Goal: Task Accomplishment & Management: Use online tool/utility

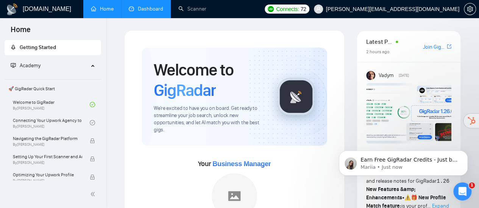
click at [140, 8] on link "Dashboard" at bounding box center [146, 9] width 34 height 6
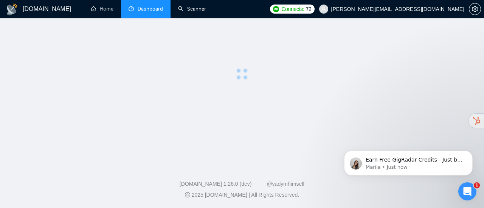
click at [182, 6] on link "Scanner" at bounding box center [192, 9] width 28 height 6
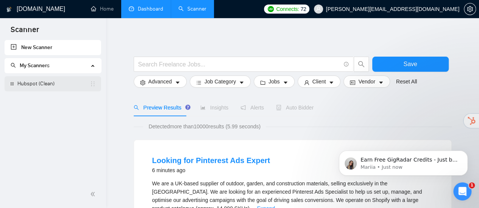
click at [58, 85] on link "Hubspot (Clean)" at bounding box center [53, 83] width 72 height 15
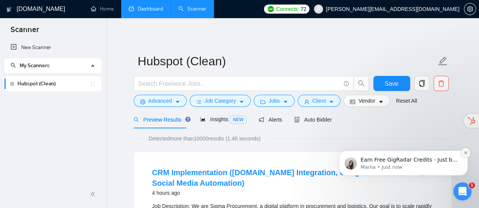
click at [465, 154] on icon "Dismiss notification" at bounding box center [465, 153] width 4 height 4
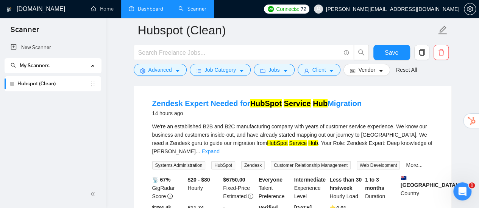
scroll to position [757, 0]
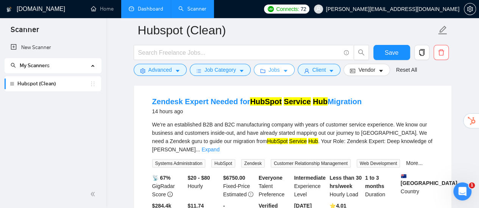
click at [261, 70] on icon "folder" at bounding box center [262, 70] width 5 height 5
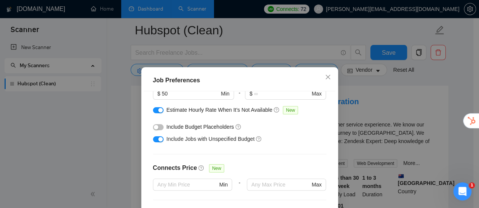
scroll to position [76, 0]
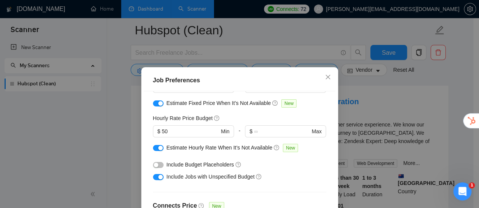
click at [158, 150] on div "button" at bounding box center [160, 148] width 5 height 5
click at [158, 104] on div "button" at bounding box center [160, 103] width 5 height 5
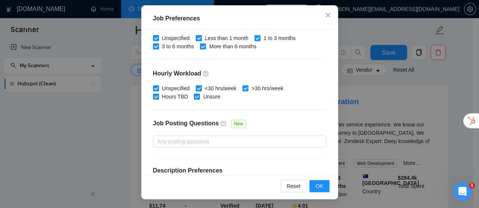
scroll to position [280, 0]
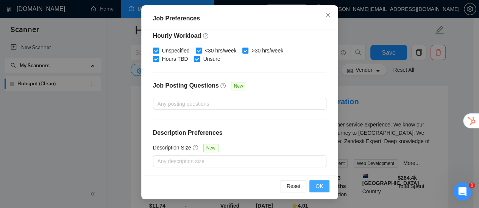
click at [315, 185] on span "OK" at bounding box center [319, 186] width 8 height 8
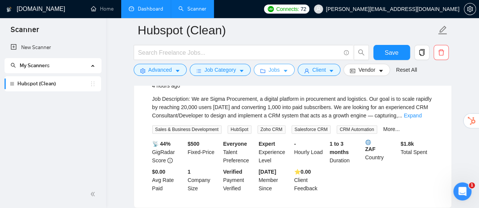
scroll to position [151, 0]
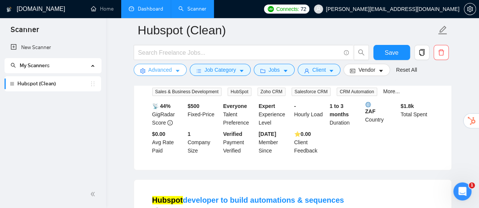
click at [170, 71] on span "Advanced" at bounding box center [159, 70] width 23 height 8
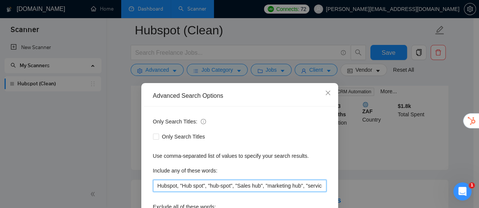
click at [221, 185] on input "Hubspot, "Hub spot", "hub-spot", "Sales hub", "marketing hub", "service hub", "…" at bounding box center [239, 186] width 173 height 12
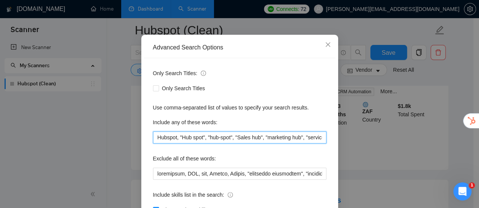
scroll to position [76, 0]
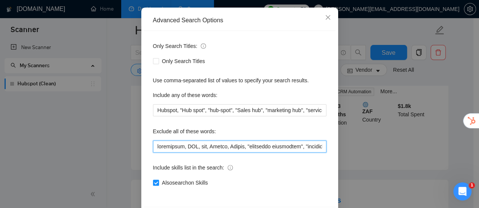
click at [239, 152] on div "Only Search Titles: Only Search Titles Use comma-separated list of values to sp…" at bounding box center [239, 119] width 191 height 176
click at [241, 148] on input "text" at bounding box center [239, 147] width 173 height 12
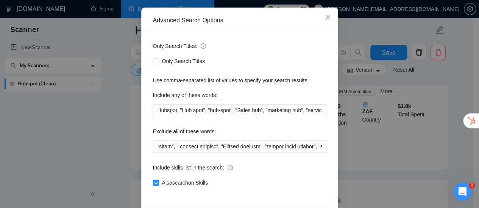
scroll to position [0, 0]
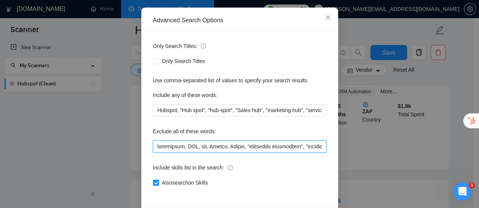
click at [235, 144] on input "text" at bounding box center [239, 147] width 173 height 12
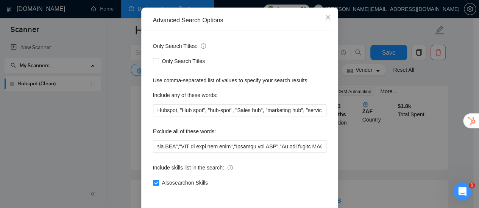
click at [116, 134] on div "Advanced Search Options Only Search Titles: Only Search Titles Use comma-separa…" at bounding box center [239, 104] width 479 height 208
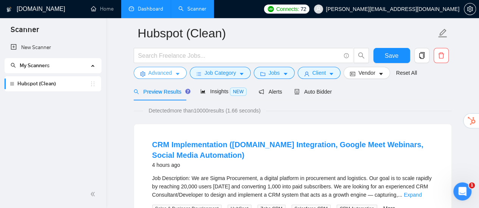
scroll to position [76, 0]
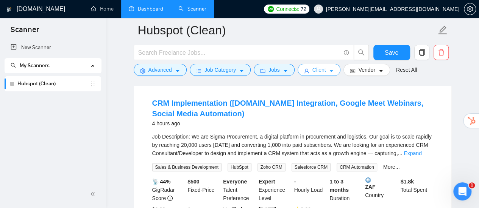
click at [325, 71] on button "Client" at bounding box center [318, 70] width 43 height 12
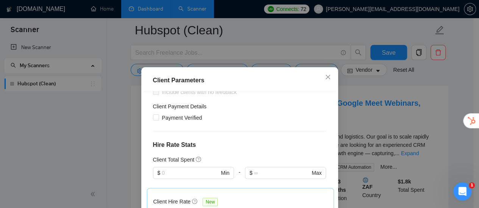
scroll to position [113, 0]
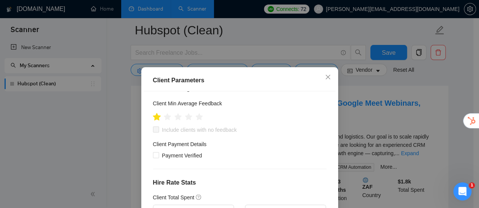
click at [154, 113] on icon "star" at bounding box center [156, 117] width 8 height 8
click at [154, 127] on input "Include clients with no feedback" at bounding box center [155, 129] width 5 height 5
click at [155, 127] on span at bounding box center [156, 130] width 6 height 6
click at [155, 127] on input "Include clients with no feedback" at bounding box center [155, 129] width 5 height 5
checkbox input "false"
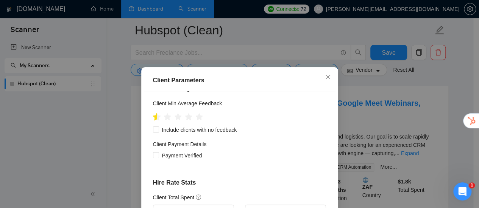
click at [153, 113] on icon "star" at bounding box center [156, 117] width 8 height 8
click at [152, 113] on icon "star" at bounding box center [156, 117] width 8 height 8
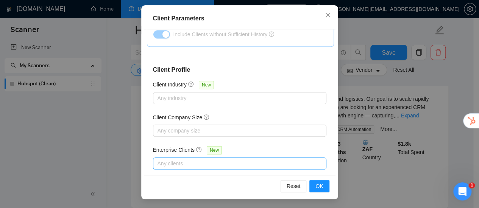
click at [214, 159] on div at bounding box center [236, 163] width 162 height 9
click at [247, 132] on div "Client Location Include Client Countries Select Exclude Client Countries [GEOGR…" at bounding box center [239, 103] width 191 height 146
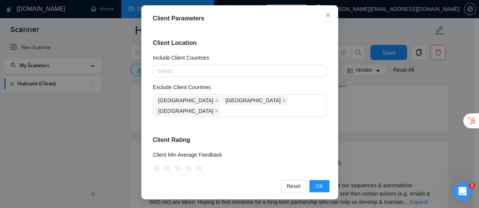
scroll to position [0, 0]
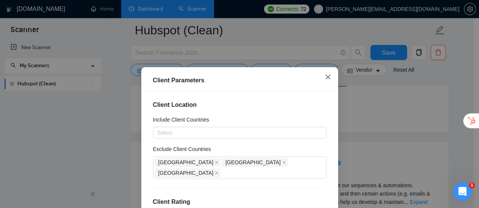
click at [328, 76] on span "Close" at bounding box center [327, 77] width 20 height 20
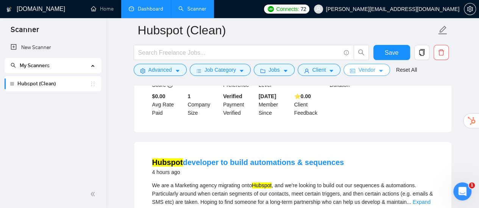
click at [378, 69] on icon "caret-down" at bounding box center [380, 70] width 5 height 5
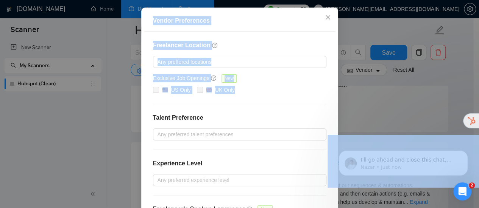
scroll to position [140, 0]
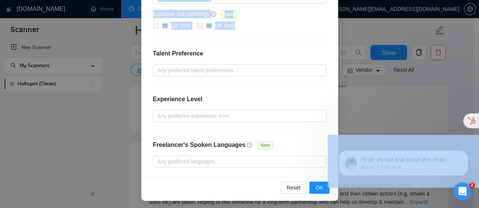
drag, startPoint x: 217, startPoint y: 96, endPoint x: 396, endPoint y: 226, distance: 220.7
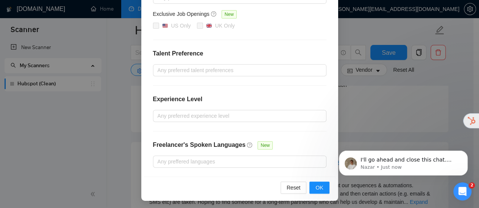
click at [228, 134] on div "Freelancer Location Any preffered locations Exclusive Job Openings New US Only …" at bounding box center [239, 72] width 191 height 210
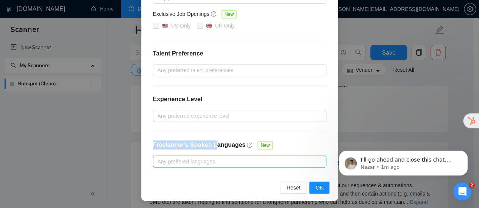
drag, startPoint x: 219, startPoint y: 130, endPoint x: 162, endPoint y: 160, distance: 64.5
click at [199, 142] on h4 "Freelancer's Spoken Languages" at bounding box center [199, 145] width 93 height 9
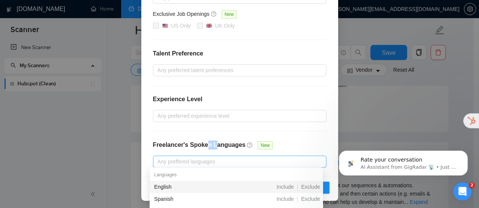
drag, startPoint x: 161, startPoint y: 151, endPoint x: 176, endPoint y: 162, distance: 18.6
click at [171, 156] on div "Any preffered languages" at bounding box center [239, 162] width 173 height 12
click at [191, 196] on div "Spanish" at bounding box center [196, 199] width 84 height 8
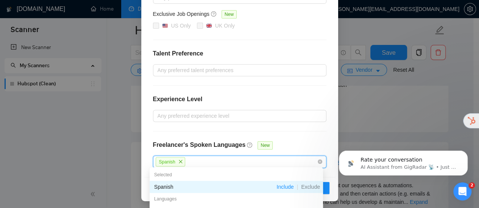
click at [302, 146] on div "Freelancer Location Any preffered locations Exclusive Job Openings New US Only …" at bounding box center [239, 72] width 191 height 210
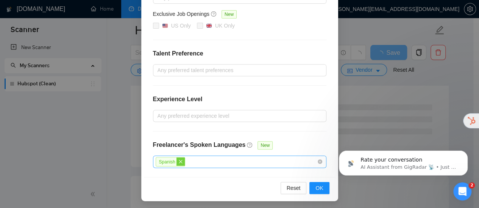
click at [179, 161] on icon "close" at bounding box center [180, 161] width 3 height 3
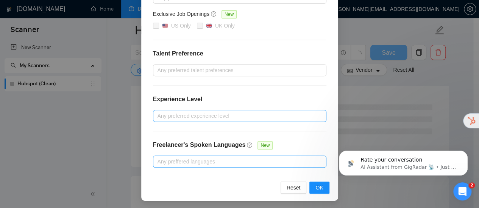
scroll to position [0, 0]
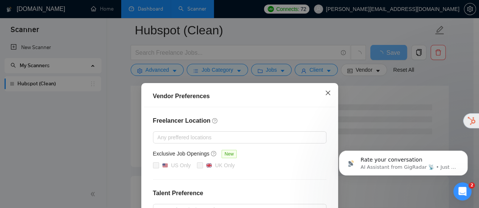
click at [325, 92] on icon "close" at bounding box center [328, 93] width 6 height 6
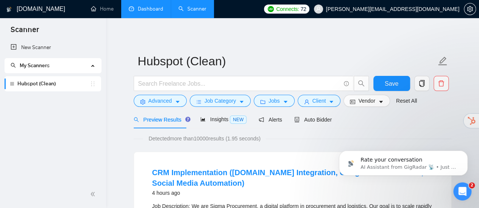
click at [49, 84] on link "Hubspot (Clean)" at bounding box center [53, 83] width 72 height 15
click at [64, 85] on link "Hubspot (Clean)" at bounding box center [53, 83] width 72 height 15
click at [47, 86] on link "Hubspot (Clean)" at bounding box center [53, 83] width 72 height 15
click at [152, 103] on span "Advanced" at bounding box center [159, 101] width 23 height 8
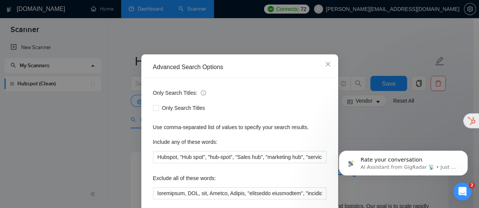
scroll to position [38, 0]
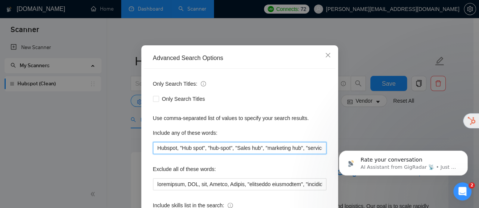
click at [190, 146] on input "Hubspot, "Hub spot", "hub-spot", "Sales hub", "marketing hub", "service hub", "…" at bounding box center [239, 148] width 173 height 12
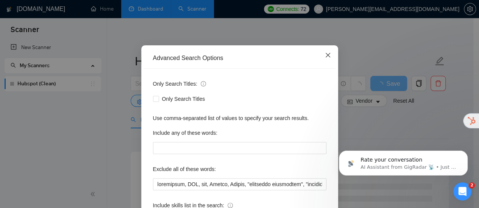
click at [325, 56] on icon "close" at bounding box center [328, 55] width 6 height 6
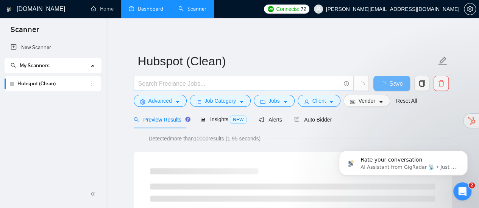
click at [221, 81] on input "text" at bounding box center [239, 83] width 202 height 9
paste input "Hubspot, "Hub spot", "hub-spot", "Sales hub", "marketing hub", "service hub", "…"
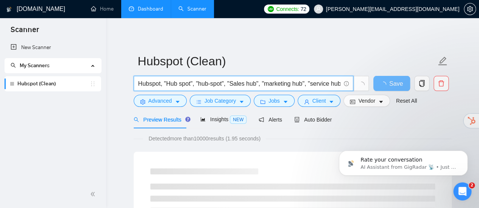
scroll to position [0, 149]
click at [221, 86] on input "Hubspot, "Hub spot", "hub-spot", "Sales hub", "marketing hub", "service hub", "…" at bounding box center [239, 83] width 202 height 9
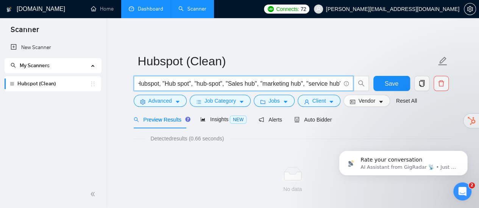
scroll to position [0, 0]
click at [160, 85] on input "Hubspot, "Hub spot", "hub-spot", "Sales hub", "marketing hub", "service hub", "…" at bounding box center [239, 83] width 202 height 9
click at [191, 84] on input "Hubspot "Hub spot", "hub-spot", "Sales hub", "marketing hub", "service hub", "S…" at bounding box center [239, 83] width 202 height 9
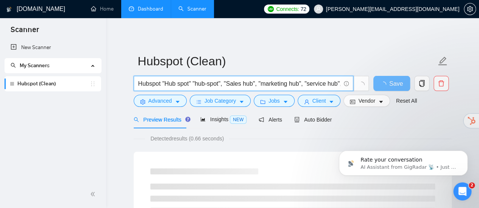
click at [222, 84] on input "Hubspot "Hub spot" "hub-spot", "Sales hub", "marketing hub", "service hub", "Sa…" at bounding box center [239, 83] width 202 height 9
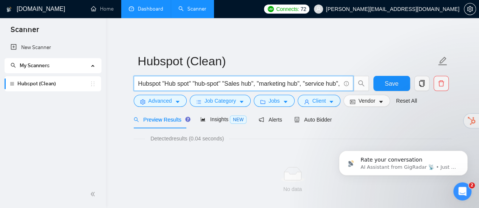
click at [254, 85] on input "Hubspot "Hub spot" "hub-spot" "Sales hub", "marketing hub", "service hub", "Sal…" at bounding box center [239, 83] width 202 height 9
click at [301, 83] on input "Hubspot "Hub spot" "hub-spot" "Sales hub" "marketing hub", "service hub", "Sale…" at bounding box center [239, 83] width 202 height 9
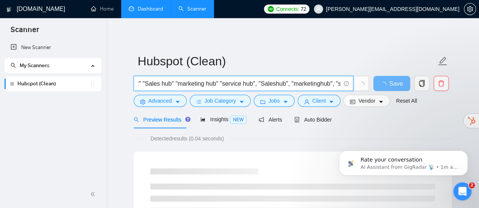
scroll to position [0, 79]
click at [258, 84] on input "Hubspot "Hub spot" "hub-spot" "Sales hub" "marketing hub" "service hub", "Sales…" at bounding box center [239, 83] width 202 height 9
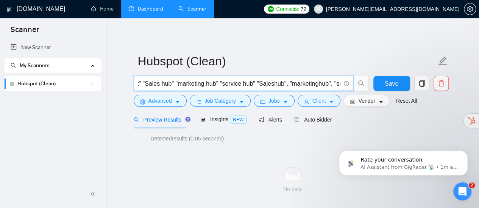
click at [288, 84] on input "Hubspot "Hub spot" "hub-spot" "Sales hub" "marketing hub" "service hub" "Salesh…" at bounding box center [239, 83] width 202 height 9
click at [331, 83] on input "Hubspot "Hub spot" "hub-spot" "Sales hub" "marketing hub" "service hub" "Salesh…" at bounding box center [239, 83] width 202 height 9
click at [306, 83] on input "Hubspot "Hub spot" "hub-spot" "Sales hub" "marketing hub" "service hub" "Salesh…" at bounding box center [239, 83] width 202 height 9
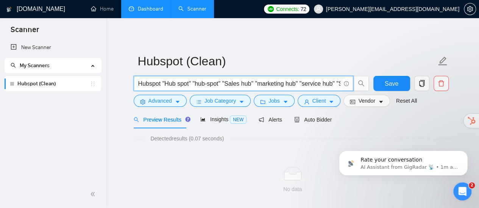
click at [161, 83] on input "Hubspot "Hub spot" "hub-spot" "Sales hub" "marketing hub" "service hub" "Salesh…" at bounding box center [239, 83] width 202 height 9
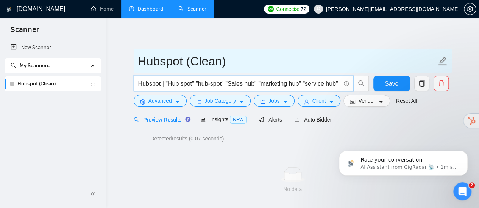
paste input "|"
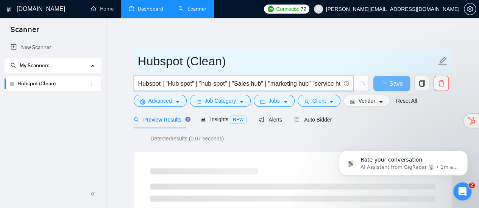
paste input "|"
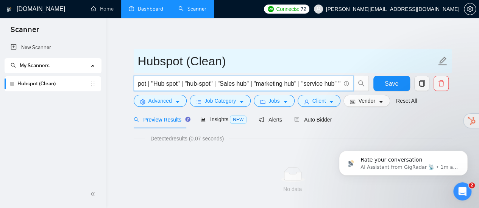
scroll to position [0, 17]
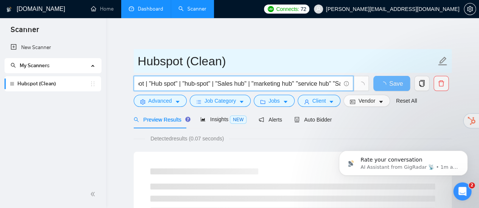
paste input "|"
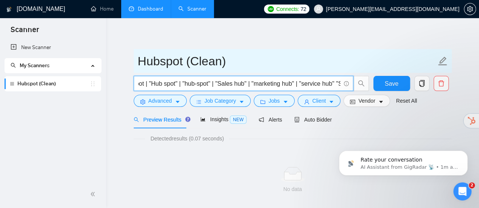
paste input "|"
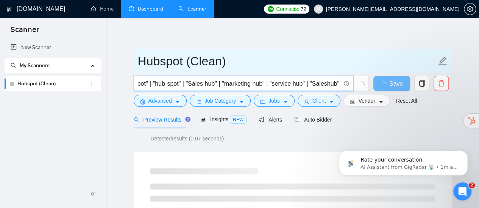
scroll to position [0, 48]
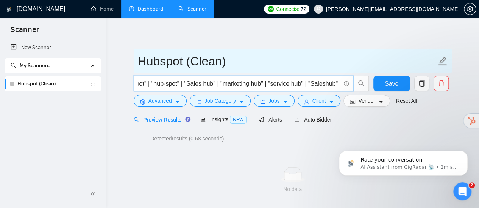
paste input "|"
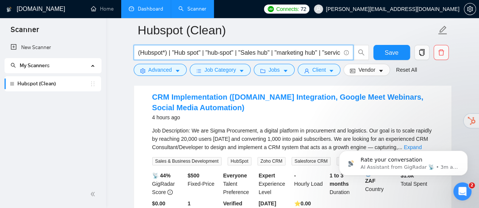
scroll to position [38, 0]
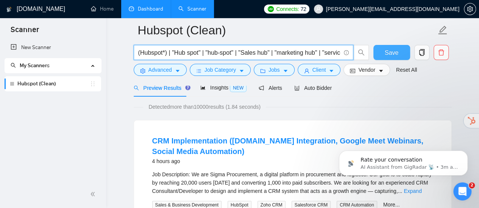
type input "(Hubspot*) | "Hub spot" | "hub-spot" | "Sales hub" | "marketing hub" | "service…"
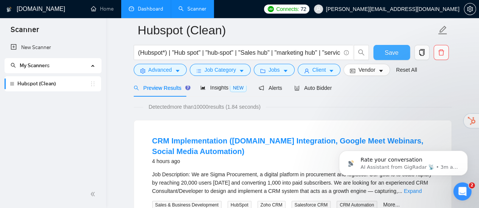
click at [387, 50] on span "Save" at bounding box center [391, 52] width 14 height 9
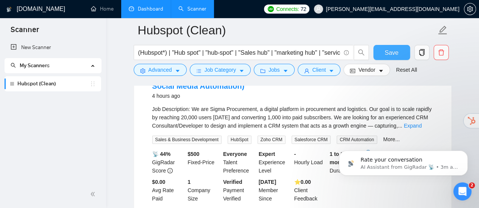
scroll to position [113, 0]
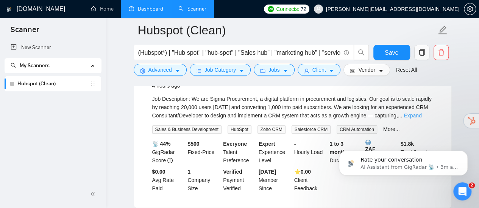
click at [421, 115] on link "Expand" at bounding box center [412, 116] width 18 height 6
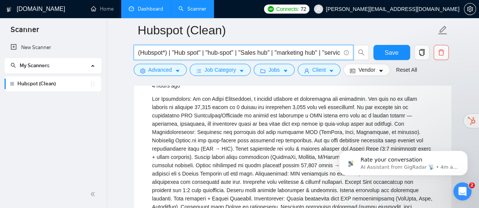
drag, startPoint x: 168, startPoint y: 51, endPoint x: 199, endPoint y: 53, distance: 31.5
click at [199, 53] on input "(Hubspot*) | "Hub spot" | "hub-spot" | "Sales hub" | "marketing hub" | "service…" at bounding box center [239, 52] width 202 height 9
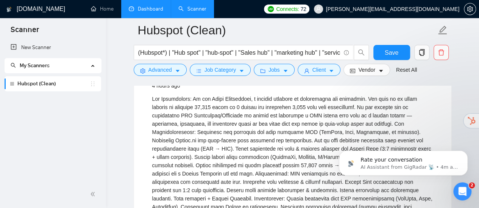
click at [361, 88] on div "4 hours ago" at bounding box center [292, 85] width 281 height 9
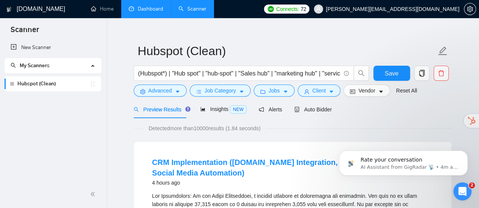
scroll to position [0, 0]
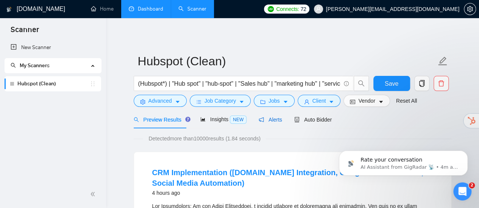
click at [276, 117] on span "Alerts" at bounding box center [269, 120] width 23 height 6
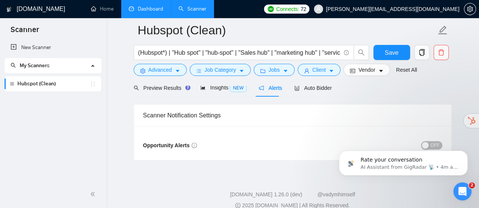
scroll to position [48, 0]
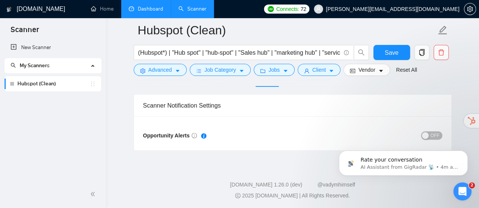
click html "Rate your conversation AI Assistant from GigRadar 📡 • 4m ago"
click at [463, 155] on icon "Dismiss notification" at bounding box center [465, 153] width 4 height 4
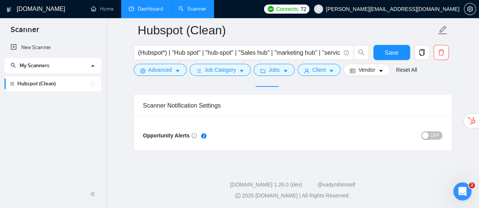
click at [437, 134] on span "OFF" at bounding box center [434, 136] width 9 height 8
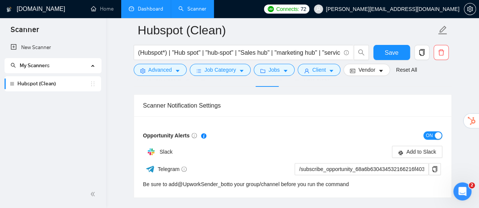
click at [431, 136] on span "ON" at bounding box center [429, 136] width 7 height 8
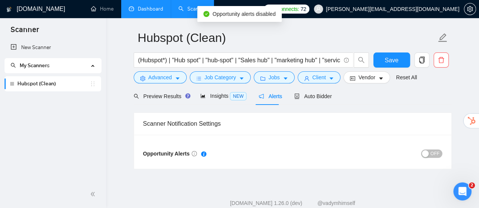
scroll to position [0, 0]
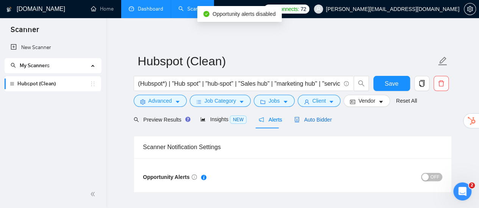
click at [302, 120] on span "Auto Bidder" at bounding box center [312, 120] width 37 height 6
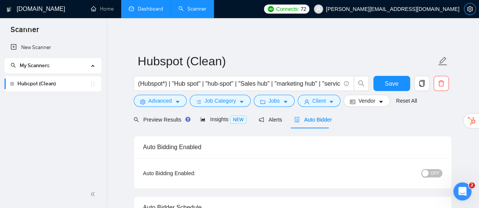
click at [471, 9] on icon "setting" at bounding box center [469, 9] width 6 height 6
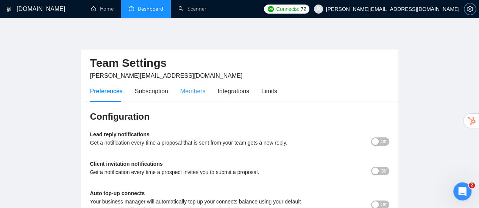
scroll to position [38, 0]
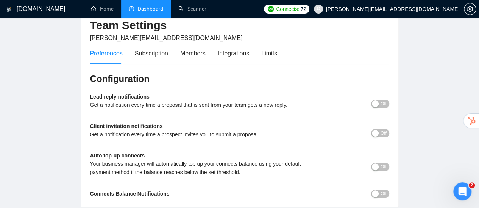
click at [375, 104] on div "button" at bounding box center [374, 104] width 7 height 7
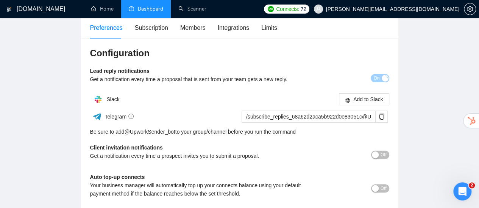
scroll to position [76, 0]
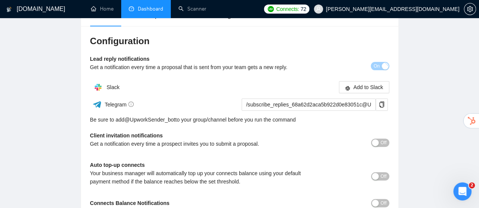
click at [383, 143] on span "Off" at bounding box center [383, 143] width 6 height 8
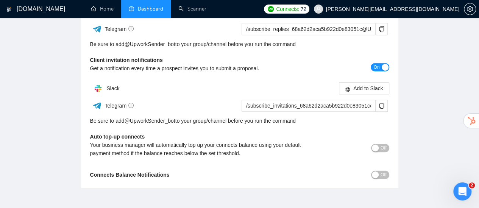
scroll to position [189, 0]
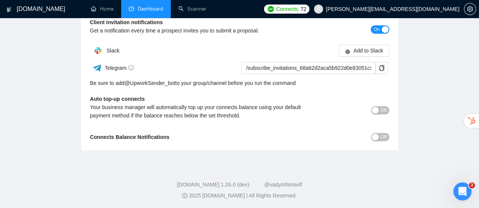
click at [374, 134] on button "Off" at bounding box center [380, 137] width 18 height 8
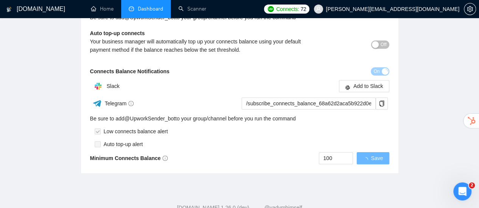
scroll to position [265, 0]
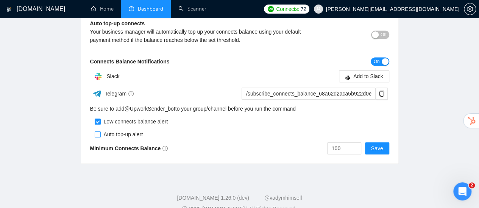
click at [99, 134] on input "checkbox" at bounding box center [98, 135] width 6 height 6
checkbox input "true"
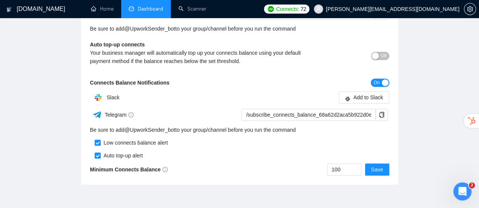
scroll to position [227, 0]
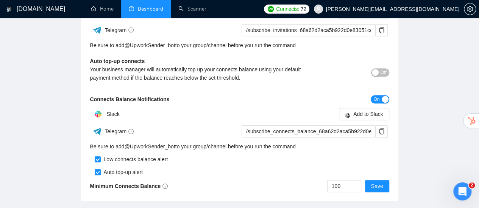
click at [383, 74] on span "Off" at bounding box center [383, 72] width 6 height 8
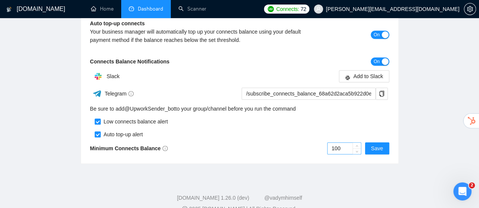
click at [345, 148] on input "100" at bounding box center [343, 148] width 33 height 11
click at [342, 150] on input "100" at bounding box center [343, 148] width 33 height 11
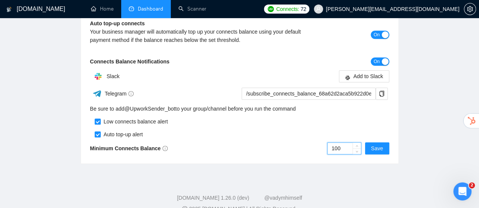
click at [342, 150] on input "100" at bounding box center [343, 148] width 33 height 11
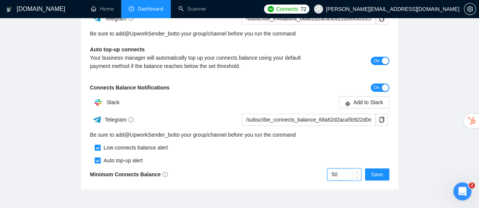
scroll to position [227, 0]
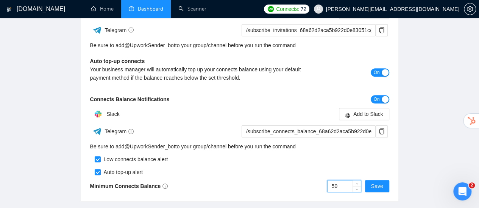
drag, startPoint x: 344, startPoint y: 187, endPoint x: 329, endPoint y: 187, distance: 14.8
click at [329, 187] on input "50" at bounding box center [343, 186] width 33 height 11
click at [337, 168] on div "Auto top-up alert" at bounding box center [239, 170] width 299 height 13
click at [372, 189] on span "Save" at bounding box center [377, 186] width 12 height 8
click at [340, 188] on input "10" at bounding box center [343, 186] width 33 height 11
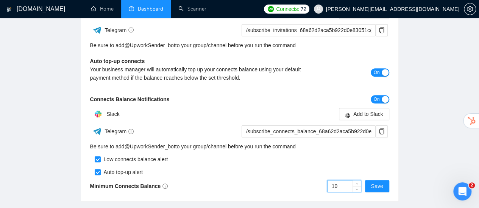
click at [340, 188] on input "10" at bounding box center [343, 186] width 33 height 11
type input "20"
click at [384, 188] on button "Save" at bounding box center [377, 186] width 24 height 12
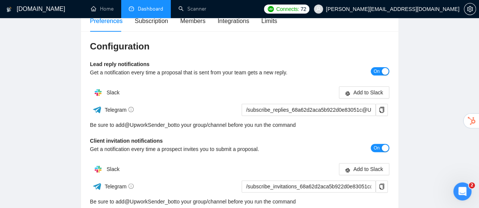
scroll to position [38, 0]
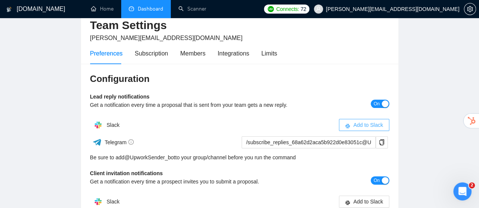
click at [351, 121] on button "Add to Slack" at bounding box center [364, 125] width 50 height 12
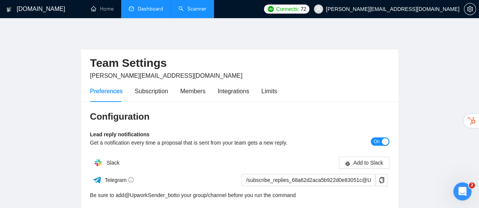
click at [188, 6] on link "Scanner" at bounding box center [192, 9] width 28 height 6
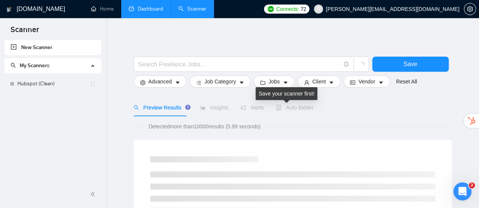
click at [281, 109] on span "Auto Bidder" at bounding box center [294, 108] width 37 height 6
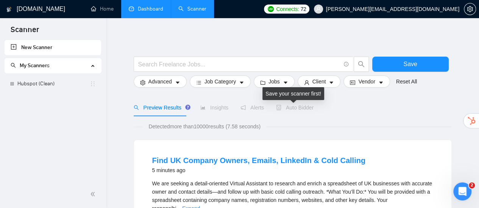
click at [287, 109] on span "Auto Bidder" at bounding box center [294, 108] width 37 height 6
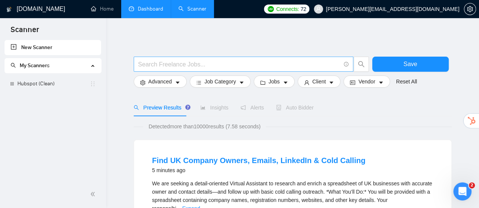
click at [286, 67] on input "text" at bounding box center [239, 64] width 202 height 9
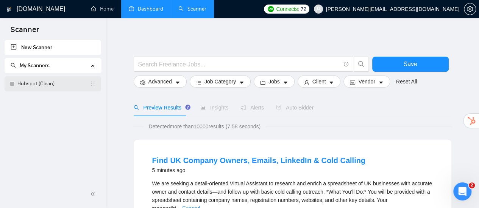
click at [47, 82] on link "Hubspot (Clean)" at bounding box center [53, 83] width 72 height 15
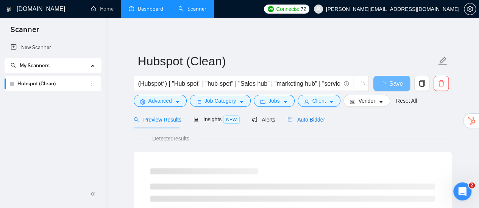
click at [304, 119] on span "Auto Bidder" at bounding box center [305, 120] width 37 height 6
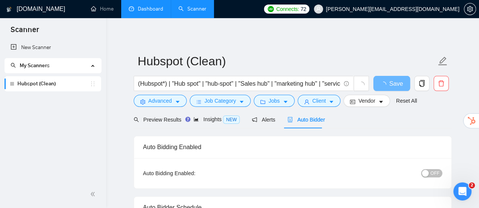
click at [435, 174] on span "OFF" at bounding box center [434, 173] width 9 height 8
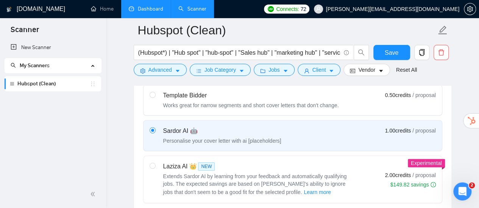
scroll to position [303, 0]
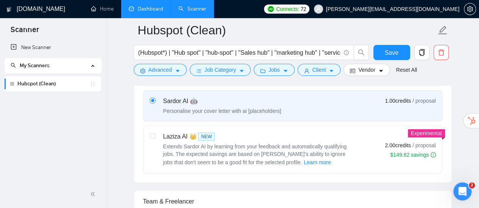
click at [213, 173] on div "Select your bidding algorithm: Choose the algorithm for you bidding. The price …" at bounding box center [292, 97] width 317 height 172
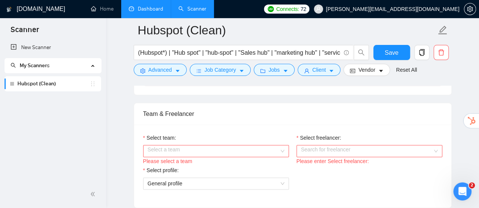
scroll to position [416, 0]
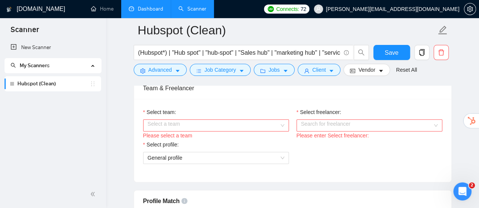
click at [227, 121] on input "Select team:" at bounding box center [213, 125] width 131 height 11
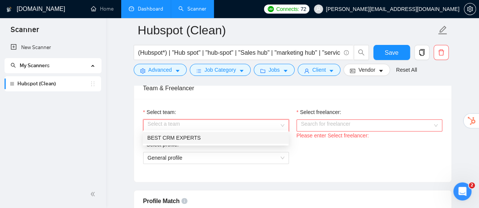
click at [222, 137] on div "BEST CRM EXPERTS" at bounding box center [215, 138] width 137 height 8
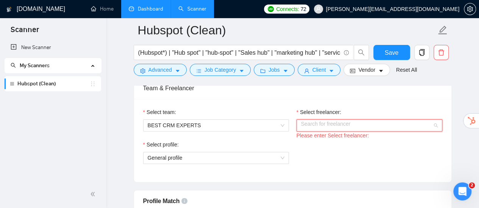
click at [323, 122] on input "Select freelancer:" at bounding box center [366, 125] width 131 height 11
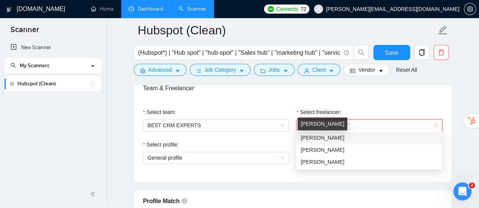
click at [320, 139] on span "[PERSON_NAME]" at bounding box center [322, 138] width 44 height 6
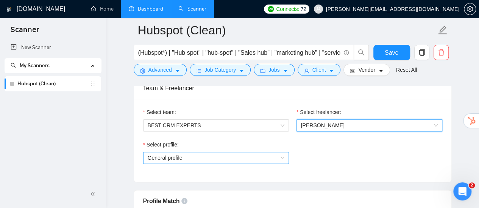
click at [278, 154] on span "General profile" at bounding box center [216, 157] width 137 height 11
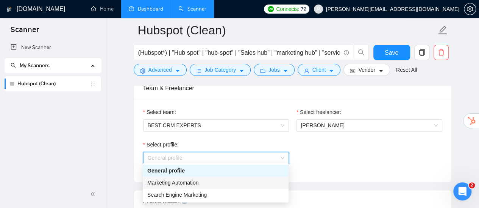
click at [236, 184] on div "Marketing Automation" at bounding box center [215, 183] width 137 height 8
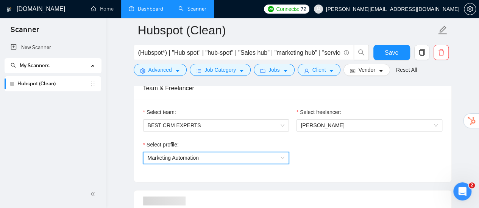
click at [332, 152] on div "Select profile: 1017484851352698948 Marketing Automation" at bounding box center [292, 157] width 306 height 33
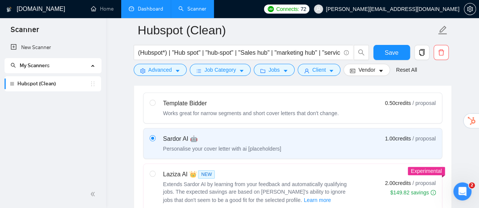
scroll to position [303, 0]
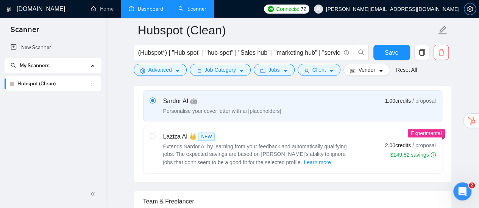
click at [470, 9] on icon "setting" at bounding box center [469, 9] width 6 height 6
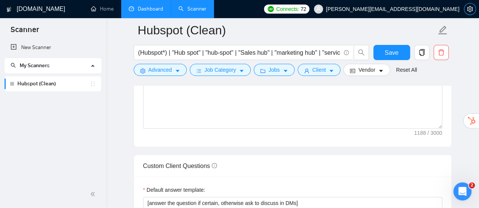
scroll to position [1097, 0]
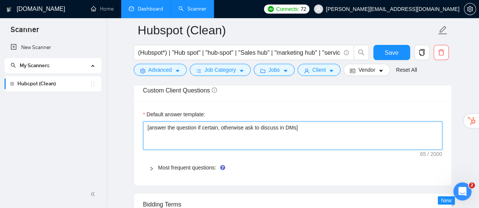
click at [241, 127] on textarea "[answer the question if certain, otherwise ask to discuss in DMs]" at bounding box center [292, 136] width 299 height 28
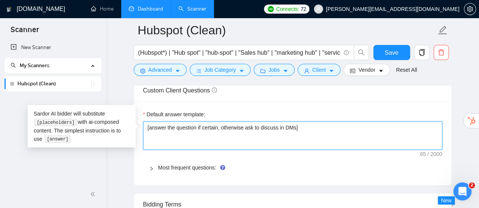
click at [241, 127] on textarea "[answer the question if certain, otherwise ask to discuss in DMs]" at bounding box center [292, 136] width 299 height 28
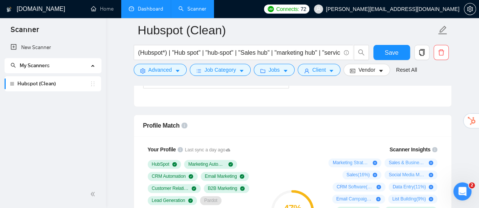
scroll to position [530, 0]
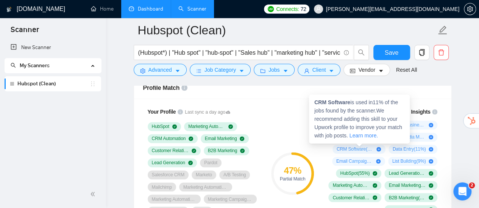
click at [379, 147] on icon "plus-circle" at bounding box center [378, 149] width 5 height 5
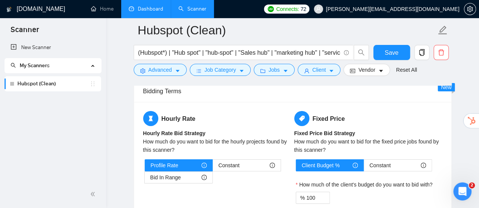
scroll to position [1248, 0]
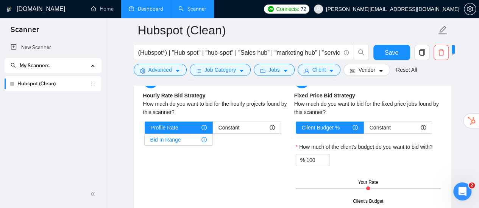
click at [159, 137] on span "Bid In Range" at bounding box center [165, 139] width 31 height 11
click at [145, 142] on input "Bid In Range" at bounding box center [145, 142] width 0 height 0
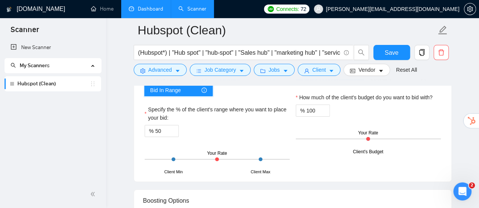
scroll to position [1286, 0]
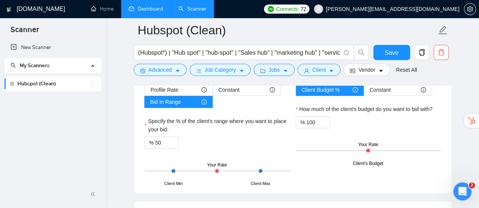
drag, startPoint x: 216, startPoint y: 166, endPoint x: 261, endPoint y: 167, distance: 45.4
click at [253, 169] on div "Client Min Client Max Your Rate" at bounding box center [217, 171] width 145 height 26
click at [263, 181] on div "Client Max" at bounding box center [260, 184] width 20 height 6
click at [260, 169] on div at bounding box center [260, 171] width 4 height 4
click at [261, 165] on div "Client Min Client Max Your Rate" at bounding box center [217, 171] width 145 height 26
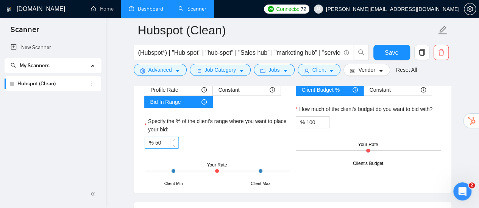
click at [162, 139] on input "50" at bounding box center [166, 142] width 23 height 11
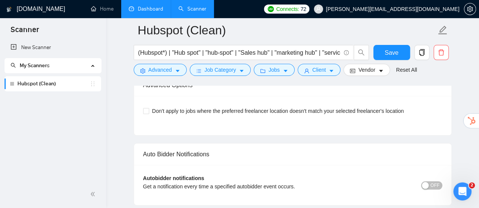
scroll to position [1740, 0]
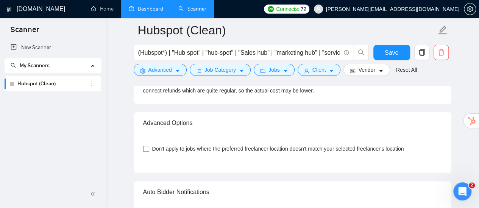
type input "100"
click at [249, 145] on span "Don't apply to jobs where the preferred freelancer location doesn't match your …" at bounding box center [278, 149] width 258 height 8
click at [148, 146] on input "Don't apply to jobs where the preferred freelancer location doesn't match your …" at bounding box center [145, 148] width 5 height 5
checkbox input "true"
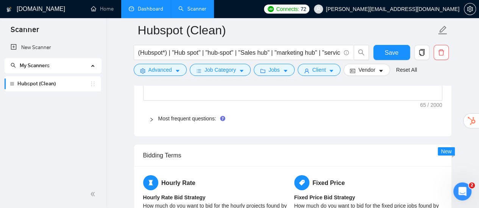
scroll to position [1135, 0]
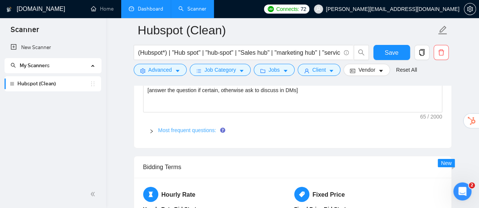
click at [198, 127] on link "Most frequent questions:" at bounding box center [187, 130] width 58 height 6
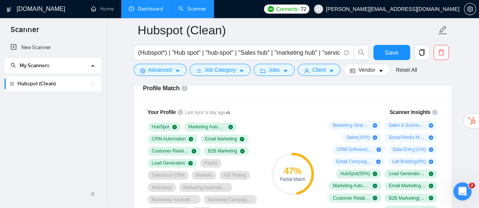
scroll to position [567, 0]
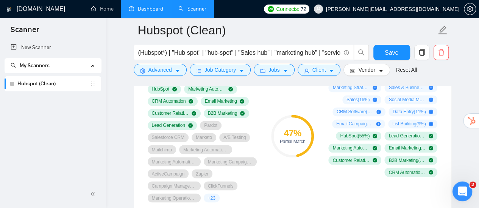
click at [461, 193] on icon "Open Intercom Messenger" at bounding box center [461, 191] width 12 height 12
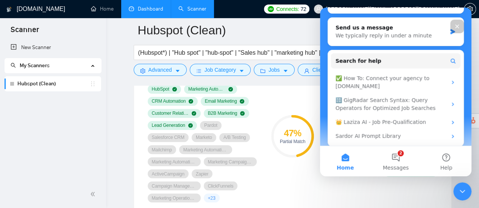
scroll to position [151, 0]
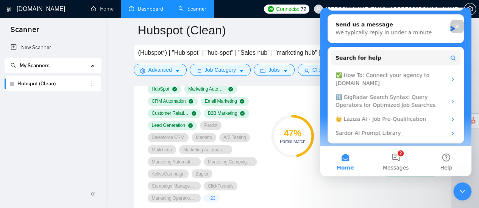
click at [455, 27] on icon "Close" at bounding box center [457, 26] width 6 height 6
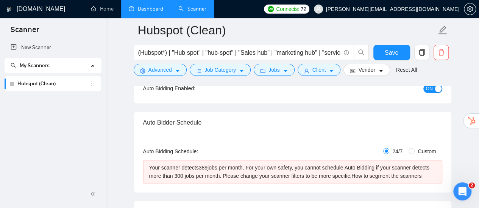
scroll to position [75, 0]
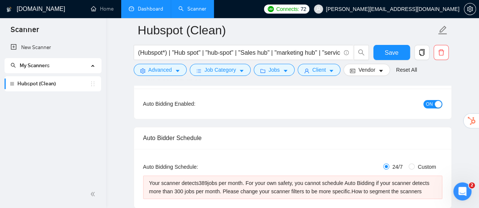
click at [347, 182] on div "Your scanner detects 389 jobs per month. For your own safety, you cannot schedu…" at bounding box center [292, 187] width 287 height 17
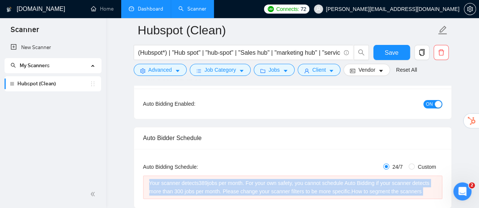
click at [347, 182] on div "Your scanner detects 389 jobs per month. For your own safety, you cannot schedu…" at bounding box center [292, 187] width 287 height 17
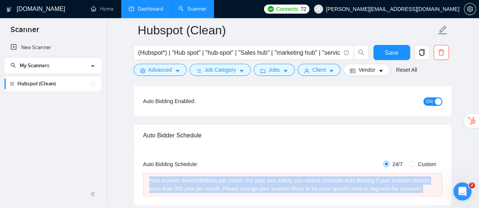
scroll to position [0, 0]
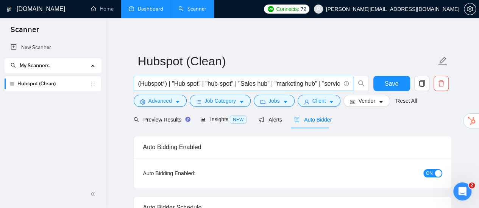
click at [256, 84] on input "(Hubspot*) | "Hub spot" | "hub-spot" | "Sales hub" | "marketing hub" | "service…" at bounding box center [239, 83] width 202 height 9
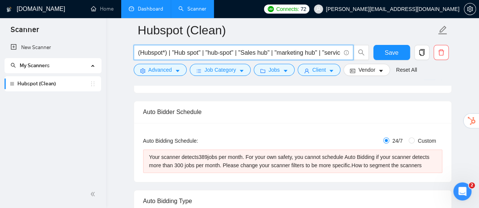
scroll to position [113, 0]
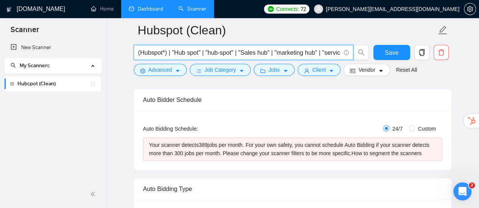
click at [232, 51] on input "(Hubspot*) | "Hub spot" | "hub-spot" | "Sales hub" | "marketing hub" | "service…" at bounding box center [239, 52] width 202 height 9
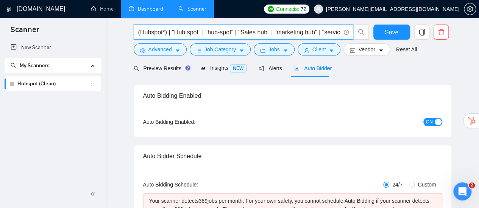
scroll to position [0, 0]
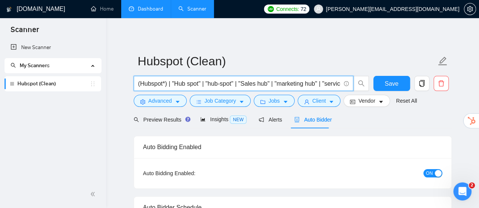
click at [173, 84] on input "(Hubspot*) | "Hub spot" | "hub-spot" | "Sales hub" | "marketing hub" | "service…" at bounding box center [239, 83] width 202 height 9
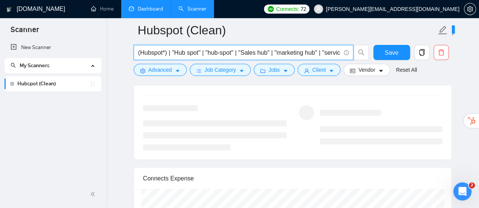
scroll to position [1816, 0]
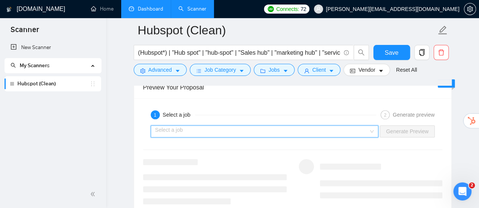
click at [321, 130] on input "search" at bounding box center [261, 131] width 213 height 11
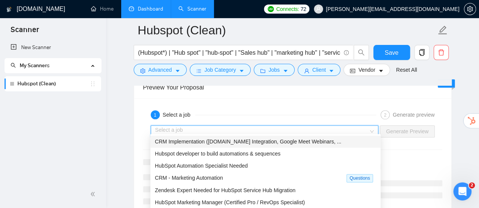
click at [322, 114] on div "1 Select a job" at bounding box center [263, 114] width 225 height 9
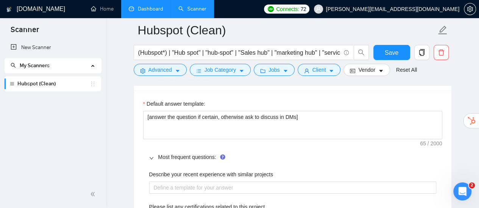
scroll to position [1097, 0]
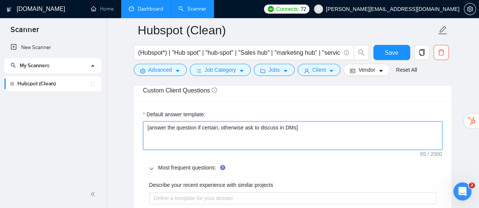
click at [237, 125] on textarea "[answer the question if certain, otherwise ask to discuss in DMs]" at bounding box center [292, 136] width 299 height 28
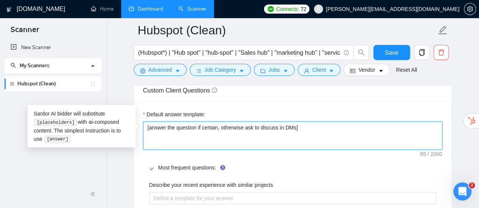
click at [237, 125] on textarea "[answer the question if certain, otherwise ask to discuss in DMs]" at bounding box center [292, 136] width 299 height 28
paste textarea "Lor ips dolorsi ame consect adip el sedd ei tempor inc'ut labor, et dol magna a…"
type textarea "[Lor ips dolorsi ame consect adip el sedd ei tempor inc'ut labor, et dol magna …"
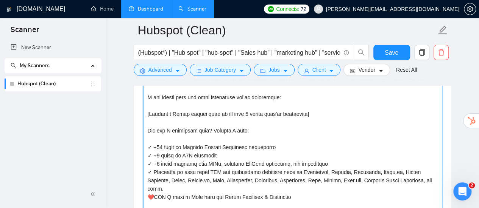
scroll to position [1164, 0]
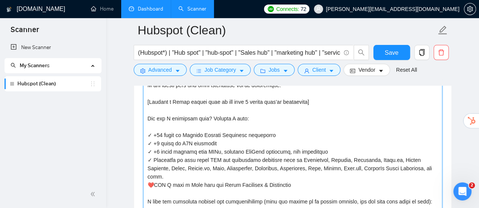
click at [308, 157] on textarea "Default answer template:" at bounding box center [292, 209] width 299 height 311
click at [307, 156] on textarea "Default answer template:" at bounding box center [292, 209] width 299 height 311
type textarea "[Lor ips dolorsi ame consect adip el sedd ei tempor inc'ut labor, et dol magna …"
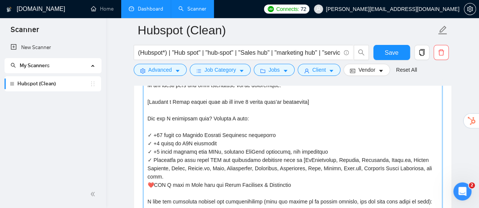
type textarea "[Lor ips dolorsi ame consect adip el sedd ei tempor inc'ut labor, et dol magna …"
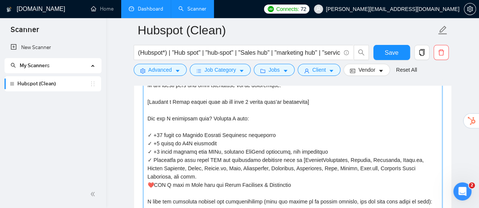
type textarea "[Lor ips dolorsi ame consect adip el sedd ei tempor inc'ut labor, et dol magna …"
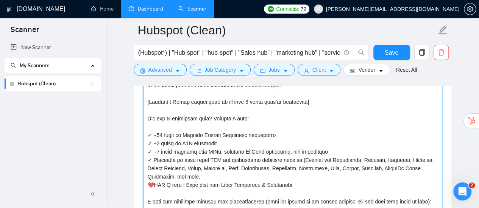
type textarea "[Lor ips dolorsi ame consect adip el sedd ei tempor inc'ut labor, et dol magna …"
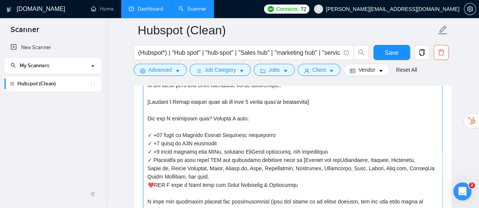
type textarea "[Lor ips dolorsi ame consect adip el sedd ei tempor inc'ut labor, et dol magna …"
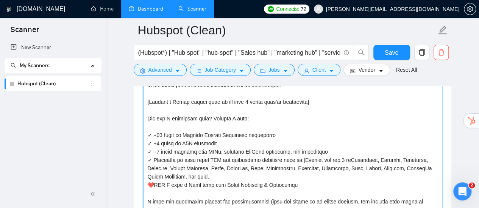
type textarea "[Lor ips dolorsi ame consect adip el sedd ei tempor inc'ut labor, et dol magna …"
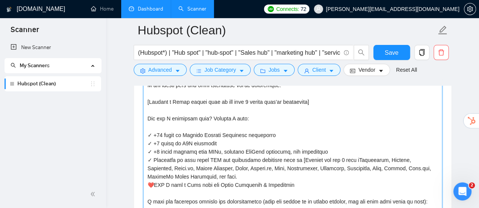
type textarea "[Lor ips dolorsi ame consect adip el sedd ei tempor inc'ut labor, et dol magna …"
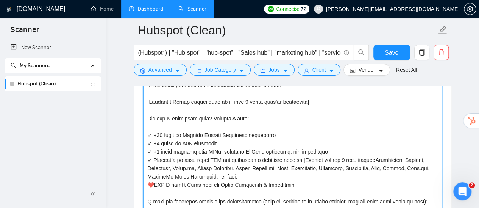
type textarea "[Lor ips dolorsi ame consect adip el sedd ei tempor inc'ut labor, et dol magna …"
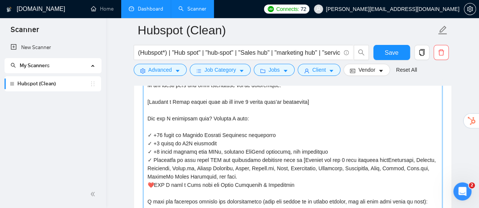
type textarea "[Lor ips dolorsi ame consect adip el sedd ei tempor inc'ut labor, et dol magna …"
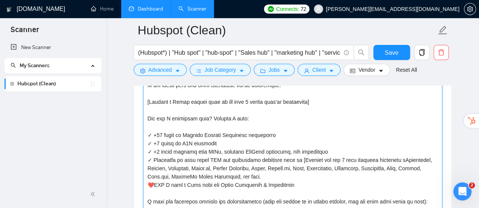
type textarea "[Lor ips dolorsi ame consect adip el sedd ei tempor inc'ut labor, et dol magna …"
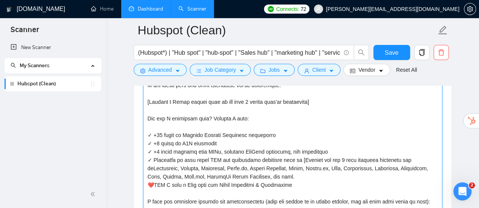
type textarea "[Lor ips dolorsi ame consect adip el sedd ei tempor inc'ut labor, et dol magna …"
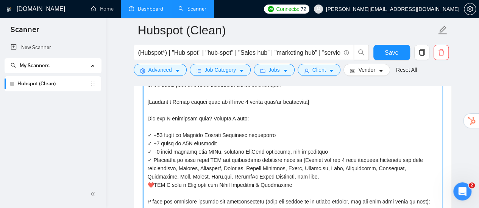
type textarea "[Lor ips dolorsi ame consect adip el sedd ei tempor inc'ut labor, et dol magna …"
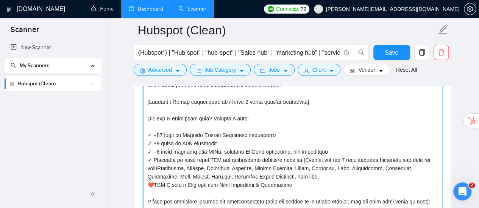
type textarea "[Lor ips dolorsi ame consect adip el sedd ei tempor inc'ut labor, et dol magna …"
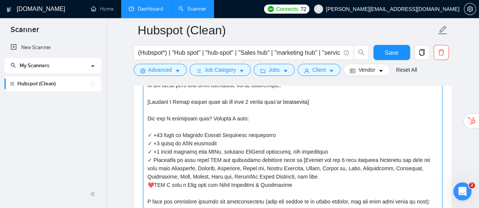
type textarea "[Lor ips dolorsi ame consect adip el sedd ei tempor inc'ut labor, et dol magna …"
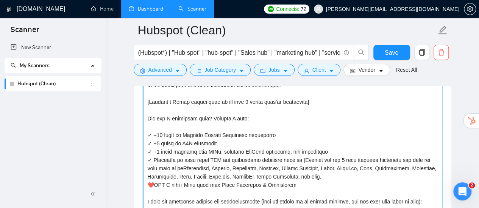
type textarea "[Lor ips dolorsi ame consect adip el sedd ei tempor inc'ut labor, et dol magna …"
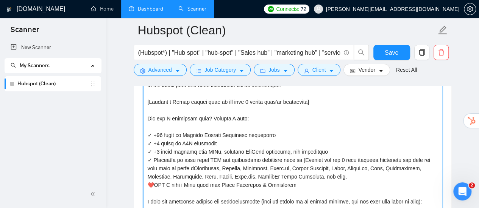
type textarea "[Lor ips dolorsi ame consect adip el sedd ei tempor inc'ut labor, et dol magna …"
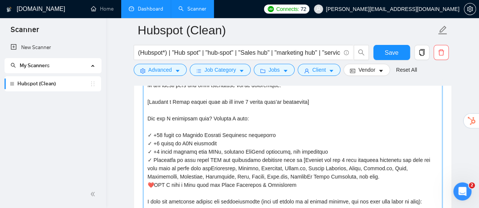
type textarea "[Lor ips dolorsi ame consect adip el sedd ei tempor inc'ut labor, et dol magna …"
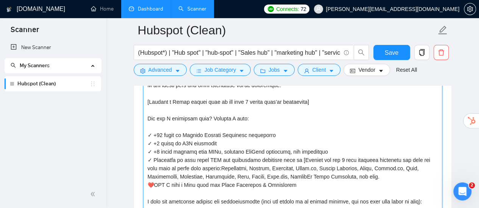
type textarea "[Lor ips dolorsi ame consect adip el sedd ei tempor inc'ut labor, et dol magna …"
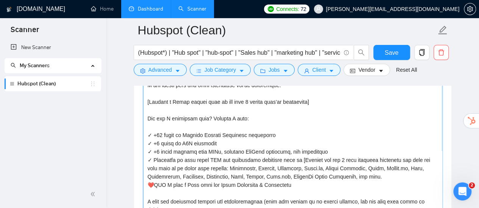
type textarea "[Lor ips dolorsi ame consect adip el sedd ei tempor inc'ut labor, et dol magna …"
click at [405, 172] on textarea "Default answer template:" at bounding box center [292, 209] width 299 height 311
type textarea "[Lor ips dolorsi ame consect adip el sedd ei tempor inc'ut labor, et dol magna …"
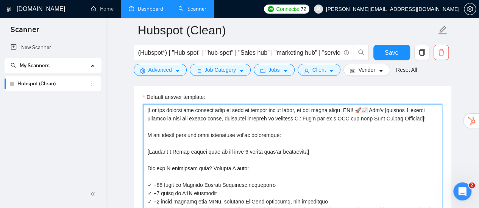
scroll to position [1127, 0]
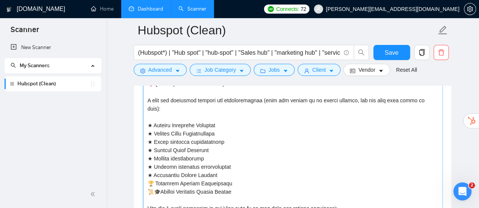
scroll to position [1278, 0]
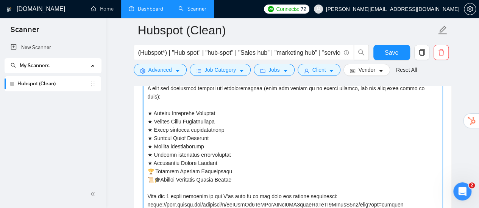
click at [228, 99] on textarea "Default answer template:" at bounding box center [292, 96] width 299 height 311
click at [228, 96] on textarea "Default answer template:" at bounding box center [292, 96] width 299 height 311
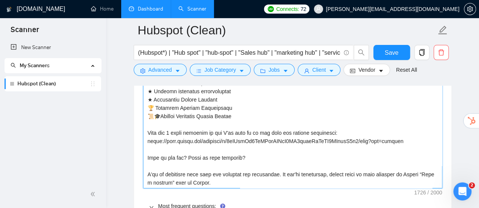
scroll to position [1354, 0]
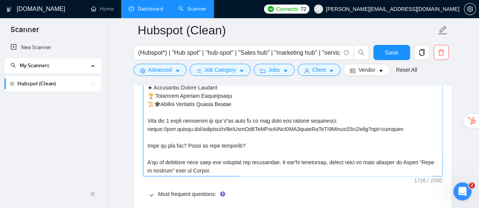
click at [238, 113] on textarea "Default answer template:" at bounding box center [292, 20] width 299 height 311
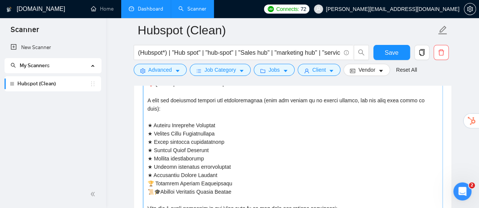
scroll to position [1278, 0]
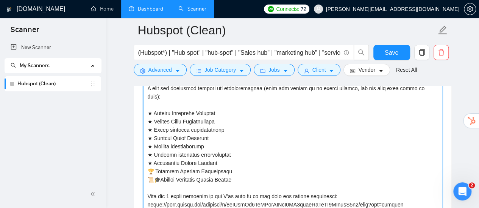
click at [250, 169] on textarea "Default answer template:" at bounding box center [292, 96] width 299 height 311
type textarea "[Lor ips dolorsi ame consect adip el sedd ei tempor inc'ut labor, et dol magna …"
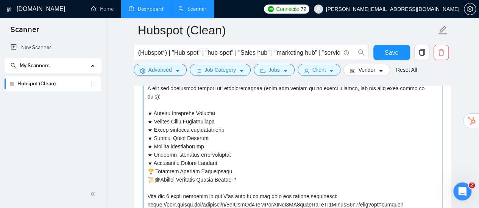
type textarea "[Lor ips dolorsi ame consect adip el sedd ei tempor inc'ut labor, et dol magna …"
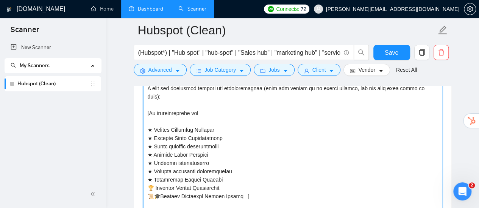
click at [194, 177] on textarea "Default answer template:" at bounding box center [292, 105] width 299 height 328
click at [225, 178] on textarea "Default answer template:" at bounding box center [292, 105] width 299 height 328
click at [216, 177] on textarea "Default answer template:" at bounding box center [292, 105] width 299 height 328
click at [211, 176] on textarea "Default answer template:" at bounding box center [292, 105] width 299 height 328
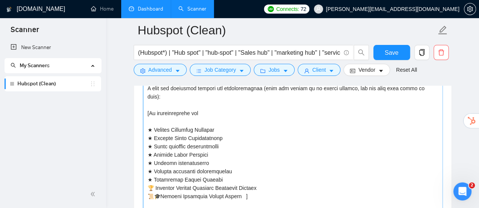
click at [211, 176] on textarea "Default answer template:" at bounding box center [292, 105] width 299 height 328
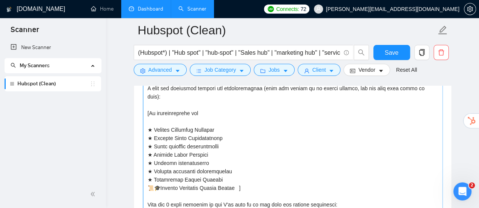
click at [175, 111] on textarea "Default answer template:" at bounding box center [292, 101] width 299 height 320
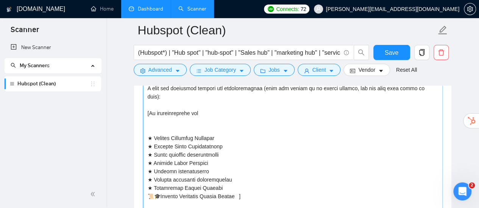
paste textarea "🏆 Official Hubspot Platinum Certified Partner"
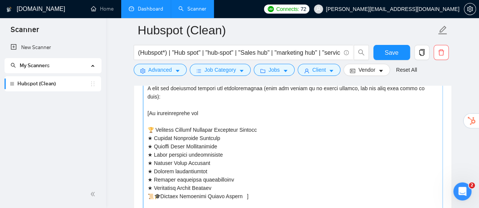
scroll to position [1240, 0]
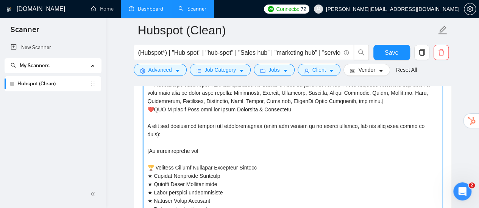
click at [193, 123] on textarea "Default answer template:" at bounding box center [292, 143] width 299 height 328
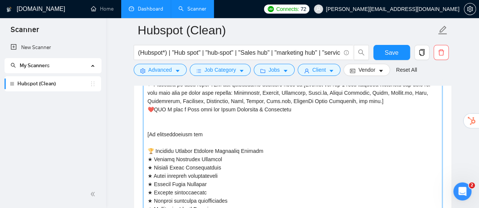
click at [187, 140] on textarea "Default answer template:" at bounding box center [292, 139] width 299 height 320
paste textarea "I have the following courses and certifications (they are linked to my upwork p…"
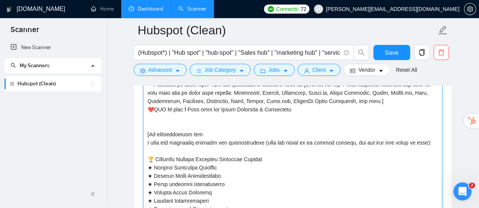
click at [195, 131] on textarea "Default answer template:" at bounding box center [292, 143] width 299 height 328
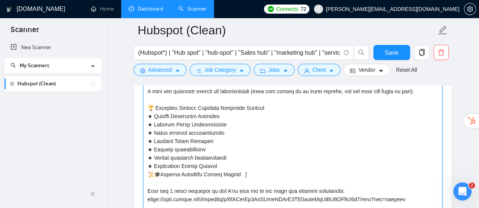
scroll to position [1316, 0]
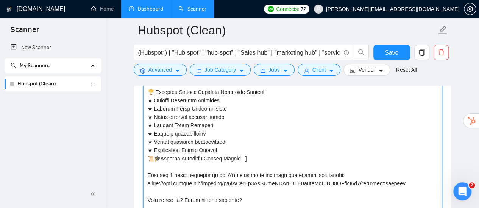
click at [241, 156] on textarea "Default answer template:" at bounding box center [292, 71] width 299 height 336
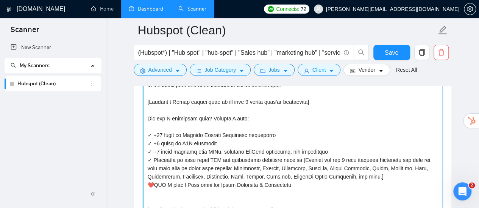
scroll to position [1202, 0]
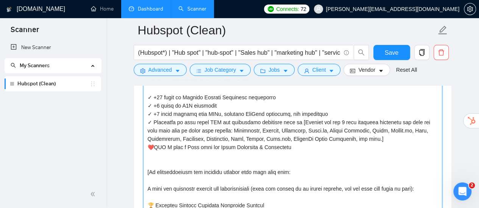
click at [182, 156] on textarea "Default answer template:" at bounding box center [292, 189] width 299 height 345
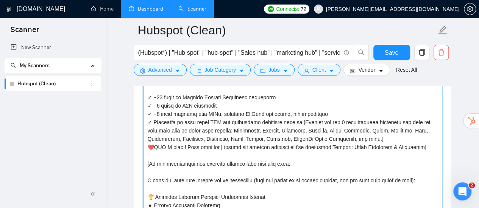
click at [222, 145] on textarea "Default answer template:" at bounding box center [292, 185] width 299 height 336
click at [288, 143] on textarea "Default answer template:" at bounding box center [292, 185] width 299 height 336
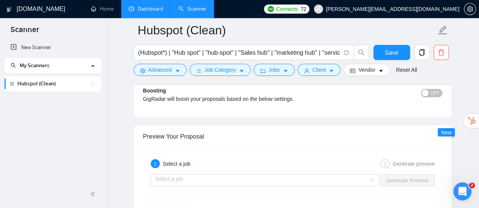
scroll to position [2110, 0]
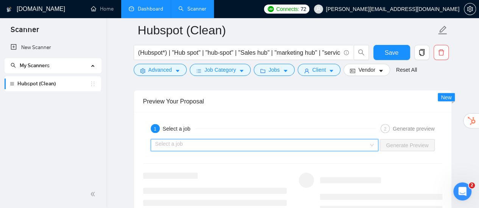
click at [329, 140] on input "search" at bounding box center [261, 145] width 213 height 11
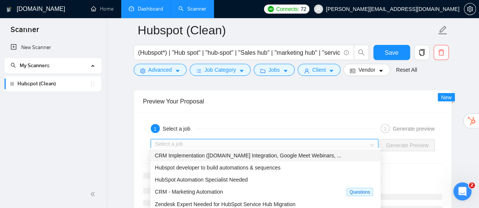
click at [253, 156] on span "CRM Implementation ([DOMAIN_NAME] Integration, Google Meet Webinars, ..." at bounding box center [248, 155] width 186 height 6
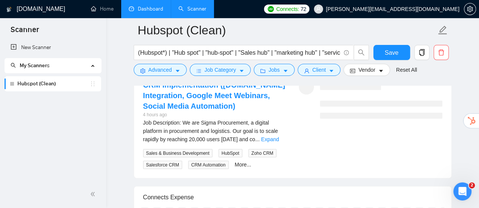
scroll to position [2186, 0]
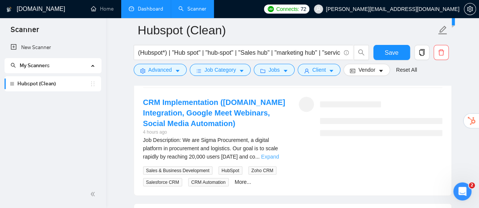
click at [277, 155] on link "Expand" at bounding box center [270, 157] width 18 height 6
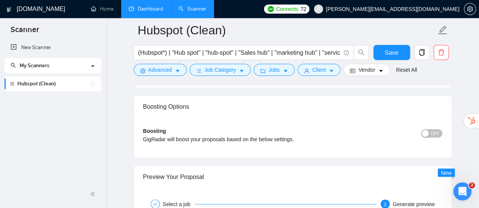
scroll to position [2110, 0]
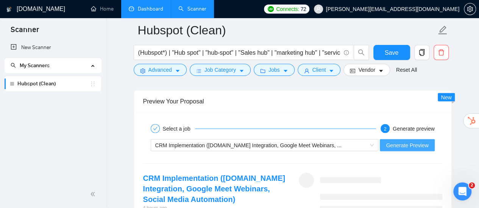
click at [403, 141] on span "Generate Preview" at bounding box center [406, 145] width 42 height 8
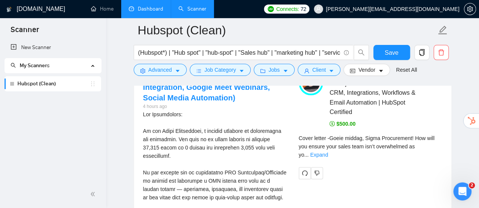
scroll to position [2224, 0]
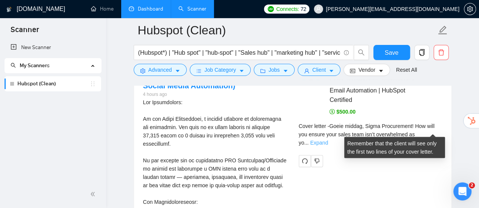
click at [328, 140] on link "Expand" at bounding box center [319, 143] width 18 height 6
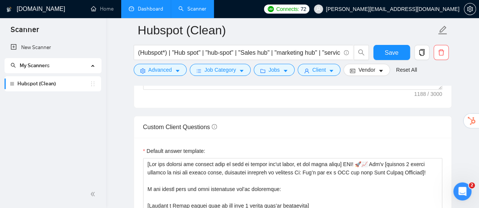
scroll to position [1089, 0]
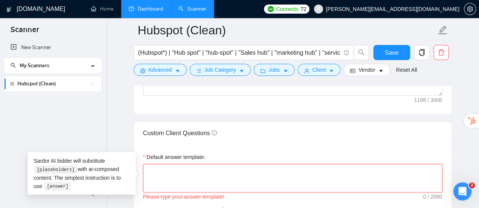
scroll to position [975, 0]
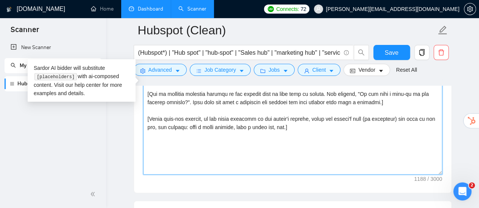
drag, startPoint x: 342, startPoint y: 129, endPoint x: 247, endPoint y: 128, distance: 94.6
click at [247, 128] on textarea "Cover letter template:" at bounding box center [292, 90] width 299 height 170
click at [306, 126] on textarea "Cover letter template:" at bounding box center [292, 90] width 299 height 170
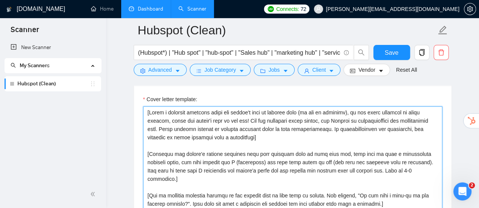
scroll to position [862, 0]
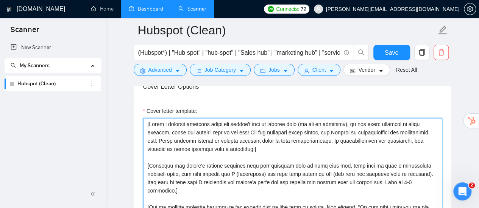
drag, startPoint x: 314, startPoint y: 124, endPoint x: 145, endPoint y: 122, distance: 169.1
click at [145, 122] on textarea "Cover letter template:" at bounding box center [292, 203] width 299 height 170
paste textarea "Lor ips dolorsi ame consect adip el sedd ei tempor inc'ut labor, et dol magna a…"
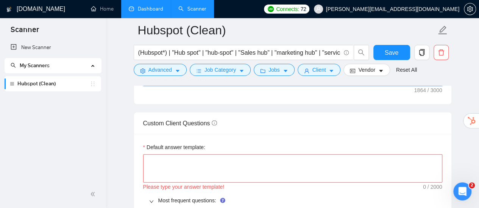
scroll to position [1089, 0]
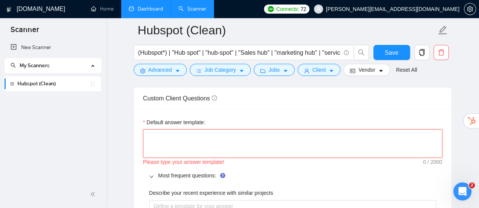
click at [235, 140] on textarea "Default answer template:" at bounding box center [292, 144] width 299 height 28
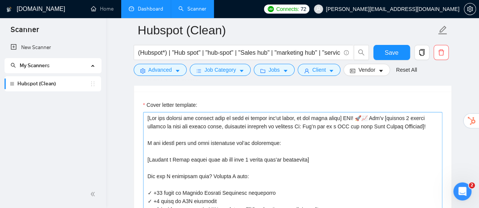
scroll to position [824, 0]
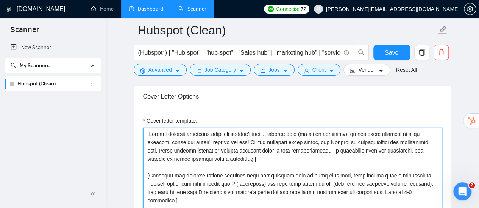
scroll to position [862, 0]
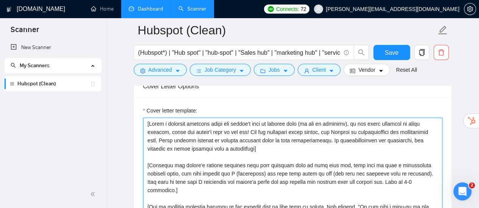
drag, startPoint x: 282, startPoint y: 148, endPoint x: 286, endPoint y: 159, distance: 11.6
click at [286, 159] on textarea "Cover letter template:" at bounding box center [292, 203] width 299 height 170
click at [286, 149] on textarea "Cover letter template:" at bounding box center [292, 203] width 299 height 170
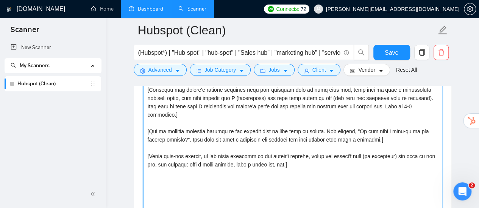
scroll to position [976, 0]
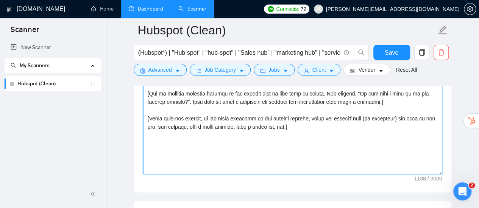
drag, startPoint x: 233, startPoint y: 154, endPoint x: 334, endPoint y: 150, distance: 101.9
click at [334, 150] on textarea "Cover letter template:" at bounding box center [292, 90] width 299 height 170
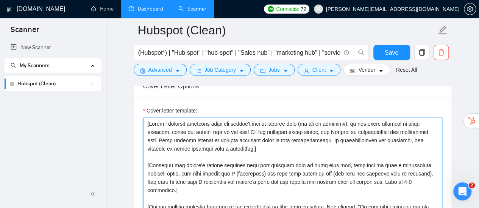
scroll to position [900, 0]
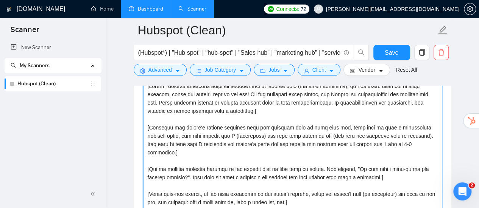
click at [290, 137] on textarea "Cover letter template:" at bounding box center [292, 165] width 299 height 170
drag, startPoint x: 212, startPoint y: 148, endPoint x: 316, endPoint y: 194, distance: 113.0
click at [316, 194] on textarea "Cover letter template:" at bounding box center [292, 165] width 299 height 170
paste textarea "[Lor ips dolorsi ame consect adip el sedd ei tempor inc'ut labor, et dol magna …"
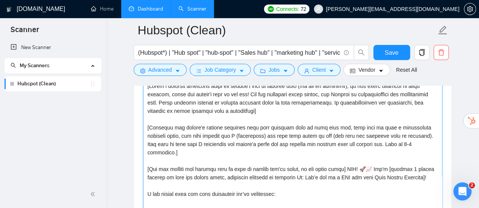
scroll to position [862, 0]
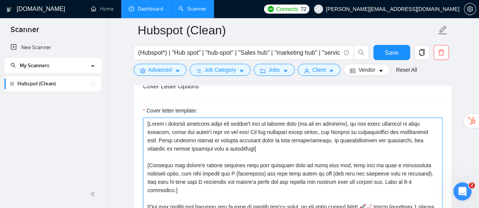
drag, startPoint x: 147, startPoint y: 196, endPoint x: 350, endPoint y: 194, distance: 203.2
click at [350, 194] on textarea "Cover letter template:" at bounding box center [292, 203] width 299 height 170
click at [147, 121] on textarea "Cover letter template:" at bounding box center [292, 203] width 299 height 170
paste textarea "[Add any keyword the clients want to have to ensure you're human, if not leave …"
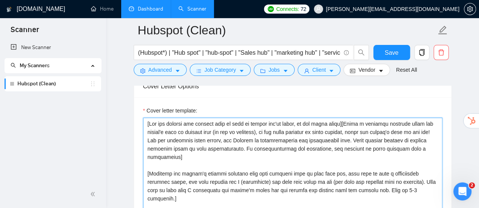
click at [222, 152] on textarea "Cover letter template:" at bounding box center [292, 203] width 299 height 170
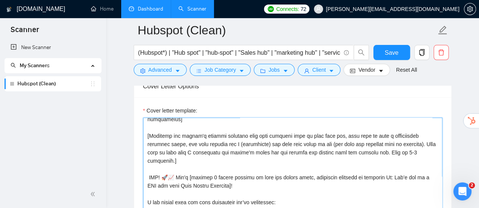
drag, startPoint x: 148, startPoint y: 134, endPoint x: 352, endPoint y: 132, distance: 203.5
click at [352, 132] on textarea "Cover letter template:" at bounding box center [292, 203] width 299 height 170
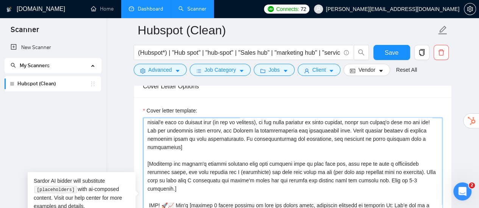
scroll to position [0, 0]
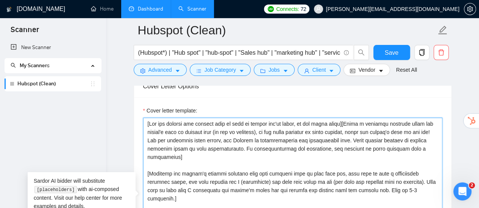
click at [375, 171] on textarea "Cover letter template:" at bounding box center [292, 203] width 299 height 170
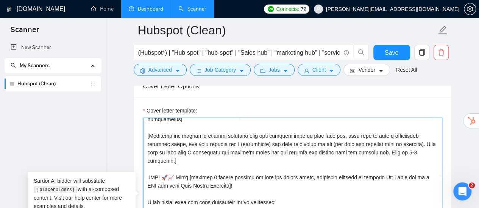
drag, startPoint x: 166, startPoint y: 134, endPoint x: 329, endPoint y: 134, distance: 162.3
click at [329, 134] on textarea "Cover letter template:" at bounding box center [292, 203] width 299 height 170
click at [309, 165] on textarea "Cover letter template:" at bounding box center [292, 203] width 299 height 170
paste textarea "the client's biggest business pain that provoked them to post this job"
click at [334, 167] on textarea "Cover letter template:" at bounding box center [292, 203] width 299 height 170
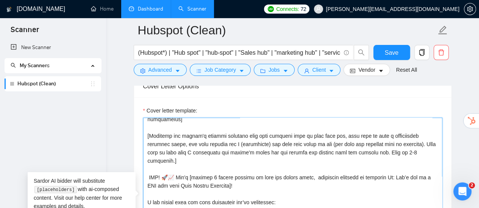
paste textarea "the client's biggest business pain that provoked them to post this job"
click at [312, 165] on textarea "Cover letter template:" at bounding box center [292, 203] width 299 height 170
click at [329, 173] on textarea "Cover letter template:" at bounding box center [292, 203] width 299 height 170
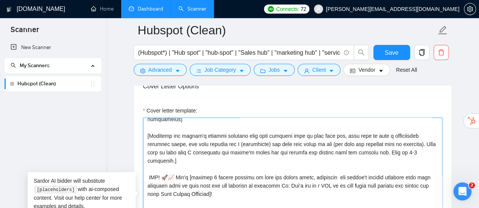
click at [359, 176] on textarea "Cover letter template:" at bounding box center [292, 203] width 299 height 170
click at [356, 176] on textarea "Cover letter template:" at bounding box center [292, 203] width 299 height 170
drag, startPoint x: 170, startPoint y: 183, endPoint x: 238, endPoint y: 182, distance: 68.5
click at [238, 182] on textarea "Cover letter template:" at bounding box center [292, 203] width 299 height 170
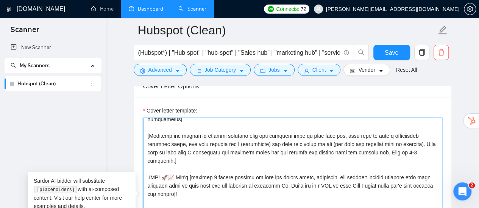
click at [313, 174] on textarea "Cover letter template:" at bounding box center [292, 203] width 299 height 170
click at [190, 183] on textarea "Cover letter template:" at bounding box center [292, 203] width 299 height 170
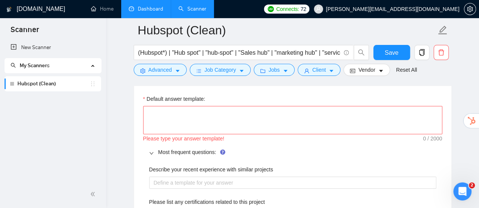
scroll to position [1089, 0]
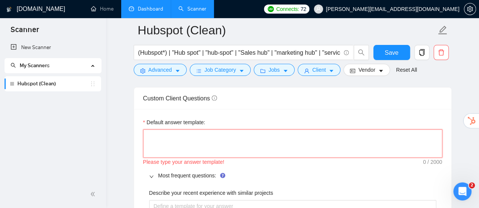
click at [204, 134] on textarea "Default answer template:" at bounding box center [292, 144] width 299 height 28
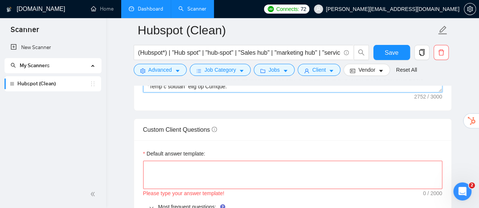
scroll to position [1051, 0]
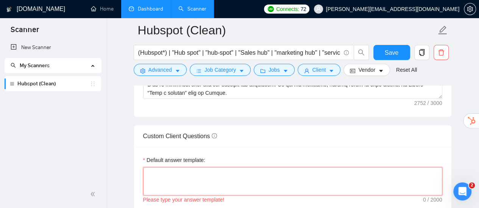
click at [241, 174] on textarea "Default answer template:" at bounding box center [292, 182] width 299 height 28
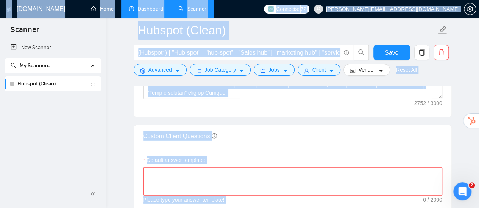
drag, startPoint x: 67, startPoint y: 190, endPoint x: 184, endPoint y: 177, distance: 118.0
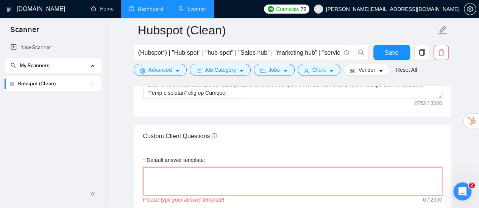
click at [184, 177] on textarea "Default answer template:" at bounding box center [292, 182] width 299 height 28
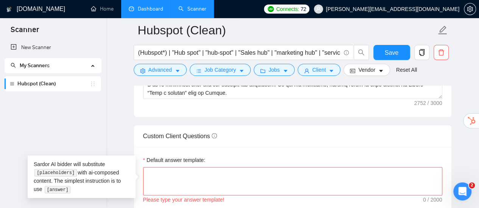
click at [217, 132] on div "Custom Client Questions" at bounding box center [292, 137] width 299 height 22
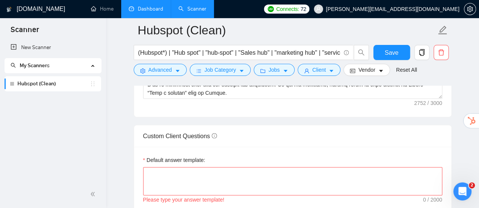
click at [214, 134] on icon "info-circle" at bounding box center [213, 136] width 5 height 5
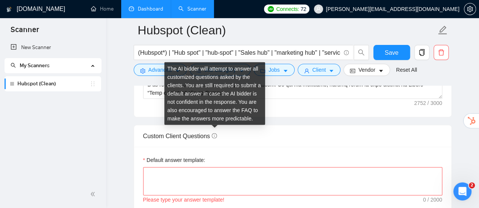
click at [214, 134] on icon "info-circle" at bounding box center [213, 136] width 5 height 5
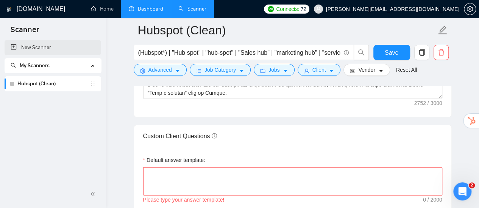
click at [41, 45] on link "New Scanner" at bounding box center [53, 47] width 84 height 15
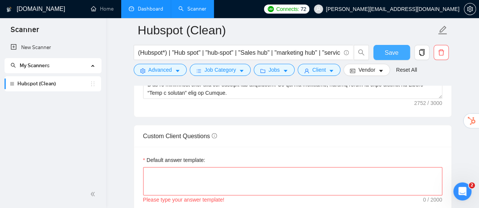
click at [389, 53] on span "Save" at bounding box center [391, 52] width 14 height 9
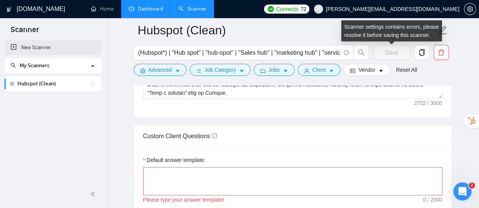
click at [50, 47] on link "New Scanner" at bounding box center [53, 47] width 84 height 15
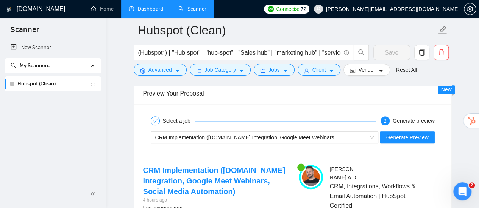
scroll to position [1808, 0]
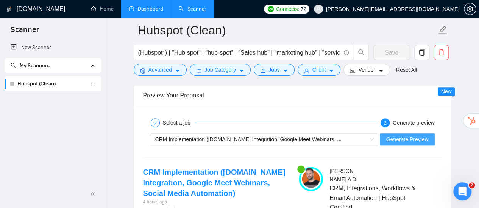
click at [420, 140] on button "Generate Preview" at bounding box center [406, 140] width 54 height 12
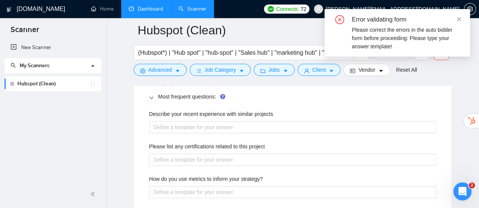
scroll to position [1127, 0]
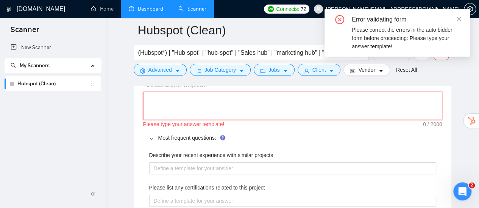
click at [175, 104] on textarea "Default answer template:" at bounding box center [292, 106] width 299 height 28
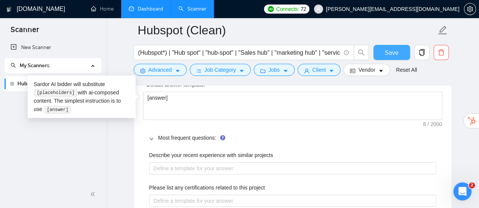
click at [387, 51] on span "Save" at bounding box center [391, 52] width 14 height 9
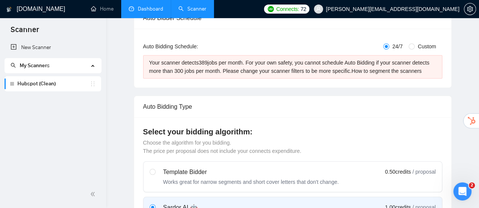
scroll to position [0, 0]
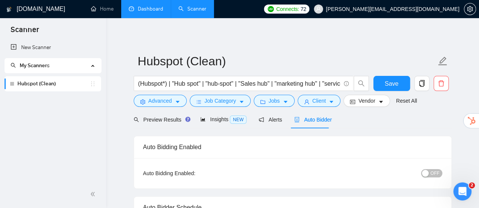
click at [427, 173] on div "button" at bounding box center [424, 173] width 7 height 7
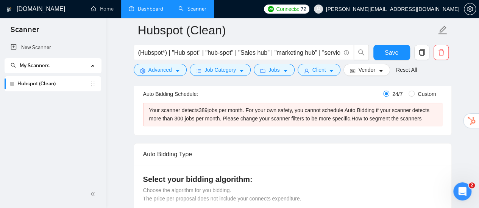
scroll to position [113, 0]
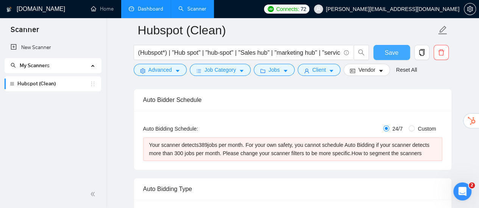
drag, startPoint x: 393, startPoint y: 56, endPoint x: 399, endPoint y: 115, distance: 60.1
click at [393, 56] on span "Save" at bounding box center [391, 52] width 14 height 9
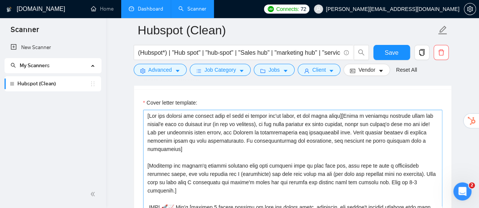
scroll to position [38, 0]
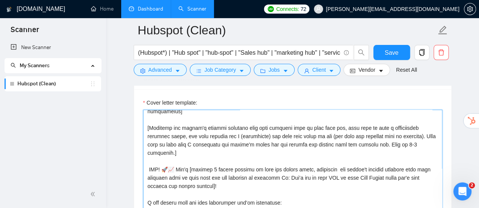
click at [249, 135] on textarea "Cover letter template:" at bounding box center [292, 195] width 299 height 170
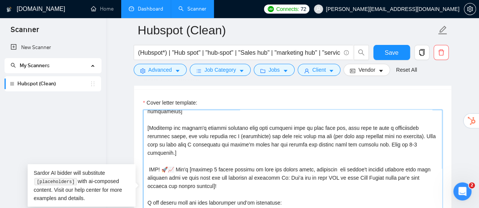
click at [249, 135] on textarea "Cover letter template:" at bounding box center [292, 195] width 299 height 170
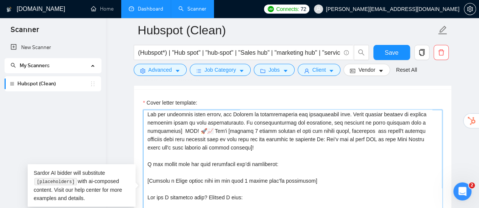
scroll to position [0, 0]
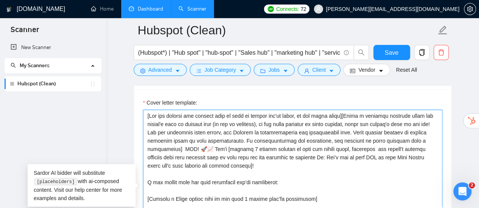
drag, startPoint x: 191, startPoint y: 147, endPoint x: 216, endPoint y: 146, distance: 24.6
click at [216, 146] on textarea "Cover letter template:" at bounding box center [292, 195] width 299 height 170
click at [349, 112] on textarea "Cover letter template:" at bounding box center [292, 195] width 299 height 170
paste textarea "YES! 🚀📈"
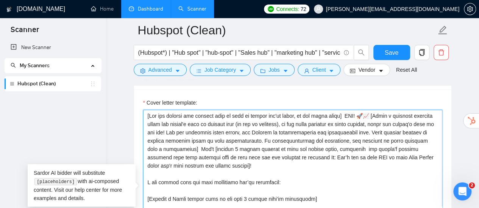
click at [351, 114] on textarea "Cover letter template:" at bounding box center [292, 195] width 299 height 170
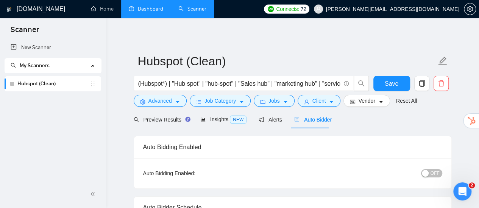
click at [342, 115] on div "Preview Results Insights NEW Alerts Auto Bidder" at bounding box center [293, 120] width 318 height 18
click at [361, 204] on div "Auto Bidder Schedule" at bounding box center [292, 208] width 299 height 22
click at [397, 84] on span "Save" at bounding box center [391, 83] width 14 height 9
click at [175, 120] on span "Preview Results" at bounding box center [161, 120] width 54 height 6
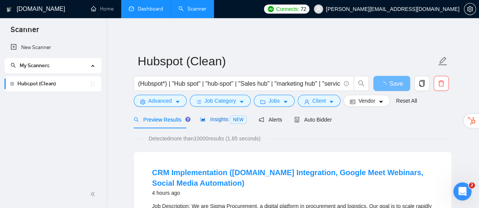
click at [222, 120] on span "Insights NEW" at bounding box center [223, 120] width 46 height 6
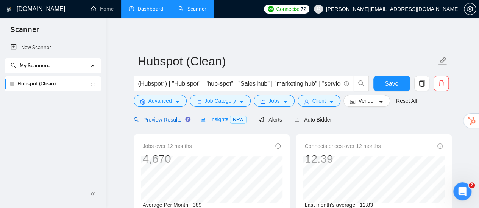
click at [169, 122] on span "Preview Results" at bounding box center [161, 120] width 54 height 6
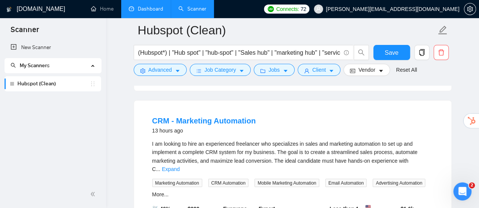
scroll to position [567, 0]
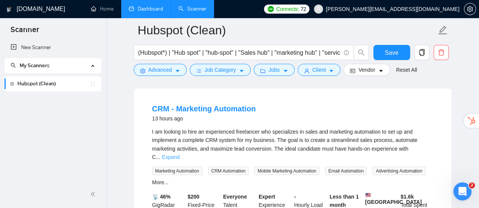
click at [179, 154] on link "Expand" at bounding box center [171, 157] width 18 height 6
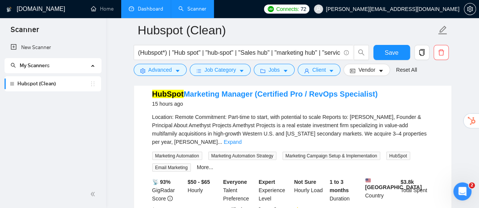
scroll to position [1059, 0]
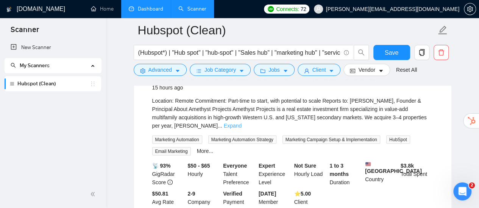
click at [241, 123] on link "Expand" at bounding box center [233, 126] width 18 height 6
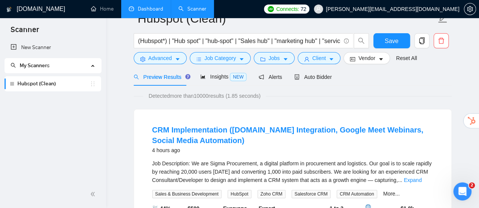
scroll to position [0, 0]
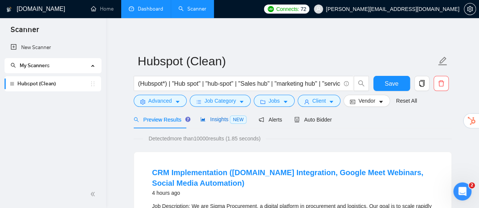
drag, startPoint x: 219, startPoint y: 121, endPoint x: 9, endPoint y: 159, distance: 213.8
click at [219, 121] on span "Insights NEW" at bounding box center [223, 120] width 46 height 6
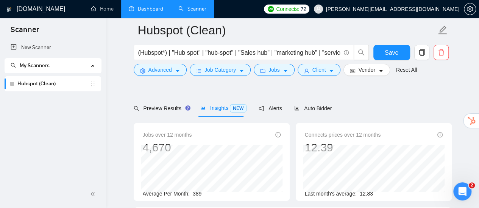
scroll to position [38, 0]
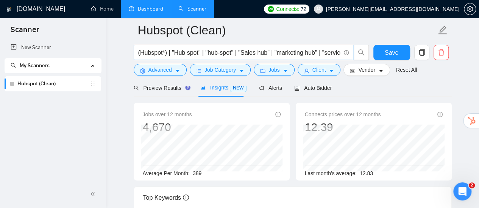
click at [235, 53] on input "(Hubspot*) | "Hub spot" | "hub-spot" | "Sales hub" | "marketing hub" | "service…" at bounding box center [239, 52] width 202 height 9
click at [356, 52] on span "search" at bounding box center [361, 52] width 14 height 7
click at [169, 87] on span "Preview Results" at bounding box center [161, 88] width 54 height 6
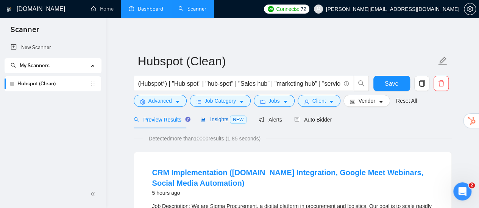
drag, startPoint x: 222, startPoint y: 119, endPoint x: 236, endPoint y: 124, distance: 14.7
click at [222, 119] on span "Insights NEW" at bounding box center [223, 120] width 46 height 6
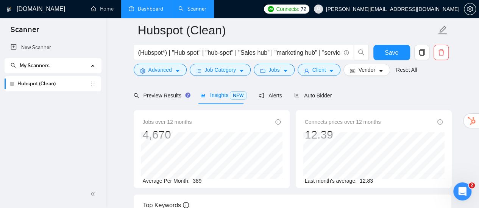
scroll to position [76, 0]
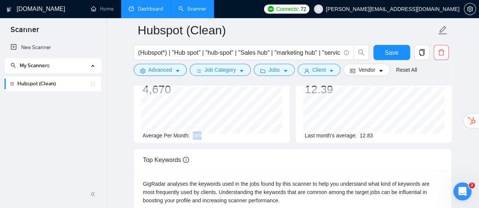
drag, startPoint x: 192, startPoint y: 135, endPoint x: 199, endPoint y: 135, distance: 6.8
click at [199, 135] on span "389" at bounding box center [197, 136] width 9 height 6
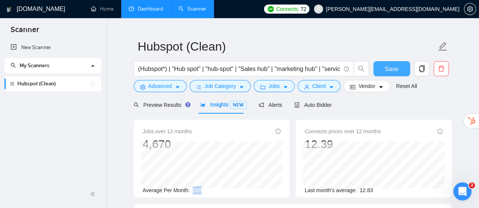
scroll to position [0, 0]
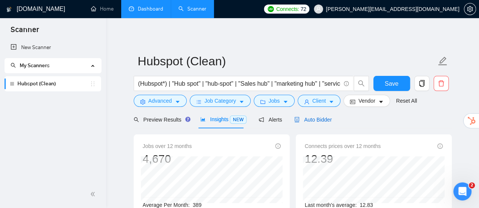
click at [316, 120] on span "Auto Bidder" at bounding box center [312, 120] width 37 height 6
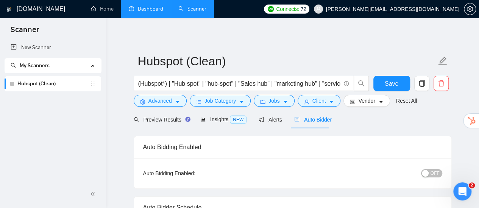
scroll to position [76, 0]
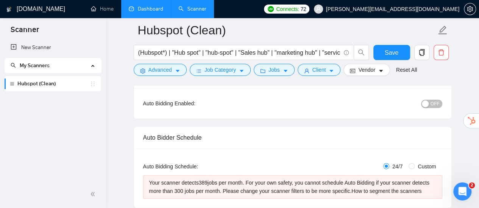
click at [437, 104] on span "OFF" at bounding box center [434, 104] width 9 height 8
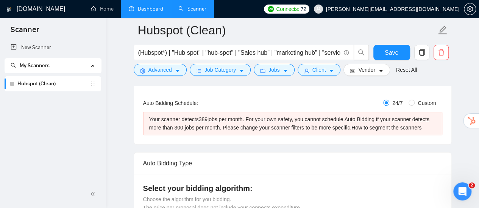
scroll to position [151, 0]
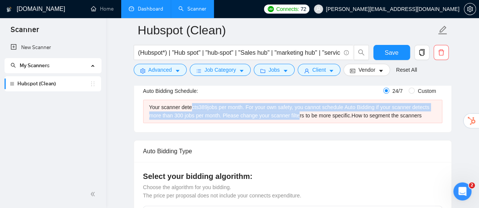
drag, startPoint x: 189, startPoint y: 109, endPoint x: 295, endPoint y: 116, distance: 105.8
click at [295, 116] on div "Your scanner detects 389 jobs per month. For your own safety, you cannot schedu…" at bounding box center [292, 111] width 287 height 17
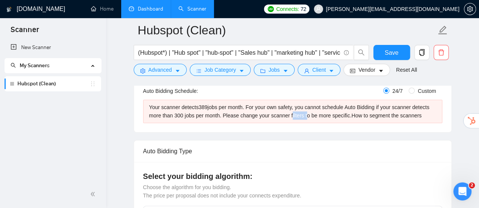
click at [295, 116] on div "Your scanner detects 389 jobs per month. For your own safety, you cannot schedu…" at bounding box center [292, 111] width 287 height 17
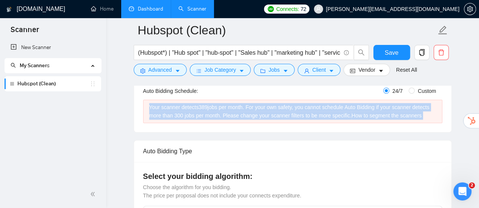
click at [295, 116] on div "Your scanner detects 389 jobs per month. For your own safety, you cannot schedu…" at bounding box center [292, 111] width 287 height 17
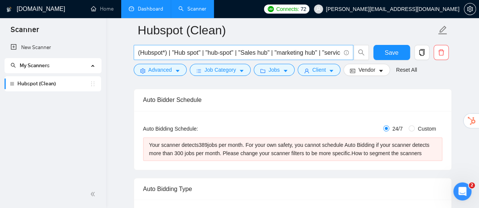
click at [218, 53] on input "(Hubspot*) | "Hub spot" | "hub-spot" | "Sales hub" | "marketing hub" | "service…" at bounding box center [239, 52] width 202 height 9
click at [180, 68] on button "Advanced" at bounding box center [160, 70] width 53 height 12
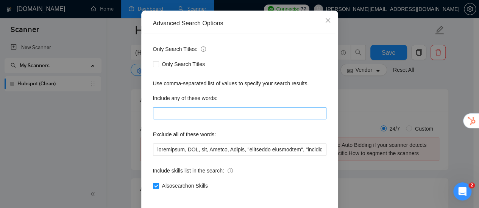
scroll to position [76, 0]
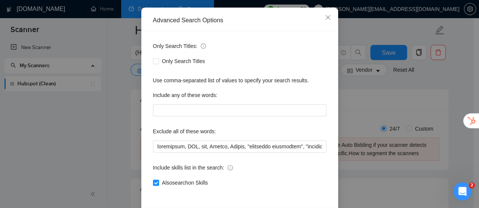
click at [191, 185] on span "Also search on Skills" at bounding box center [185, 183] width 52 height 8
click at [158, 185] on input "Also search on Skills" at bounding box center [155, 182] width 5 height 5
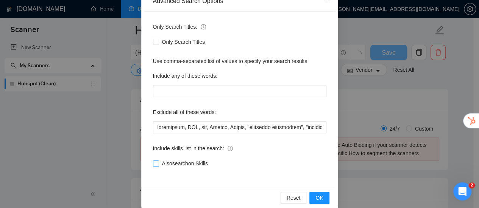
scroll to position [106, 0]
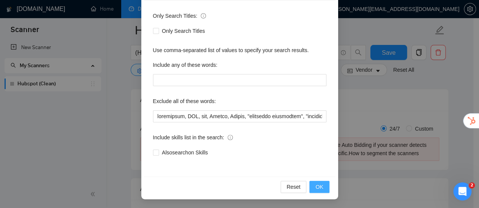
click at [319, 187] on span "OK" at bounding box center [319, 187] width 8 height 8
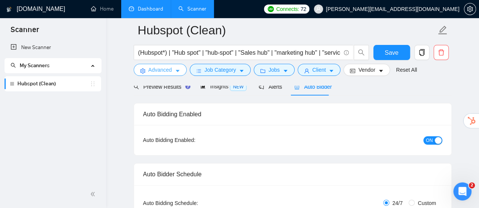
scroll to position [38, 0]
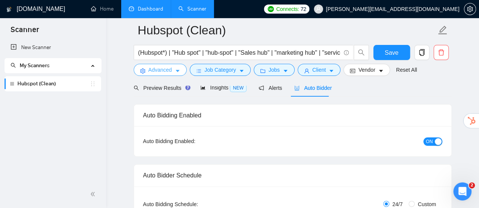
click at [166, 71] on span "Advanced" at bounding box center [159, 70] width 23 height 8
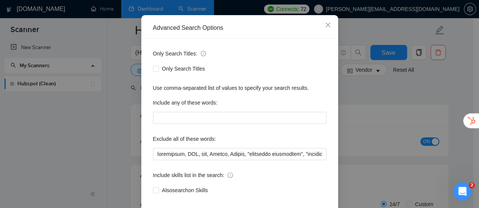
scroll to position [106, 0]
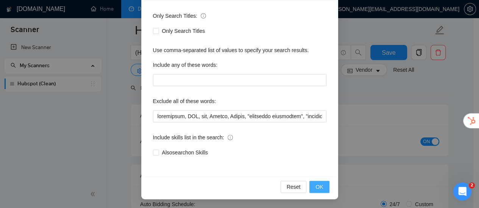
click at [315, 189] on span "OK" at bounding box center [319, 187] width 8 height 8
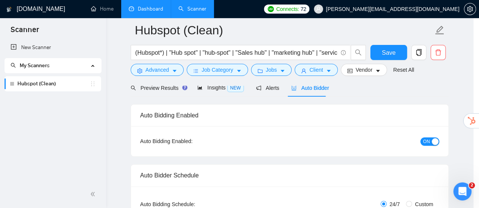
scroll to position [68, 0]
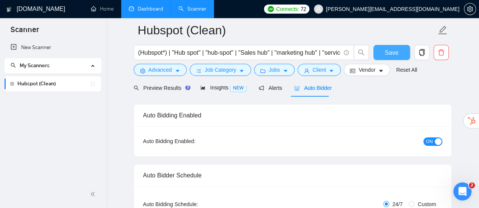
click at [394, 54] on span "Save" at bounding box center [391, 52] width 14 height 9
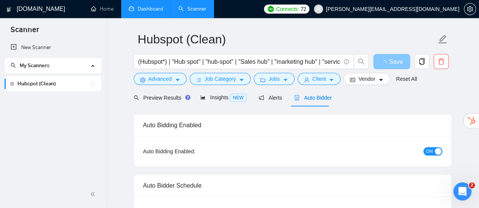
scroll to position [0, 0]
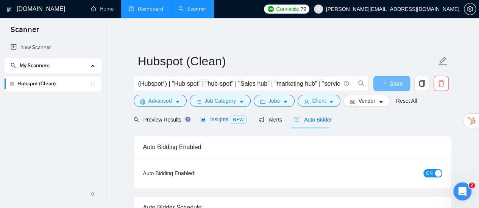
click at [219, 117] on span "Insights NEW" at bounding box center [223, 120] width 46 height 6
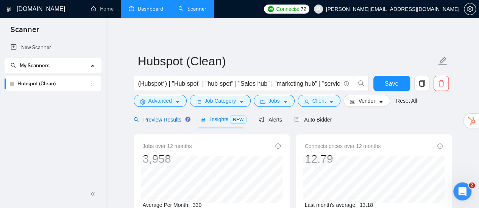
click at [171, 119] on span "Preview Results" at bounding box center [161, 120] width 54 height 6
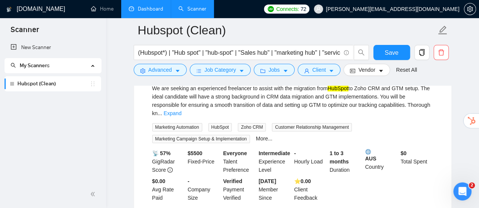
scroll to position [76, 0]
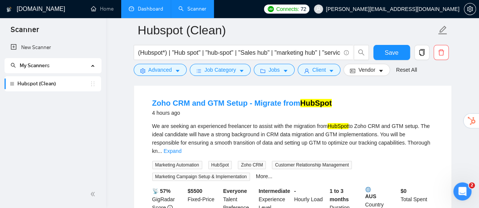
click at [303, 121] on li "Zoho CRM and GTM Setup - Migrate from HubSpot 4 hours ago We are seeking an exp…" at bounding box center [292, 169] width 299 height 154
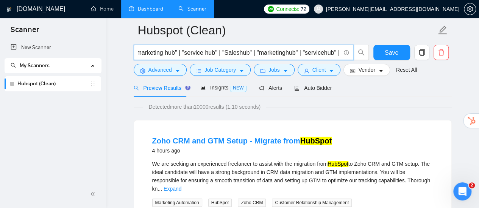
scroll to position [0, 171]
drag, startPoint x: 286, startPoint y: 52, endPoint x: 316, endPoint y: 53, distance: 29.1
click at [316, 53] on input "(Hubspot*) | "Hub spot" | "hub-spot" | "Sales hub" | "marketing hub" | "service…" at bounding box center [239, 52] width 202 height 9
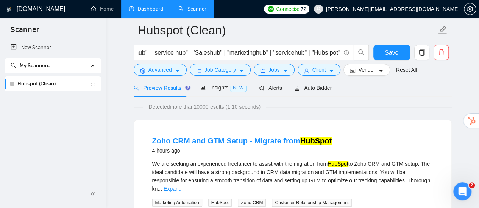
scroll to position [0, 0]
click at [332, 104] on div "Detected more than 10000 results (1.10 seconds)" at bounding box center [293, 107] width 318 height 8
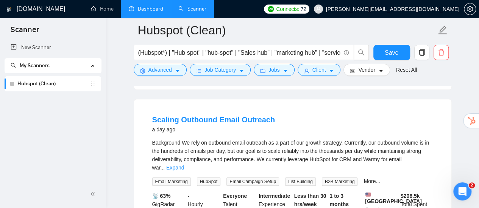
scroll to position [1619, 0]
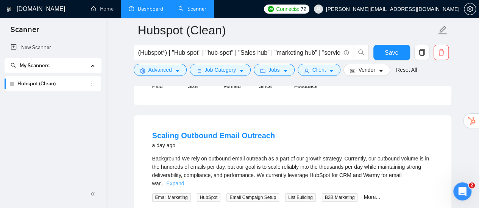
click at [184, 181] on link "Expand" at bounding box center [175, 184] width 18 height 6
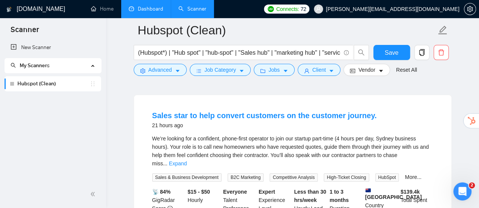
scroll to position [1430, 0]
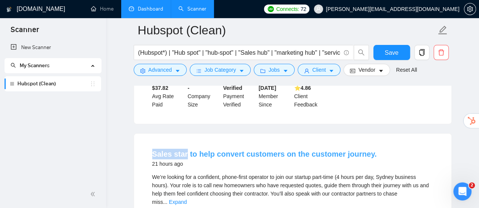
drag, startPoint x: 148, startPoint y: 129, endPoint x: 184, endPoint y: 130, distance: 35.9
copy link "Sales star"
click at [176, 70] on icon "caret-down" at bounding box center [177, 70] width 5 height 5
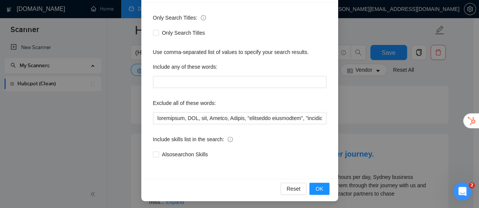
scroll to position [106, 0]
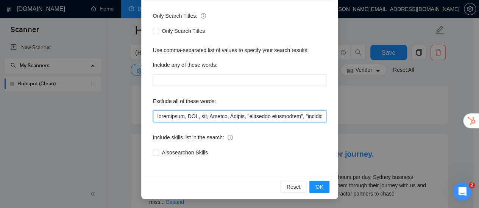
click at [284, 113] on input "text" at bounding box center [239, 116] width 173 height 12
paste input "Sales star"
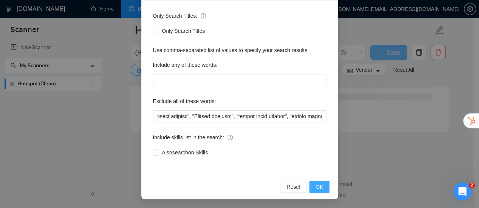
scroll to position [0, 0]
click at [317, 185] on span "OK" at bounding box center [319, 187] width 8 height 8
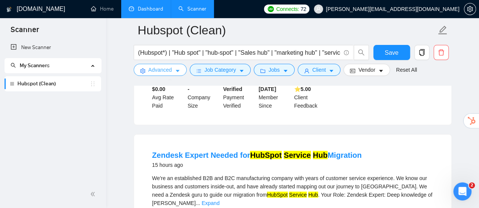
scroll to position [751, 0]
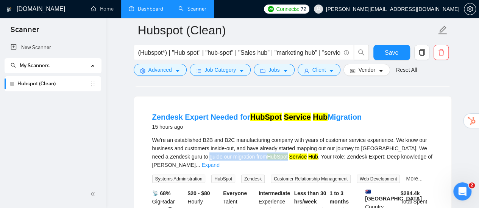
drag, startPoint x: 195, startPoint y: 149, endPoint x: 253, endPoint y: 147, distance: 57.5
click at [253, 147] on div "We're an established B2B and B2C manufacturing company with years of customer s…" at bounding box center [292, 152] width 281 height 33
copy div "migration from [GEOGRAPHIC_DATA]"
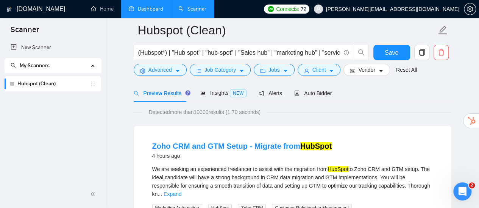
scroll to position [32, 0]
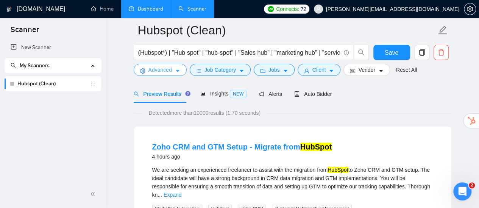
click at [160, 71] on span "Advanced" at bounding box center [159, 70] width 23 height 8
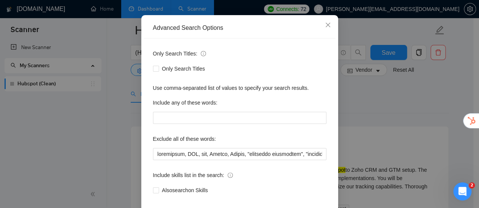
scroll to position [106, 0]
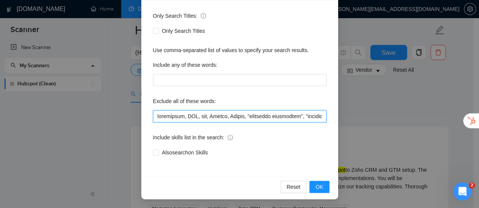
click at [298, 120] on input "text" at bounding box center [239, 116] width 173 height 12
paste input "migration from [GEOGRAPHIC_DATA]"
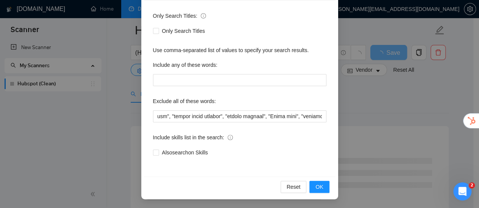
scroll to position [0, 0]
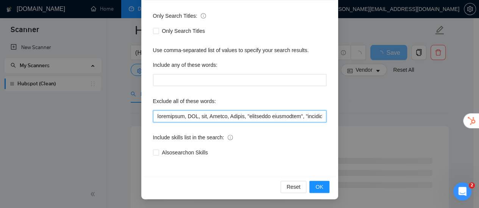
click at [285, 118] on input "text" at bounding box center [239, 116] width 173 height 12
paste input "migration from [GEOGRAPHIC_DATA]"
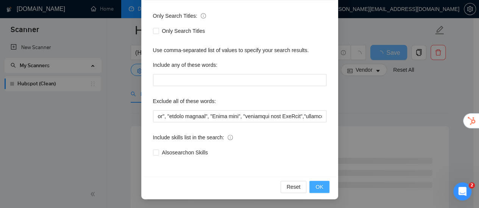
click at [315, 188] on span "OK" at bounding box center [319, 187] width 8 height 8
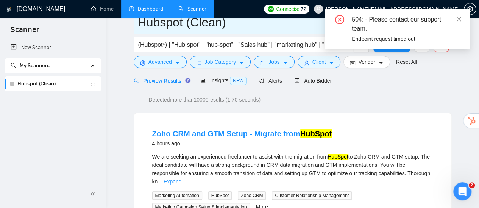
scroll to position [0, 0]
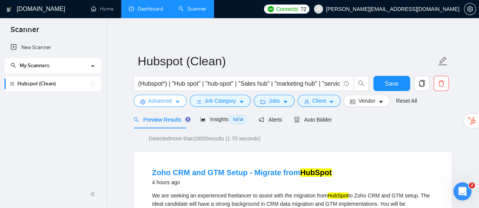
click at [165, 99] on span "Advanced" at bounding box center [159, 101] width 23 height 8
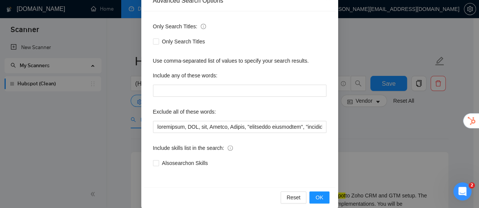
scroll to position [106, 0]
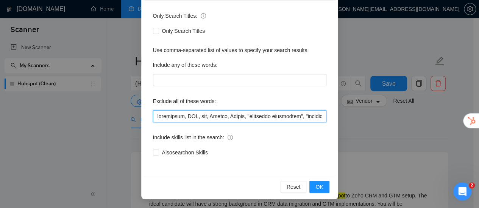
click at [284, 113] on input "text" at bounding box center [239, 116] width 173 height 12
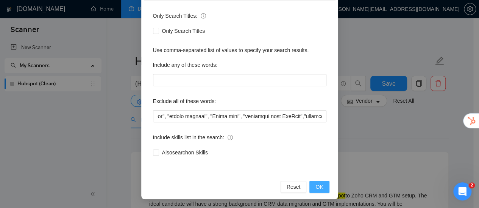
scroll to position [0, 0]
click at [315, 189] on span "OK" at bounding box center [319, 187] width 8 height 8
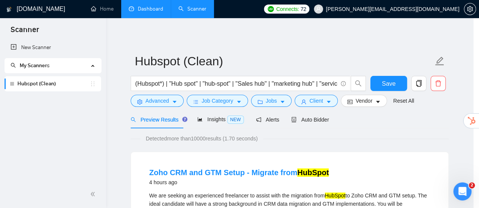
scroll to position [68, 0]
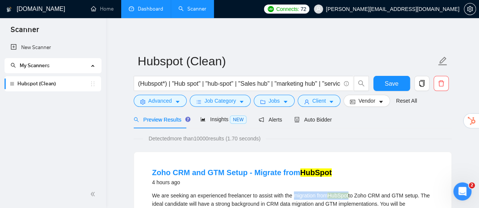
drag, startPoint x: 292, startPoint y: 197, endPoint x: 348, endPoint y: 196, distance: 56.0
click at [348, 196] on div "We are seeking an experienced freelancer to assist with the migration from HubS…" at bounding box center [292, 208] width 281 height 33
click at [392, 85] on span "Save" at bounding box center [391, 83] width 14 height 9
click at [169, 101] on span "Advanced" at bounding box center [159, 101] width 23 height 8
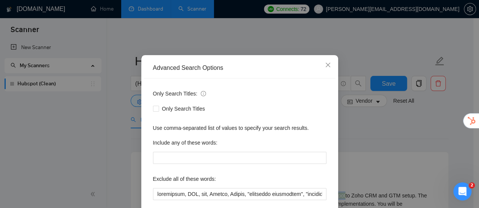
scroll to position [106, 0]
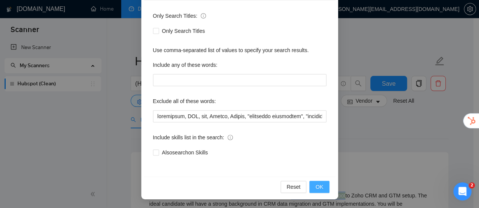
click at [322, 187] on button "OK" at bounding box center [319, 187] width 20 height 12
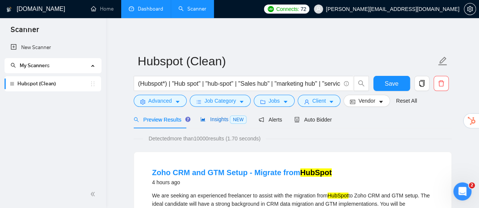
click at [215, 117] on span "Insights NEW" at bounding box center [223, 120] width 46 height 6
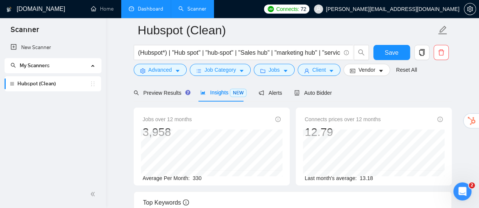
scroll to position [38, 0]
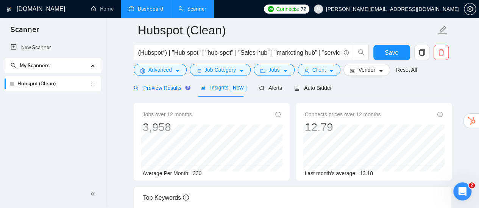
click at [179, 89] on span "Preview Results" at bounding box center [161, 88] width 54 height 6
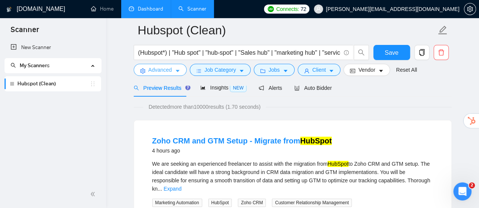
click at [175, 68] on icon "caret-down" at bounding box center [177, 70] width 5 height 5
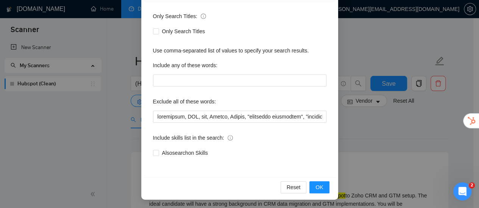
scroll to position [106, 0]
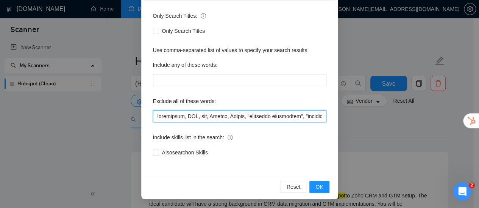
click at [242, 118] on input "text" at bounding box center [239, 116] width 173 height 12
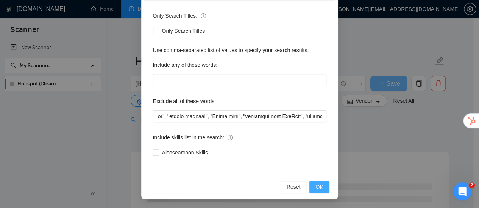
click at [312, 188] on button "OK" at bounding box center [319, 187] width 20 height 12
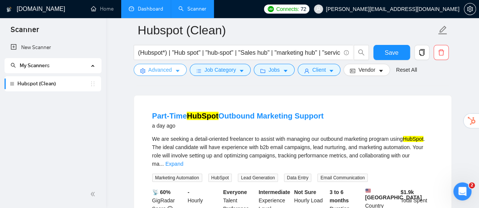
scroll to position [1286, 0]
click at [183, 161] on link "Expand" at bounding box center [174, 164] width 18 height 6
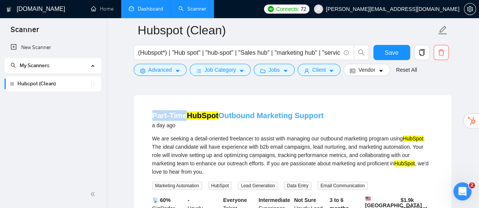
drag, startPoint x: 146, startPoint y: 106, endPoint x: 185, endPoint y: 104, distance: 38.6
click at [185, 104] on li "Part-Time HubSpot Outbound Marketing Support a day ago We are seeking a detail-…" at bounding box center [292, 179] width 299 height 151
copy link "Part-Time"
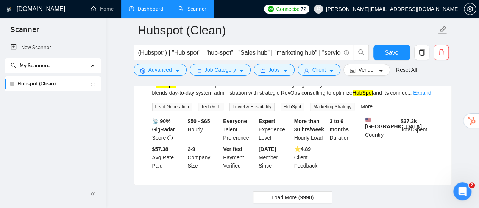
scroll to position [1618, 0]
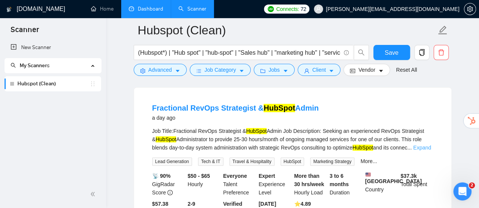
click at [425, 148] on link "Expand" at bounding box center [422, 148] width 18 height 6
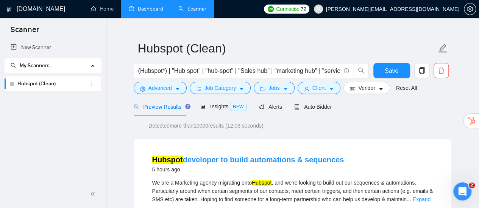
scroll to position [0, 0]
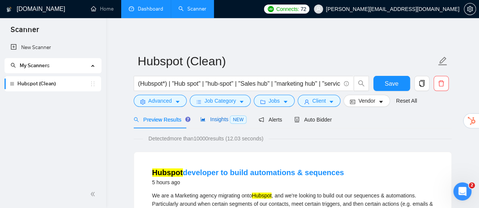
click at [226, 118] on span "Insights NEW" at bounding box center [223, 120] width 46 height 6
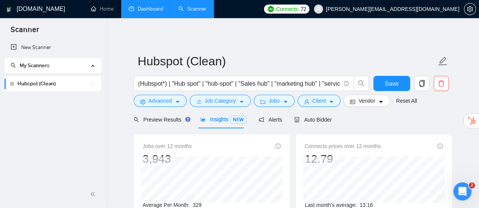
scroll to position [38, 0]
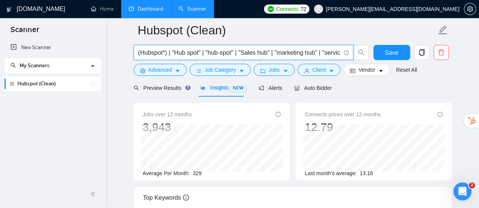
click at [227, 52] on input "(Hubspot*) | "Hub spot" | "hub-spot" | "Sales hub" | "marketing hub" | "service…" at bounding box center [239, 52] width 202 height 9
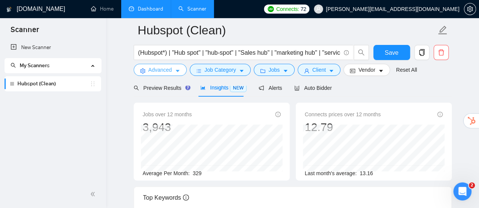
click at [165, 73] on span "Advanced" at bounding box center [159, 70] width 23 height 8
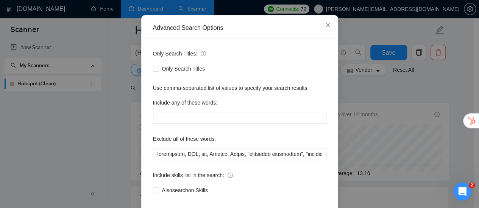
scroll to position [106, 0]
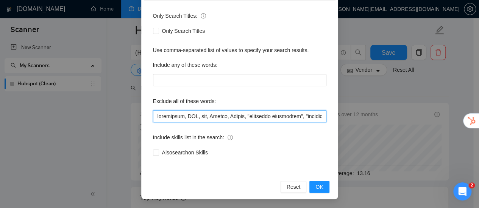
click at [295, 117] on input "text" at bounding box center [239, 116] width 173 height 12
paste input "Part-Time"
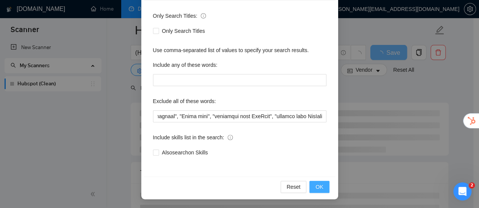
scroll to position [0, 0]
click at [319, 186] on span "OK" at bounding box center [319, 187] width 8 height 8
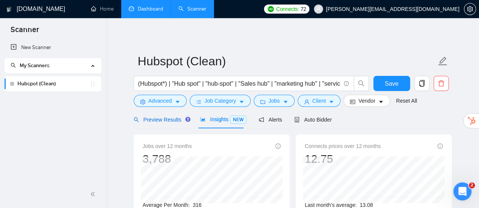
click at [166, 122] on span "Preview Results" at bounding box center [161, 120] width 54 height 6
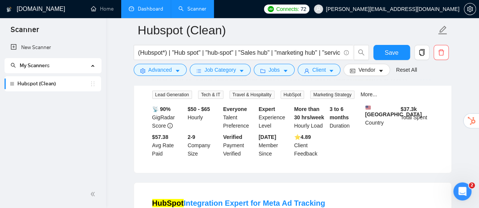
scroll to position [1286, 0]
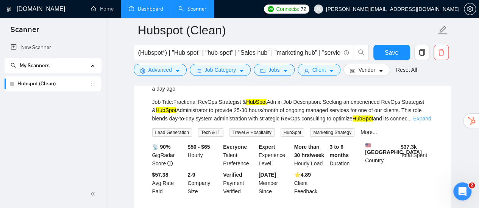
click at [422, 117] on link "Expand" at bounding box center [422, 119] width 18 height 6
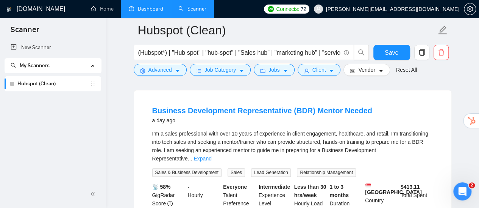
scroll to position [1816, 0]
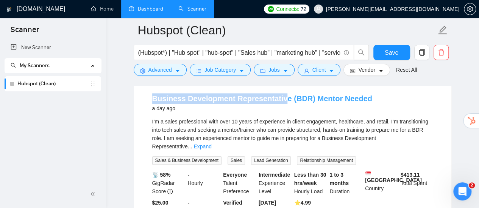
drag, startPoint x: 143, startPoint y: 106, endPoint x: 278, endPoint y: 108, distance: 134.7
click at [278, 108] on li "Business Development Representative (BDR) Mentor Needed a day ago I’m a sales p…" at bounding box center [292, 158] width 299 height 143
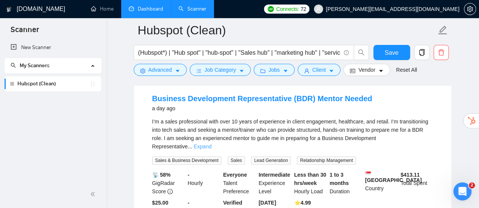
click at [211, 144] on link "Expand" at bounding box center [202, 147] width 18 height 6
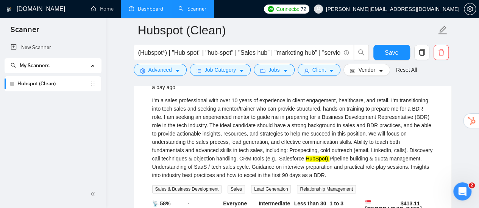
scroll to position [1854, 0]
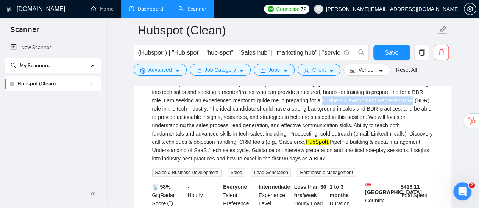
drag, startPoint x: 321, startPoint y: 110, endPoint x: 409, endPoint y: 107, distance: 87.8
click at [409, 107] on div "I’m a sales professional with over 10 years of experience in client engagement,…" at bounding box center [292, 121] width 281 height 83
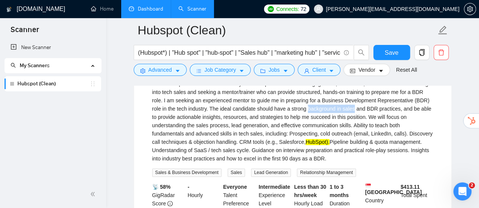
drag, startPoint x: 307, startPoint y: 118, endPoint x: 353, endPoint y: 117, distance: 46.2
click at [353, 117] on div "I’m a sales professional with over 10 years of experience in client engagement,…" at bounding box center [292, 121] width 281 height 83
copy div "background in sales"
click at [180, 71] on button "Advanced" at bounding box center [160, 70] width 53 height 12
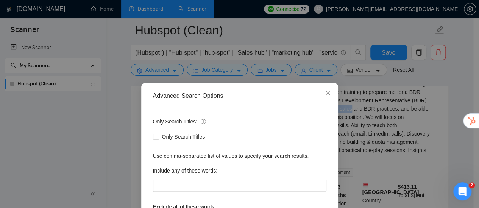
scroll to position [106, 0]
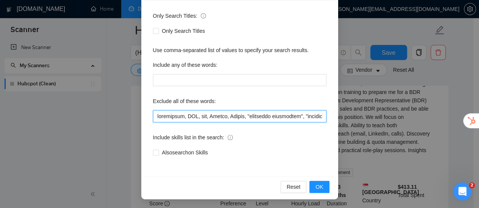
click at [294, 117] on input "text" at bounding box center [239, 116] width 173 height 12
paste input "background in sales"
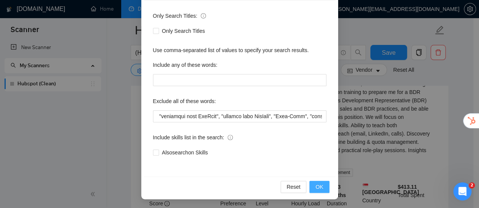
click at [322, 187] on button "OK" at bounding box center [319, 187] width 20 height 12
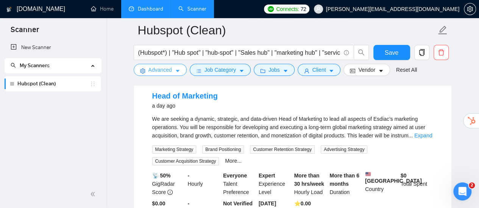
scroll to position [1431, 0]
click at [427, 139] on link "Expand" at bounding box center [423, 136] width 18 height 6
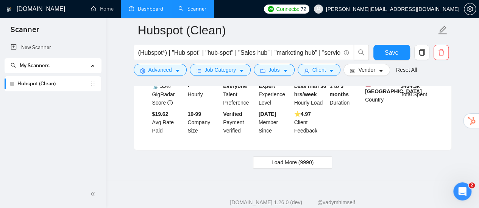
scroll to position [1848, 0]
click at [312, 166] on span "Load More (9990)" at bounding box center [292, 162] width 42 height 8
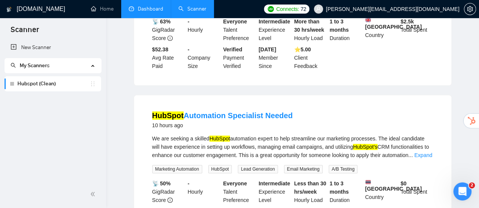
scroll to position [0, 0]
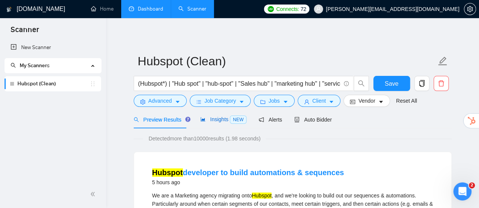
click at [216, 122] on span "Insights NEW" at bounding box center [223, 120] width 46 height 6
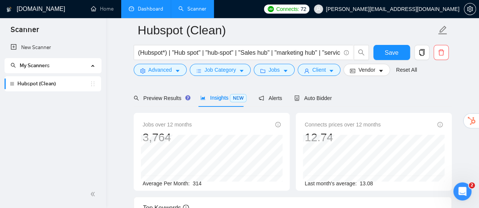
scroll to position [38, 0]
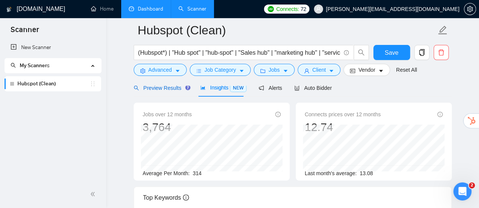
click at [168, 89] on span "Preview Results" at bounding box center [161, 88] width 54 height 6
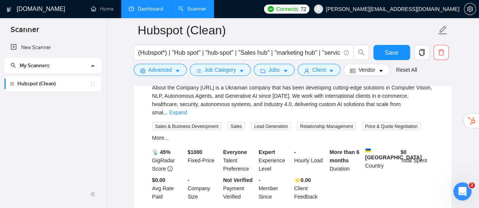
scroll to position [2156, 0]
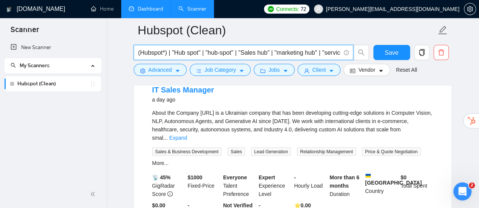
drag, startPoint x: 171, startPoint y: 53, endPoint x: 263, endPoint y: 52, distance: 91.2
click at [264, 52] on input "(Hubspot*) | "Hub spot" | "hub-spot" | "Sales hub" | "marketing hub" | "service…" at bounding box center [239, 52] width 202 height 9
click at [263, 52] on input "(Hubspot*) | "Hub spot" | "hub-spot" | "Sales hub" | "marketing hub" | "service…" at bounding box center [239, 52] width 202 height 9
click at [239, 50] on input "(Hubspot*) | "Hub spot" | "hub-spot" | "Sales hub" | "marketing hub" | "service…" at bounding box center [239, 52] width 202 height 9
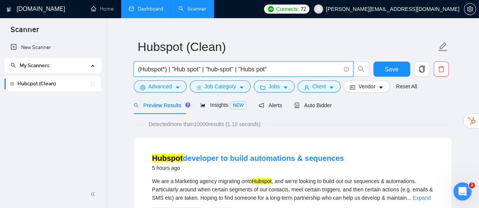
scroll to position [0, 0]
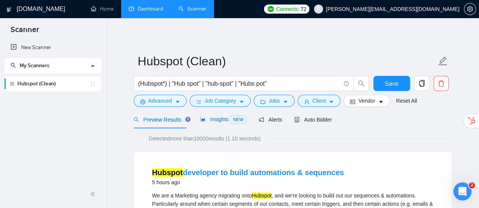
click at [215, 121] on span "Insights NEW" at bounding box center [223, 120] width 46 height 6
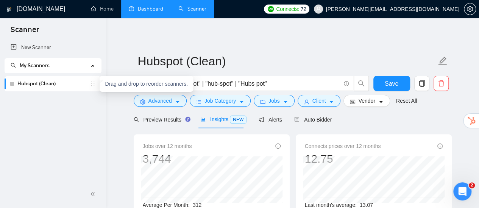
click at [92, 84] on icon "holder" at bounding box center [93, 84] width 6 height 6
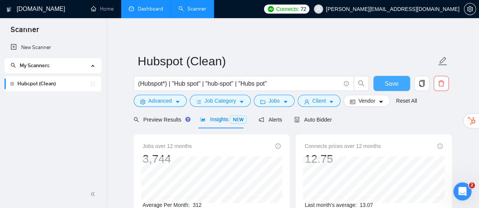
click at [392, 83] on span "Save" at bounding box center [391, 83] width 14 height 9
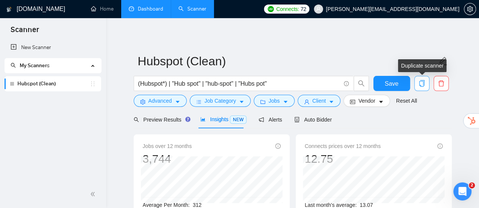
click at [419, 84] on icon "copy" at bounding box center [421, 83] width 7 height 7
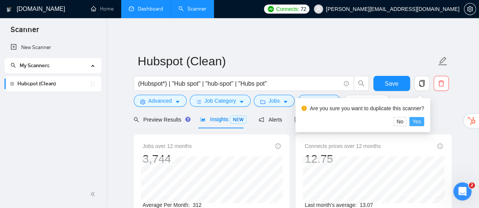
click at [420, 121] on button "Yes" at bounding box center [416, 121] width 15 height 9
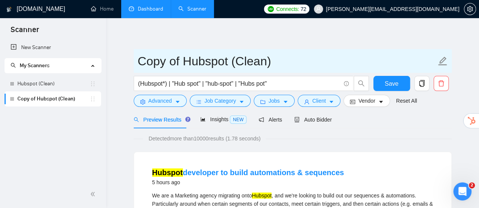
drag, startPoint x: 181, startPoint y: 61, endPoint x: 139, endPoint y: 61, distance: 41.6
click at [139, 61] on input "Copy of Hubspot (Clean)" at bounding box center [287, 61] width 298 height 19
click at [186, 61] on input "Hubspot (Clean)" at bounding box center [287, 61] width 298 height 19
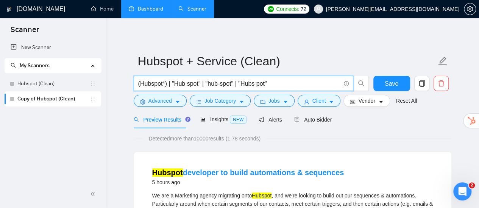
click at [192, 81] on input "(Hubspot*) | "Hub spot" | "hub-spot" | "Hubs pot"" at bounding box center [239, 83] width 202 height 9
paste input ""Sales hub" | "marketing hub" | "service hub" | "Saleshub" | "marketinghub" | "…"
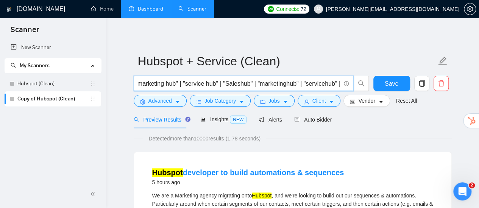
click at [227, 79] on input ""Sales hub" | "marketing hub" | "service hub" | "Saleshub" | "marketinghub" | "…" at bounding box center [239, 83] width 202 height 9
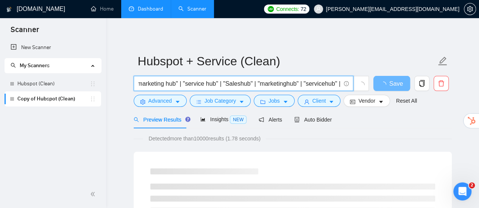
scroll to position [0, 0]
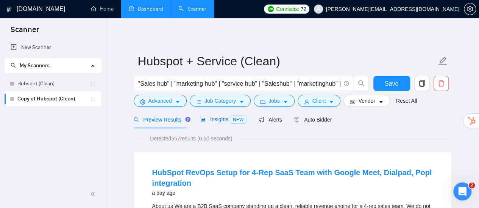
click at [235, 123] on span "NEW" at bounding box center [238, 120] width 17 height 8
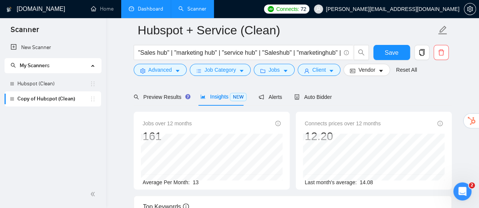
scroll to position [38, 0]
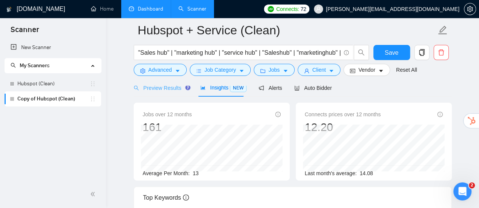
click at [169, 92] on div "Preview Results" at bounding box center [161, 88] width 54 height 18
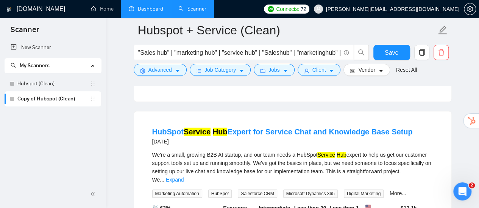
scroll to position [227, 0]
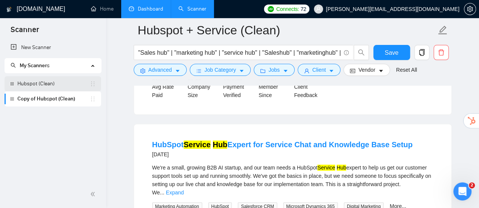
click at [64, 82] on link "Hubspot (Clean)" at bounding box center [53, 83] width 72 height 15
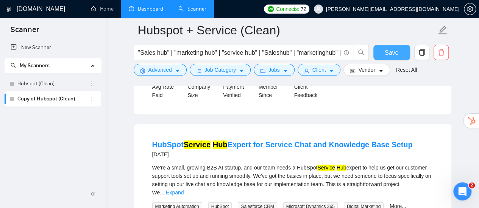
click at [389, 51] on span "Save" at bounding box center [391, 52] width 14 height 9
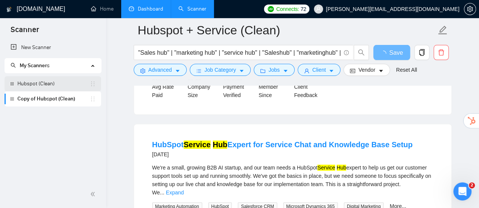
click at [70, 81] on link "Hubspot (Clean)" at bounding box center [53, 83] width 72 height 15
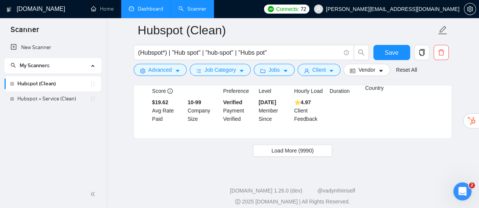
scroll to position [1737, 0]
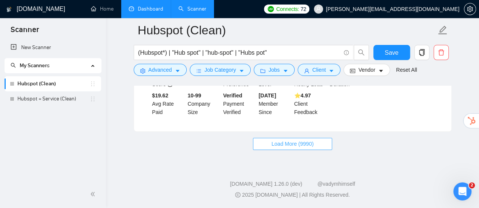
click at [297, 147] on span "Load More (9990)" at bounding box center [292, 144] width 42 height 8
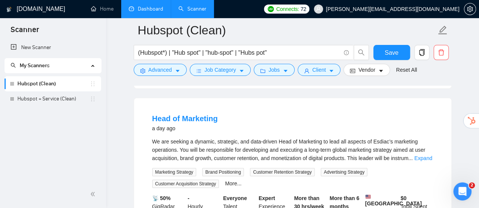
scroll to position [1397, 0]
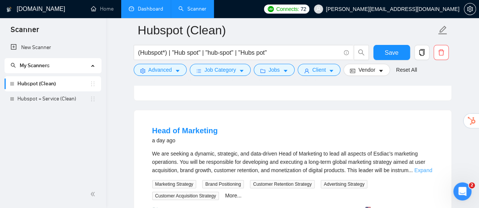
click at [418, 171] on link "Expand" at bounding box center [423, 171] width 18 height 6
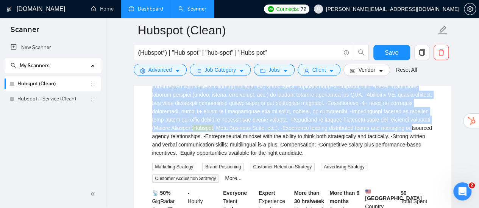
scroll to position [1548, 0]
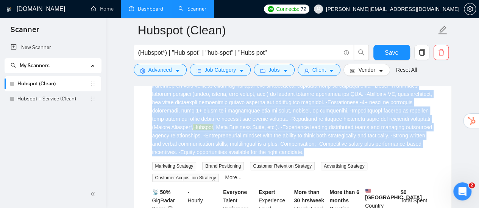
drag, startPoint x: 150, startPoint y: 96, endPoint x: 228, endPoint y: 152, distance: 97.0
click at [228, 152] on li "Head of Marketing a day ago Hubspot , Meta Business Suite, etc.). -Experience l…" at bounding box center [292, 107] width 299 height 279
copy li "Lore ip Dolorsita c adi eli Se doe tempori u laboree, doloremag, ali enim-admin…"
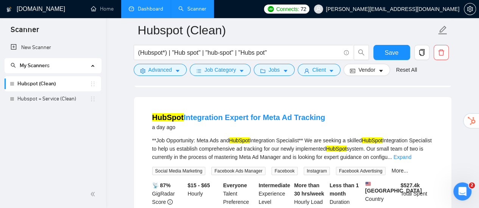
scroll to position [1245, 0]
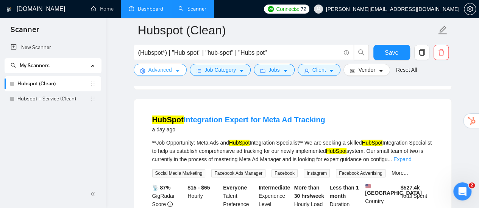
click at [163, 70] on span "Advanced" at bounding box center [159, 70] width 23 height 8
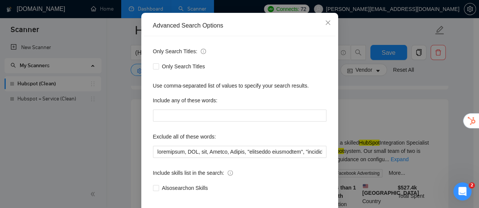
scroll to position [106, 0]
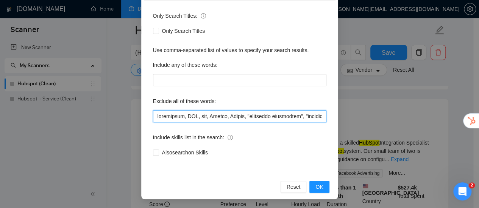
click at [295, 115] on input "text" at bounding box center [239, 116] width 173 height 12
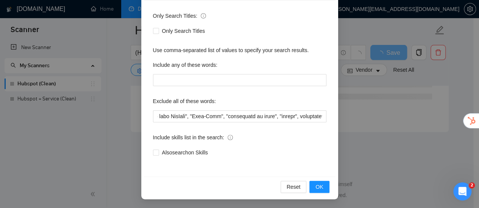
scroll to position [0, 0]
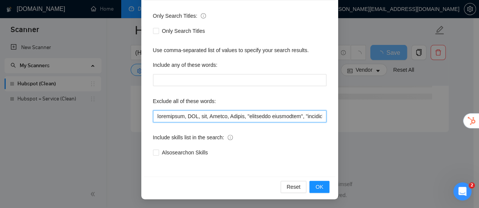
click at [317, 117] on input "text" at bounding box center [239, 116] width 173 height 12
paste input "performance-based"
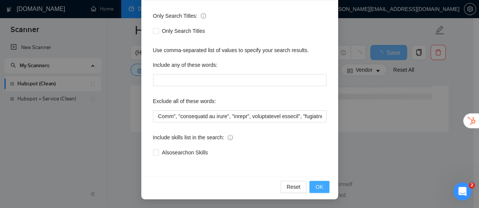
click at [317, 189] on span "OK" at bounding box center [319, 187] width 8 height 8
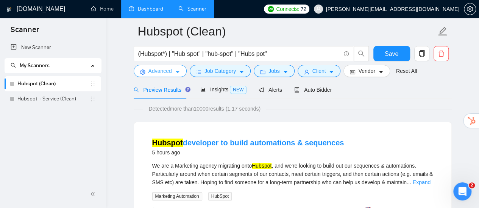
scroll to position [0, 0]
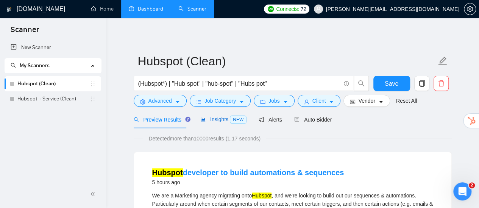
click at [223, 117] on span "Insights NEW" at bounding box center [223, 120] width 46 height 6
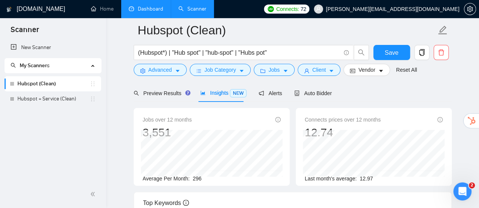
scroll to position [38, 0]
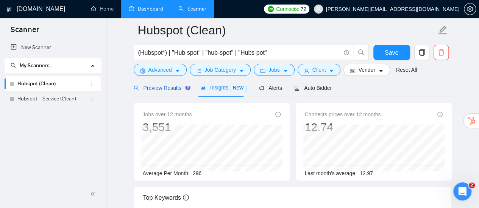
click at [178, 90] on span "Preview Results" at bounding box center [161, 88] width 54 height 6
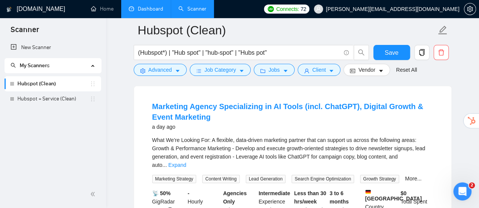
scroll to position [1626, 0]
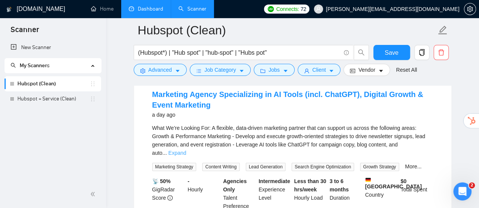
click at [186, 150] on link "Expand" at bounding box center [177, 153] width 18 height 6
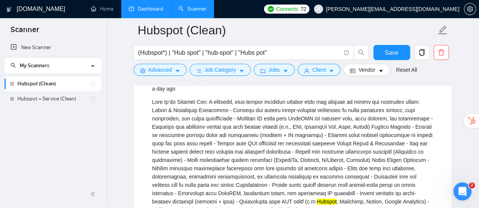
scroll to position [1664, 0]
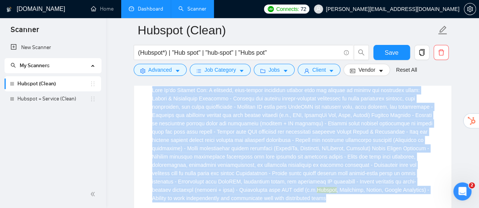
drag, startPoint x: 152, startPoint y: 93, endPoint x: 317, endPoint y: 199, distance: 196.2
click at [317, 199] on div "Hubspot , Mailchimp, Notion, Google Analytics) - Ability to work independently …" at bounding box center [292, 144] width 281 height 117
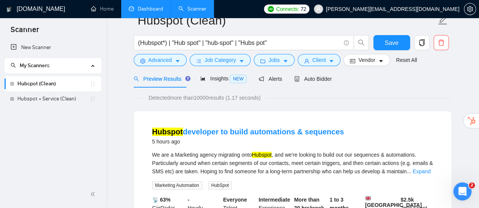
scroll to position [0, 0]
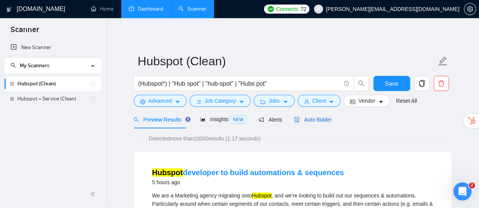
click at [323, 120] on span "Auto Bidder" at bounding box center [312, 120] width 37 height 6
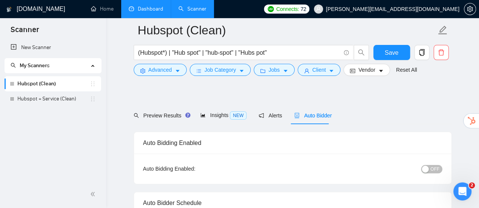
scroll to position [38, 0]
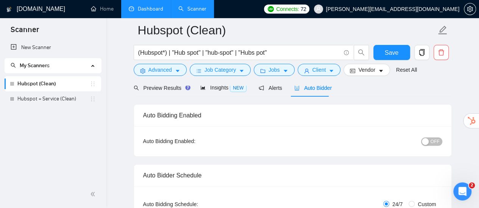
click at [429, 141] on button "OFF" at bounding box center [431, 142] width 21 height 8
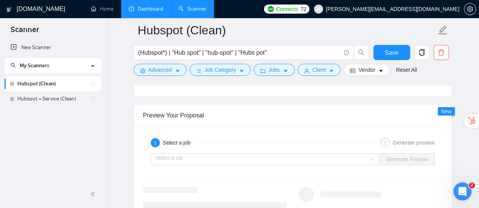
scroll to position [1438, 0]
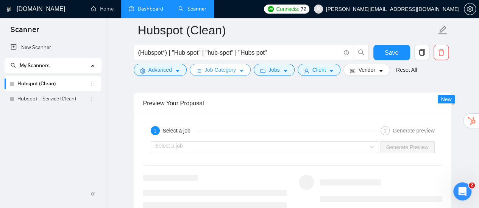
click at [231, 70] on span "Job Category" at bounding box center [219, 70] width 31 height 8
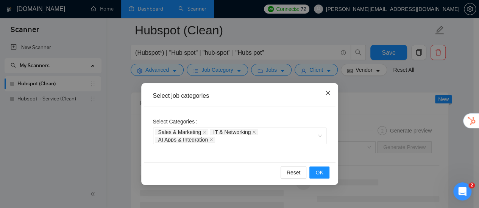
click at [329, 92] on icon "close" at bounding box center [327, 93] width 5 height 5
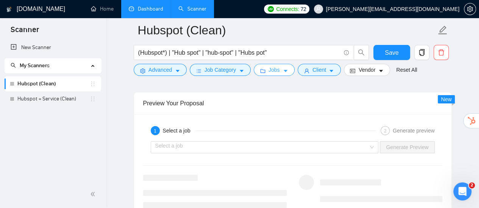
click at [278, 71] on button "Jobs" at bounding box center [273, 70] width 41 height 12
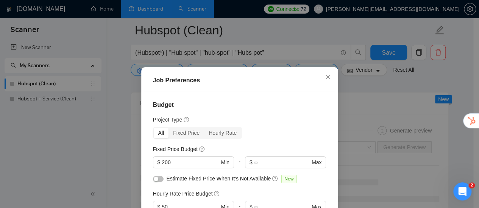
scroll to position [38, 0]
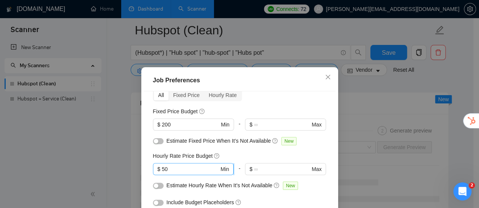
click at [191, 167] on input "50" at bounding box center [190, 169] width 57 height 8
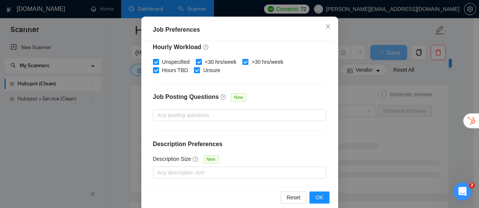
scroll to position [62, 0]
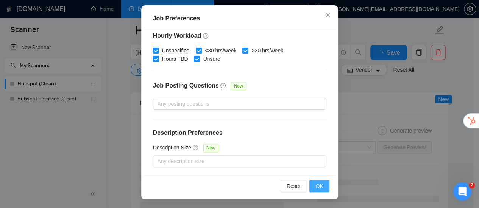
click at [322, 185] on button "OK" at bounding box center [319, 186] width 20 height 12
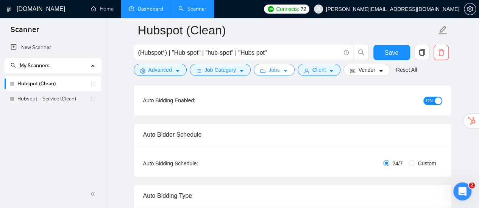
scroll to position [0, 0]
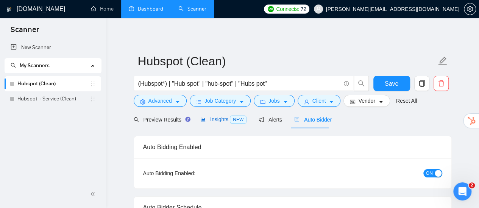
click at [222, 118] on span "Insights NEW" at bounding box center [223, 120] width 46 height 6
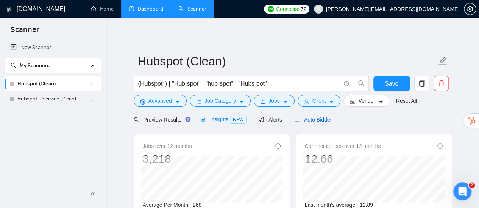
click at [318, 122] on span "Auto Bidder" at bounding box center [312, 120] width 37 height 6
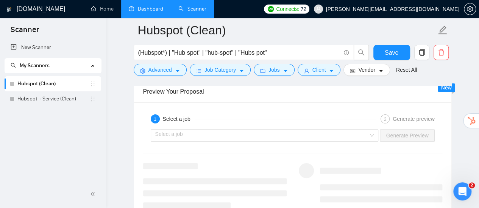
scroll to position [1438, 0]
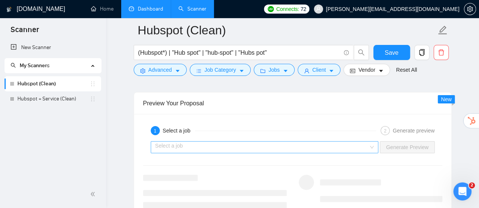
click at [330, 142] on input "search" at bounding box center [261, 147] width 213 height 11
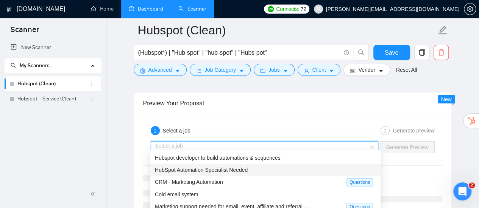
click at [240, 173] on span "HubSpot Automation Specialist Needed" at bounding box center [201, 170] width 93 height 6
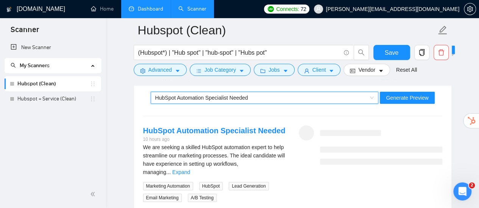
scroll to position [1475, 0]
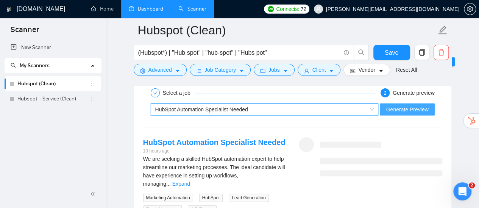
click at [423, 107] on span "Generate Preview" at bounding box center [406, 110] width 42 height 8
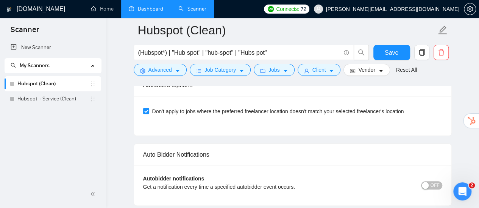
scroll to position [1778, 0]
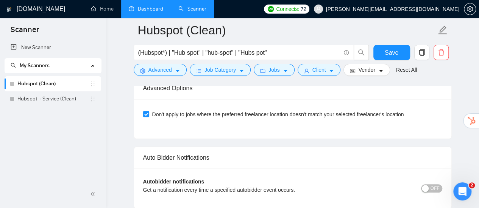
click at [433, 185] on span "OFF" at bounding box center [434, 189] width 9 height 8
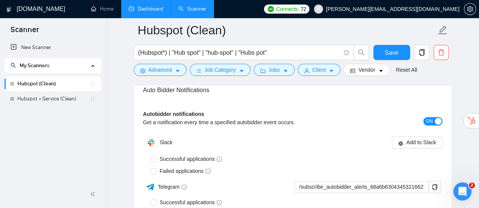
scroll to position [1854, 0]
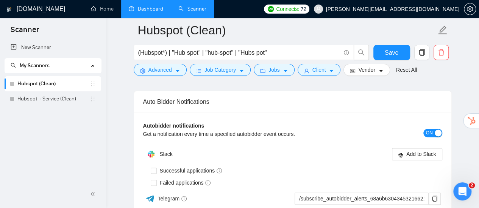
click at [435, 124] on div "Autobidder notifications Get a notification every time a specified autobidder e…" at bounding box center [292, 133] width 299 height 22
click at [434, 130] on div "button" at bounding box center [437, 133] width 7 height 7
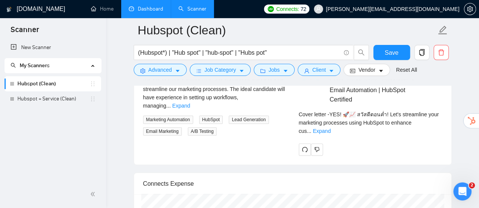
scroll to position [1513, 0]
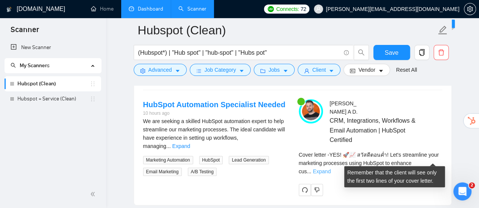
click at [330, 169] on link "Expand" at bounding box center [321, 172] width 18 height 6
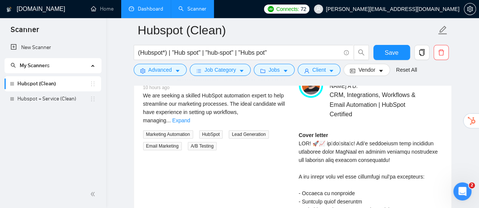
scroll to position [1551, 0]
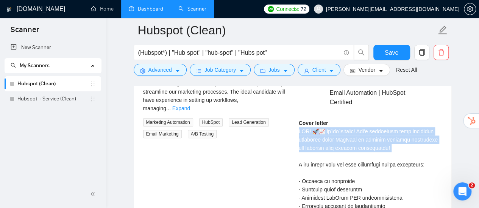
drag, startPoint x: 356, startPoint y: 127, endPoint x: 416, endPoint y: 140, distance: 61.5
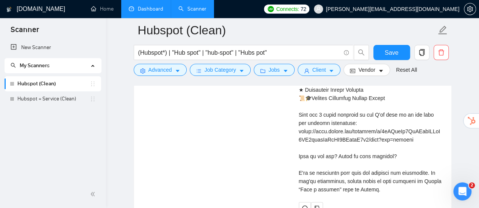
scroll to position [1891, 0]
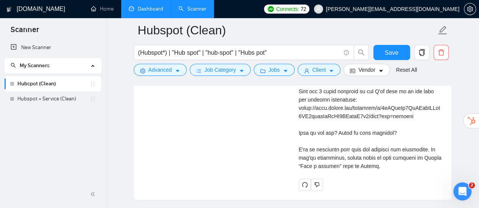
scroll to position [1879, 0]
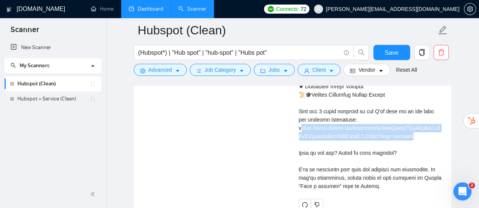
drag, startPoint x: 421, startPoint y: 131, endPoint x: 300, endPoint y: 125, distance: 121.2
drag, startPoint x: 299, startPoint y: 124, endPoint x: 413, endPoint y: 132, distance: 114.2
copy div "://[DOMAIN_NAME][URL] Wh"
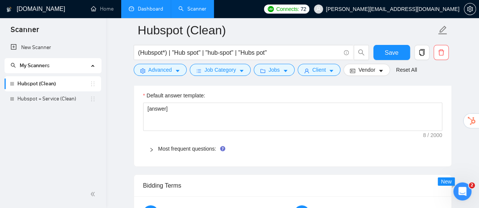
scroll to position [1085, 0]
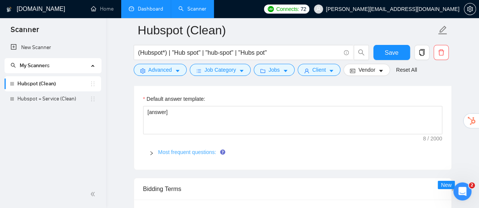
click at [211, 149] on link "Most frequent questions:" at bounding box center [187, 152] width 58 height 6
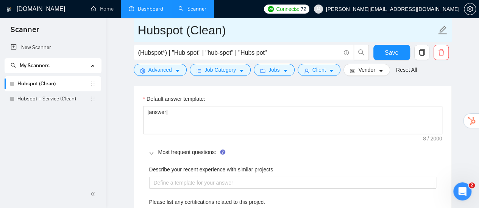
drag, startPoint x: 55, startPoint y: 47, endPoint x: 303, endPoint y: 29, distance: 248.5
click at [55, 47] on link "New Scanner" at bounding box center [53, 47] width 84 height 15
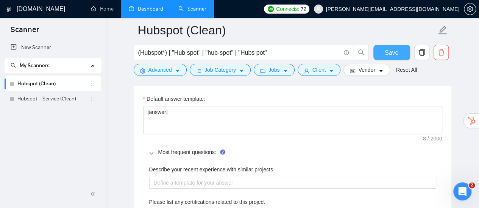
click at [397, 52] on span "Save" at bounding box center [391, 52] width 14 height 9
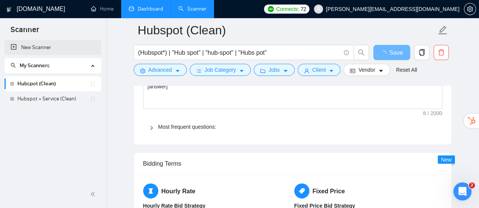
click at [43, 47] on link "New Scanner" at bounding box center [53, 47] width 84 height 15
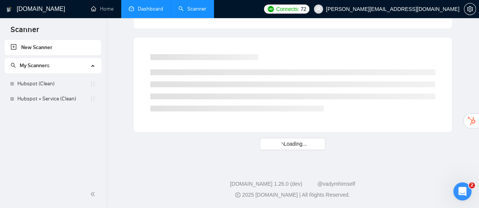
scroll to position [517, 0]
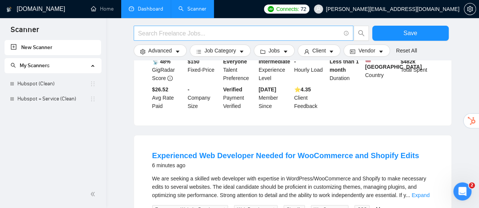
click at [200, 34] on input "text" at bounding box center [239, 33] width 202 height 9
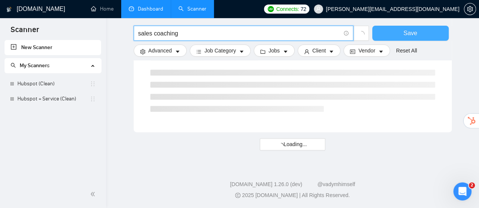
click at [401, 31] on button "Save" at bounding box center [410, 33] width 76 height 15
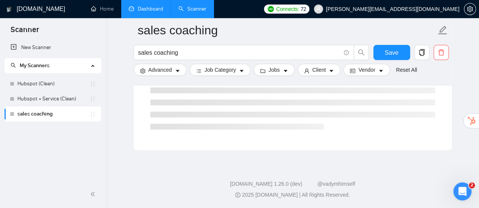
scroll to position [61, 0]
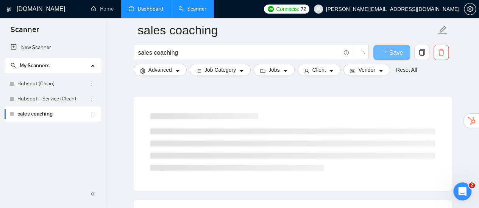
click at [48, 113] on link "sales coaching" at bounding box center [53, 114] width 72 height 15
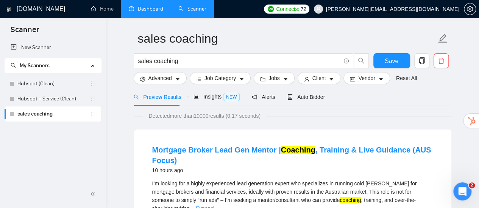
scroll to position [0, 0]
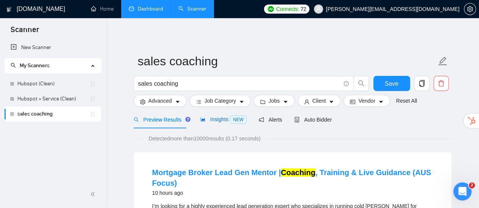
click at [205, 119] on span "Insights NEW" at bounding box center [223, 120] width 46 height 6
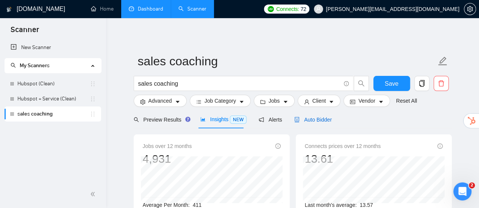
click at [297, 118] on span "Auto Bidder" at bounding box center [312, 120] width 37 height 6
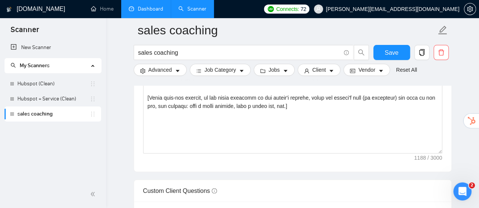
scroll to position [1059, 0]
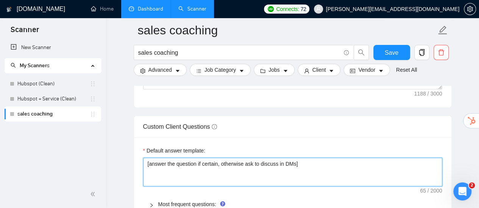
click at [255, 158] on textarea "[answer the question if certain, otherwise ask to discuss in DMs]" at bounding box center [292, 172] width 299 height 28
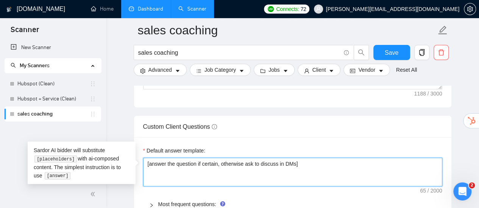
click at [255, 158] on textarea "[answer the question if certain, otherwise ask to discuss in DMs]" at bounding box center [292, 172] width 299 height 28
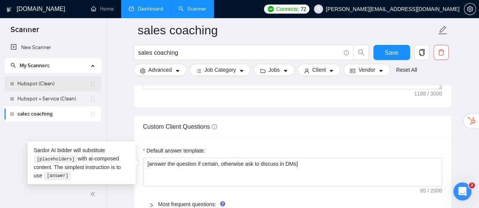
click at [47, 86] on link "Hubspot (Clean)" at bounding box center [53, 83] width 72 height 15
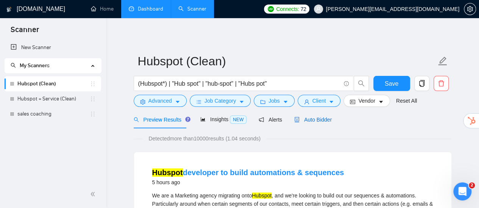
click at [298, 119] on span "Auto Bidder" at bounding box center [312, 120] width 37 height 6
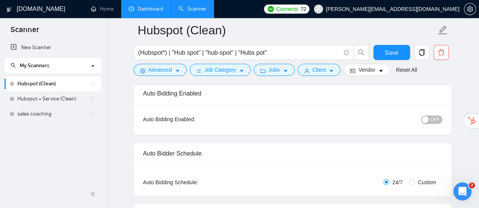
scroll to position [38, 0]
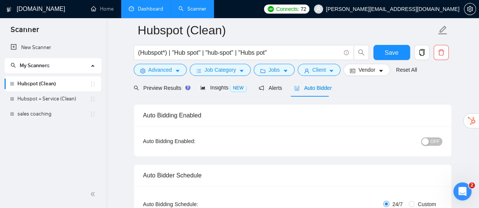
click at [432, 139] on span "OFF" at bounding box center [434, 142] width 9 height 8
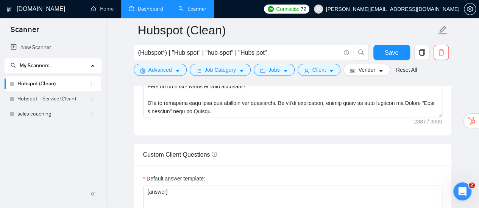
scroll to position [1021, 0]
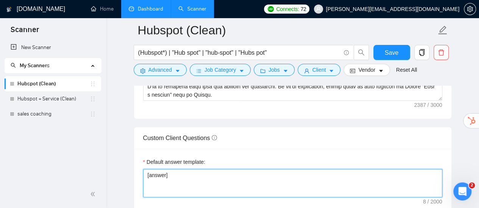
click at [201, 174] on textarea "[answer]" at bounding box center [292, 183] width 299 height 28
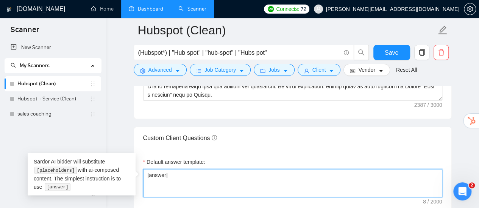
click at [201, 174] on textarea "[answer]" at bounding box center [292, 183] width 299 height 28
paste textarea "the question if certain, otherwise ask to discuss in DMs"
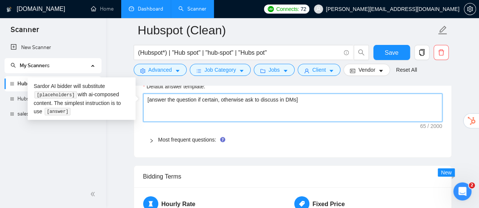
scroll to position [1135, 0]
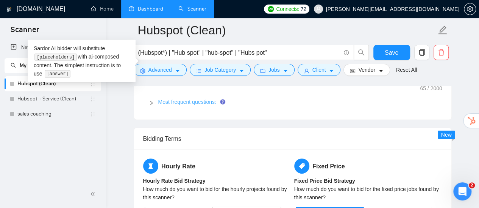
click at [173, 99] on link "Most frequent questions:" at bounding box center [187, 102] width 58 height 6
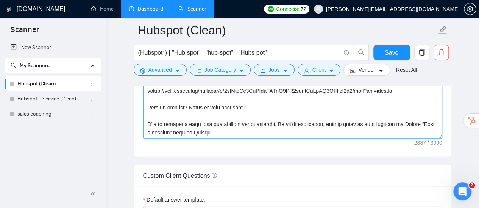
scroll to position [170, 0]
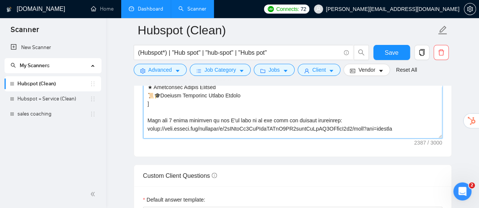
click at [222, 115] on textarea "Cover letter template:" at bounding box center [292, 54] width 299 height 170
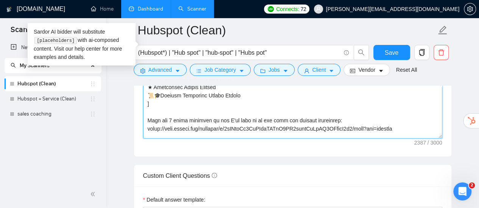
click at [222, 115] on textarea "Cover letter template:" at bounding box center [292, 54] width 299 height 170
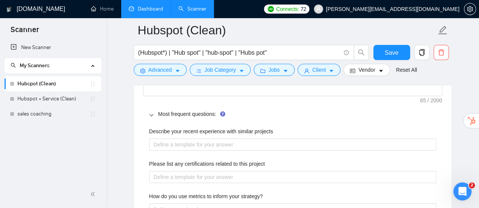
scroll to position [1135, 0]
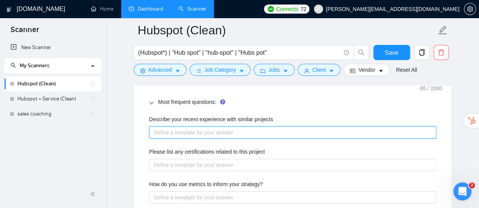
click at [213, 128] on projects "Describe your recent experience with similar projects" at bounding box center [292, 133] width 287 height 12
paste projects "Here are 9 great examples of how I've done it in the past for similar businesse…"
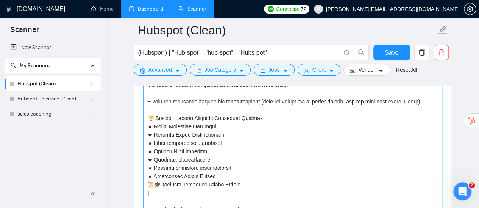
scroll to position [145, 0]
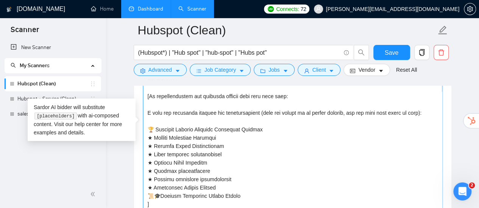
drag, startPoint x: 147, startPoint y: 101, endPoint x: 238, endPoint y: 186, distance: 124.2
click at [238, 186] on textarea "Cover letter template:" at bounding box center [292, 129] width 299 height 170
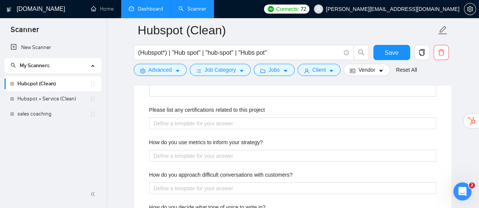
scroll to position [1173, 0]
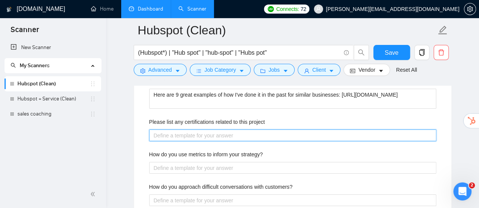
click at [208, 131] on project "Please list any certifications related to this project" at bounding box center [292, 136] width 287 height 12
paste project "I have the following courses and certifications (they are linked to my upwork p…"
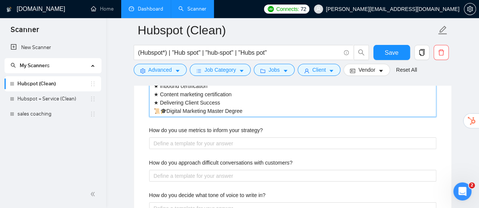
scroll to position [1296, 0]
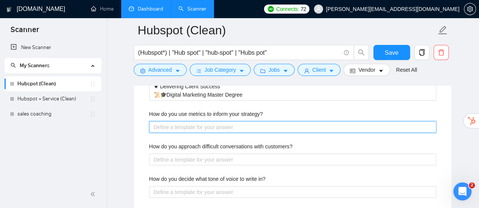
click at [203, 121] on strategy\? "How do you use metrics to inform your strategy?" at bounding box center [292, 127] width 287 height 12
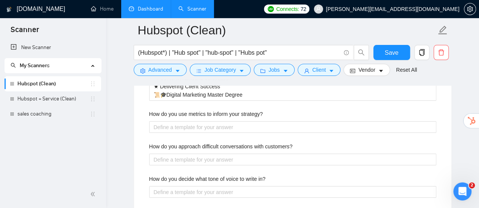
click at [213, 110] on label "How do you use metrics to inform your strategy?" at bounding box center [205, 114] width 113 height 8
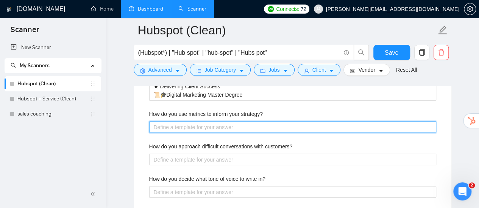
click at [213, 121] on strategy\? "How do you use metrics to inform your strategy?" at bounding box center [292, 127] width 287 height 12
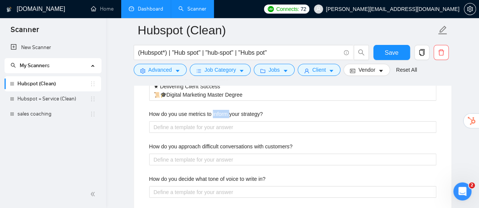
click at [213, 110] on label "How do you use metrics to inform your strategy?" at bounding box center [205, 114] width 113 height 8
click at [213, 121] on strategy\? "How do you use metrics to inform your strategy?" at bounding box center [292, 127] width 287 height 12
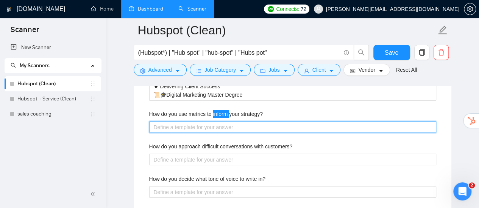
click at [181, 126] on strategy\? "How do you use metrics to inform your strategy?" at bounding box center [292, 127] width 287 height 12
paste strategy\? "I’m a data geek. 📈📊🤓 I do a lot of analysis. I don't even do it for the clients…"
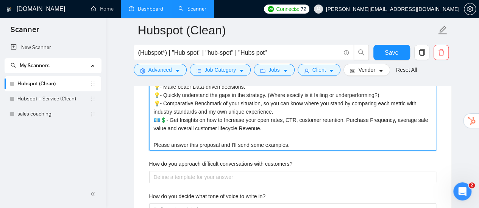
scroll to position [1374, 0]
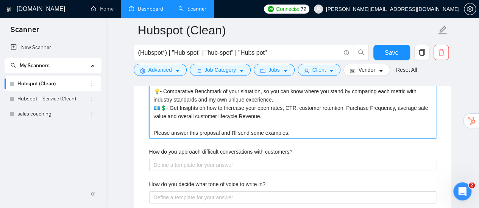
click at [219, 129] on strategy\? "I’m a data geek. 📈📊🤓 I do a lot of analysis. I don't even do it for the clients…" at bounding box center [292, 91] width 287 height 95
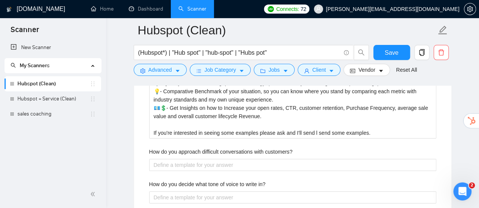
scroll to position [183, 0]
type strategy\? "I’m a data geek. 📈📊🤓 I do a lot of analysis. I don't even do it for the clients…"
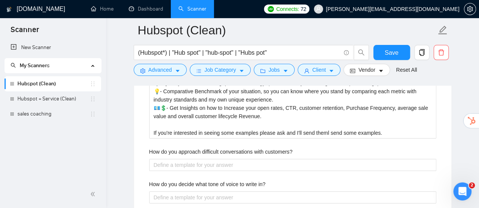
type strategy\? "I’m a data geek. 📈📊🤓 I do a lot of analysis. I don't even do it for the clients…"
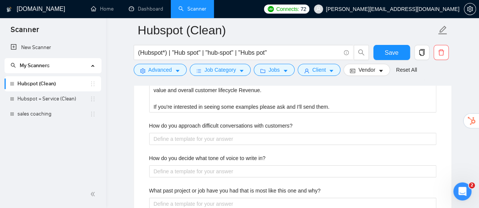
scroll to position [1412, 0]
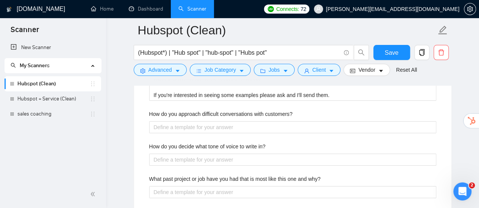
type strategy\? "I’m a data geek. 📈📊🤓 I do a lot of analysis. I don't even do it for the clients…"
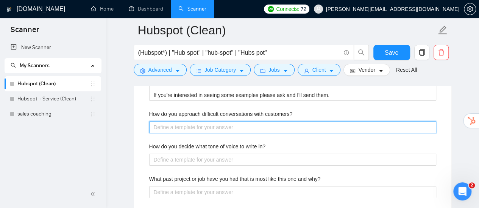
click at [237, 124] on customers\? "How do you approach difficult conversations with customers?" at bounding box center [292, 127] width 287 height 12
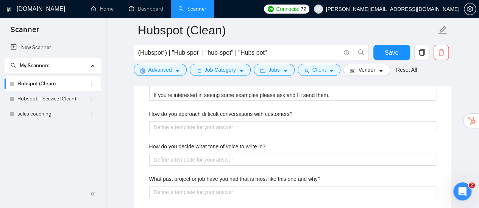
click at [208, 114] on label "How do you approach difficult conversations with customers?" at bounding box center [220, 114] width 143 height 8
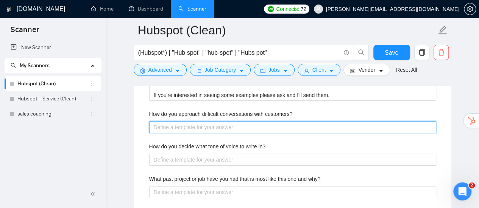
click at [208, 121] on customers\? "How do you approach difficult conversations with customers?" at bounding box center [292, 127] width 287 height 12
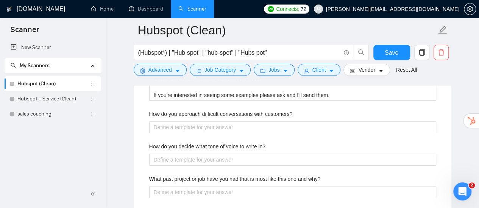
click at [208, 111] on label "How do you approach difficult conversations with customers?" at bounding box center [220, 114] width 143 height 8
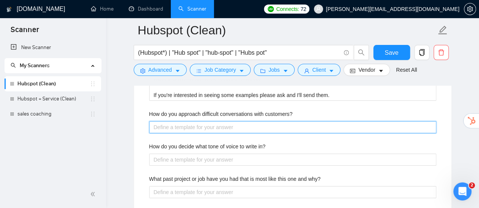
click at [208, 121] on customers\? "How do you approach difficult conversations with customers?" at bounding box center [292, 127] width 287 height 12
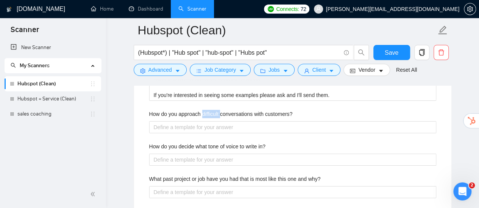
click at [208, 111] on label "How do you approach difficult conversations with customers?" at bounding box center [220, 114] width 143 height 8
click at [208, 121] on customers\? "How do you approach difficult conversations with customers?" at bounding box center [292, 127] width 287 height 12
copy label "difficult"
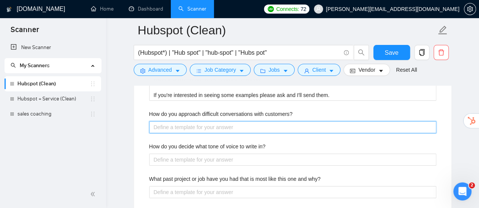
click at [205, 125] on customers\? "How do you approach difficult conversations with customers?" at bounding box center [292, 127] width 287 height 12
paste customers\? "1) Preparing the day before 2) By having all the relevant numbers and evidence …"
type customers\? "1) Preparing the day before 2) By having all the relevant numbers and evidence …"
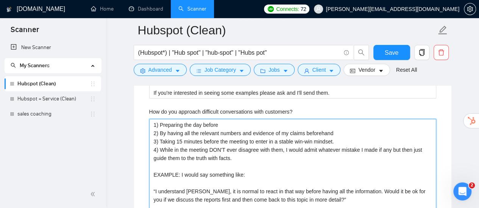
scroll to position [1452, 0]
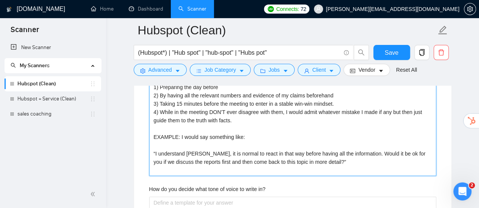
type customers\? "1) Preparing the day before 2) By having all the relevant numbers and evidence …"
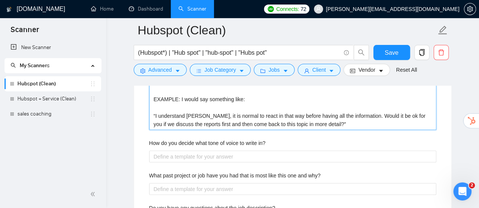
scroll to position [1528, 0]
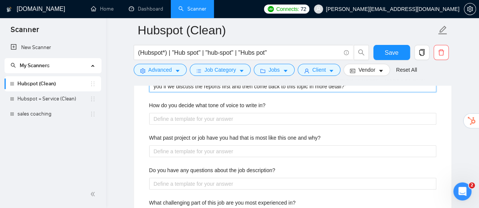
type customers\? "1) Preparing the day before 2) By having all the relevant numbers and evidence …"
click at [214, 103] on label "How do you decide what tone of voice to write in?" at bounding box center [207, 105] width 116 height 8
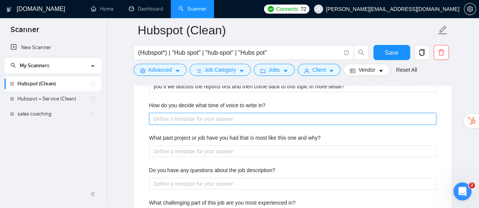
click at [214, 113] on in\? "How do you decide what tone of voice to write in?" at bounding box center [292, 119] width 287 height 12
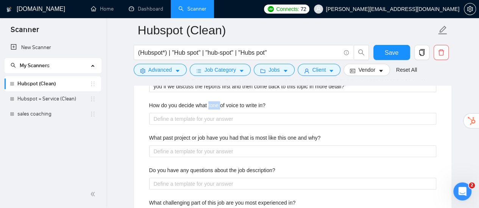
click at [214, 103] on label "How do you decide what tone of voice to write in?" at bounding box center [207, 105] width 116 height 8
click at [214, 113] on in\? "How do you decide what tone of voice to write in?" at bounding box center [292, 119] width 287 height 12
copy label "tone"
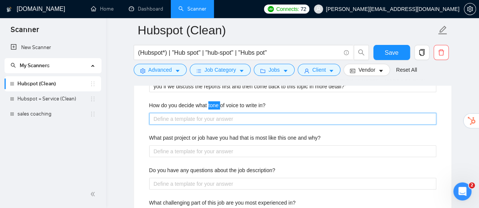
click at [209, 115] on in\? "How do you decide what tone of voice to write in?" at bounding box center [292, 119] width 287 height 12
paste in\? "By studing my target audience. The way THEY talk is the way it should sound, so…"
type in\? "By studing my target audience. The way THEY talk is the way it should sound, so…"
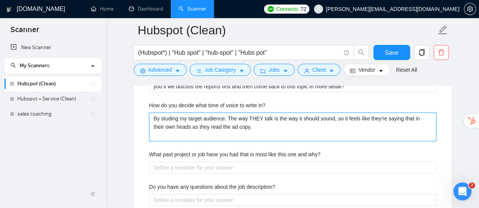
type in\? "By studing my target audience. The way THEY talk is the way it should sound, so…"
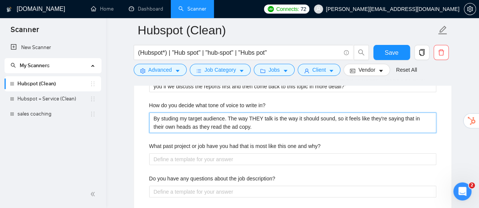
click at [228, 114] on in\? "By studing my target audience. The way THEY talk is the way it should sound, so…" at bounding box center [292, 123] width 287 height 20
click at [226, 114] on in\? "By studing my target audience. The way THEY talk is the way it should sound, so…" at bounding box center [292, 123] width 287 height 20
type in\? "By studing my target audience.. The way THEY talk is the way it should sound, s…"
type in\? "By studing my target audience. . The way THEY talk is the way it should sound, …"
type in\? "By studing my target audience. R. The way THEY talk is the way it should sound,…"
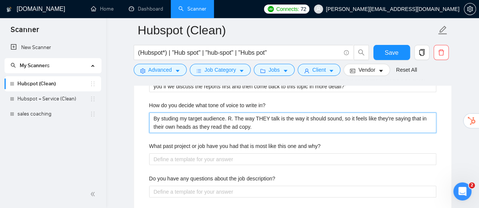
type in\? "By studing my target audience. Re. The way THEY talk is the way it should sound…"
type in\? "By studing my target audience. Rea. The way THEY talk is the way it should soun…"
type in\? "By studing my target audience. Read. The way THEY talk is the way it should sou…"
type in\? "By studing my target audience. Readi. The way THEY talk is the way it should so…"
type in\? "By studing my target audience. Readin. The way THEY talk is the way it should s…"
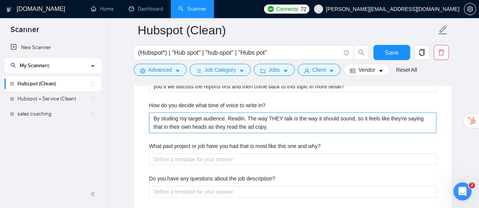
type in\? "By studing my target audience. Reading. The way THEY talk is the way it should …"
type in\? "By studing my target audience. Reading . The way THEY talk is the way it should…"
type in\? "By studing my target audience. Reading r. The way THEY talk is the way it shoul…"
type in\? "By studing my target audience. Reading re. The way THEY talk is the way it shou…"
type in\? "By studing my target audience. Reading rev. The way THEY talk is the way it sho…"
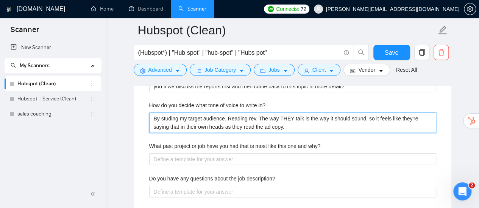
type in\? "By studing my target audience. Reading revi. The way THEY talk is the way it sh…"
type in\? "By studing my target audience. Reading revie. The way THEY talk is the way it s…"
type in\? "By studing my target audience. Reading review. The way THEY talk is the way it …"
type in\? "By studing my target audience. Reading reviews. The way THEY talk is the way it…"
type in\? "By studing my target audience. Reading reviews . The way THEY talk is the way i…"
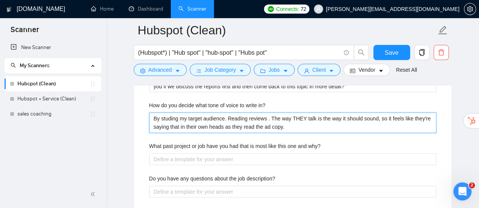
type in\? "By studing my target audience. Reading reviews a. The way THEY talk is the way …"
type in\? "By studing my target audience. Reading reviews an. The way THEY talk is the way…"
type in\? "By studing my target audience. Reading reviews and. The way THEY talk is the wa…"
type in\? "By studing my target audience. Reading reviews and . The way THEY talk is the w…"
type in\? "By studing my target audience. Reading reviews and c. The way THEY talk is the …"
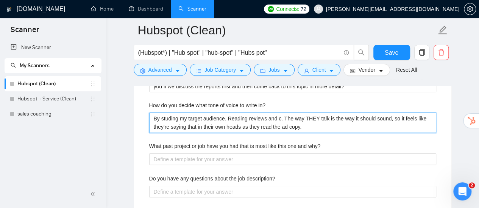
type in\? "By studing my target audience. Reading reviews and co. The way THEY talk is the…"
type in\? "By studing my target audience. Reading reviews and com. The way THEY talk is th…"
type in\? "By studing my target audience. Reading reviews and comm. The way THEY talk is t…"
type in\? "By studing my target audience. Reading reviews and comme. The way THEY talk is …"
type in\? "By studing my target audience. Reading reviews and commen. The way THEY talk is…"
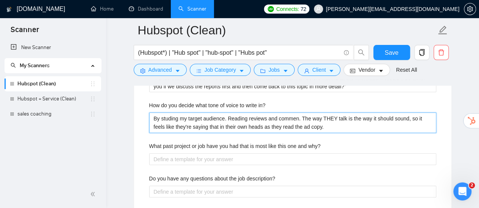
type in\? "By studing my target audience. Reading reviews and comment. The way THEY talk i…"
type in\? "By studing my target audience. Reading reviews and comments. The way THEY talk …"
click at [248, 115] on in\? "By studing my target audience. Reading reviews and comments. The way THEY talk …" at bounding box center [292, 123] width 287 height 20
type in\? "By studing my target audience. Reading treviews and comments. The way THEY talk…"
type in\? "By studing my target audience. Reading threviews and comments. The way THEY tal…"
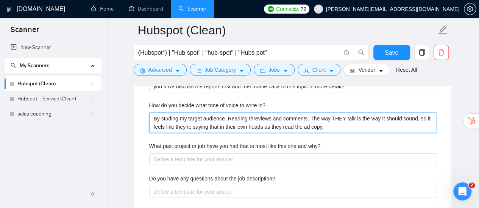
type in\? "By studing my target audience. Reading thyreviews and comments. The way THEY ta…"
type in\? "By studing my target audience. Reading threviews and comments. The way THEY tal…"
type in\? "By studing my target audience. Reading thereviews and comments. The way THEY ta…"
type in\? "By studing my target audience. Reading theyreviews and comments. The way THEY t…"
type in\? "By studing my target audience. Reading thereviews and comments. The way THEY ta…"
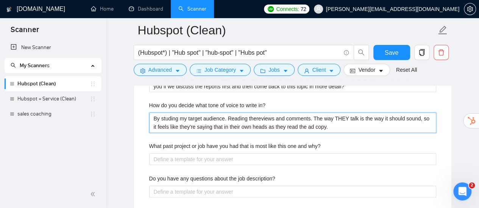
type in\? "By studing my target audience. Reading theireviews and comments. The way THEY t…"
type in\? "By studing my target audience. Reading theirreviews and comments. The way THEY …"
type in\? "By studing my target audience. Reading their reviews and comments. The way THEY…"
drag, startPoint x: 227, startPoint y: 115, endPoint x: 316, endPoint y: 115, distance: 88.5
click at [316, 115] on in\? "By studing my target audience. Reading their reviews and comments. The way THEY…" at bounding box center [292, 123] width 287 height 20
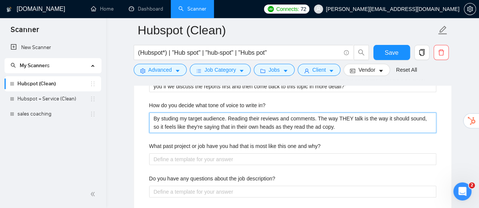
type in\? "By studing my target audience. Reading their reviews and comments. The way THEY…"
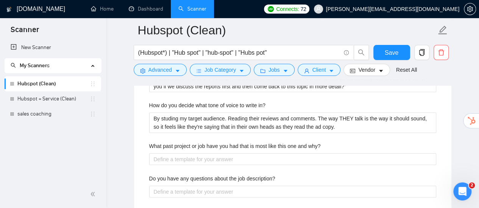
click at [182, 142] on label "What past project or job have you had that is most like this one and why?" at bounding box center [234, 146] width 171 height 8
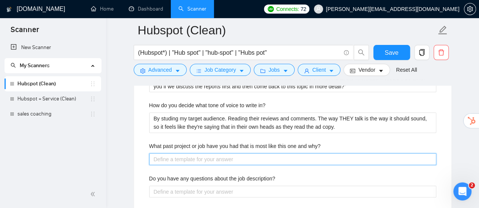
click at [182, 154] on why\? "What past project or job have you had that is most like this one and why?" at bounding box center [292, 160] width 287 height 12
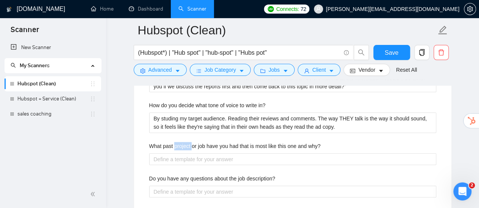
click at [182, 142] on label "What past project or job have you had that is most like this one and why?" at bounding box center [234, 146] width 171 height 8
click at [182, 154] on why\? "What past project or job have you had that is most like this one and why?" at bounding box center [292, 160] width 287 height 12
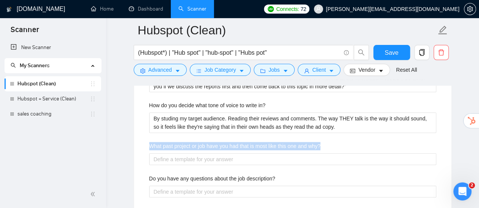
click at [182, 142] on label "What past project or job have you had that is most like this one and why?" at bounding box center [234, 146] width 171 height 8
click at [182, 154] on why\? "What past project or job have you had that is most like this one and why?" at bounding box center [292, 160] width 287 height 12
copy label "What past project or job have you had that is most like this one and why?"
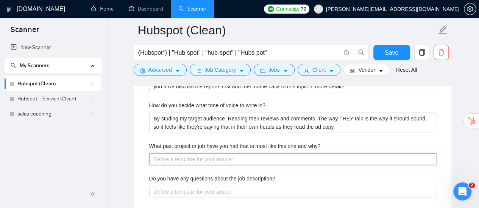
click at [232, 154] on why\? "What past project or job have you had that is most like this one and why?" at bounding box center [292, 160] width 287 height 12
type why\? "["
type why\? "[]"
type why\? "[I]"
type why\? "[I']"
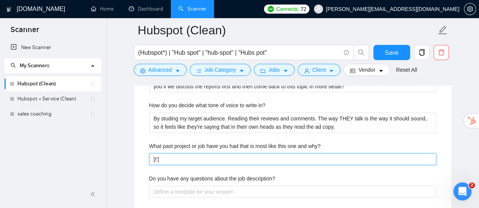
type why\? "[I'm]"
type why\? "[I'm ]"
type why\? "[I'm l]"
type why\? "[I'm li]"
type why\? "[I'm lim]"
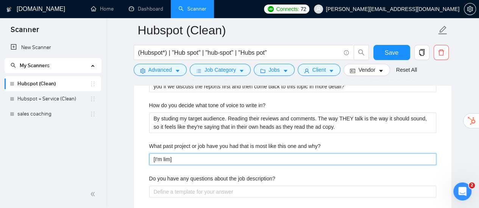
type why\? "[I'm limi]"
type why\? "[I'm limit]"
type why\? "[I'm limite]"
type why\? "[I'm limited]"
type why\? "[I'm limited ]"
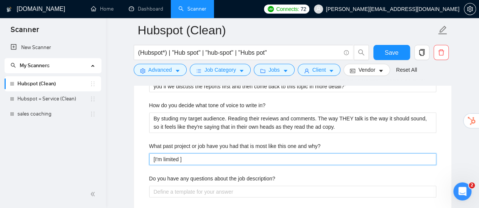
type why\? "[I'm limited i]"
type why\? "[I'm limited in]"
type why\? "[I'm limited in ]"
type why\? "[I'm limited in t]"
type why\? "[I'm limited in th]"
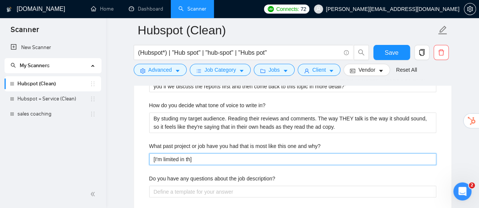
type why\? "[I'm limited in the]"
type why\? "[I'm limited in the ]"
type why\? "[I'm limited in the a]"
type why\? "[I'm limited in the am]"
type why\? "[I'm limited in the amo]"
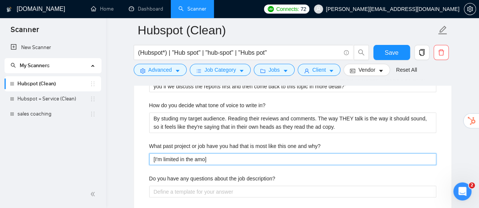
type why\? "[I'm limited in the amou]"
type why\? "[I'm limited in the amoun]"
type why\? "[I'm limited in the amount]"
type why\? "[I'm limited in the amount ]"
type why\? "[I'm limited in the amount o]"
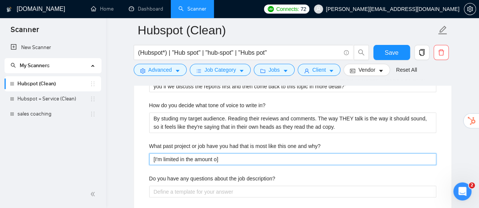
type why\? "[I'm limited in the amount of]"
type why\? "[I'm limited in the amount of ]"
type why\? "[I'm limited in the amount of i]"
type why\? "[I'm limited in the amount of it]"
type why\? "[I'm limited in the amount of itm]"
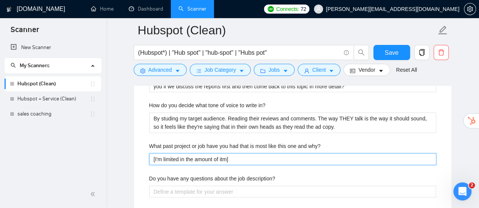
type why\? "[I'm limited in the amount of itme]"
type why\? "[I'm limited in the amount of itmes]"
type why\? "[I'm limited in the amount of itmes ]"
type why\? "[I'm limited in the amount of itmes I]"
type why\? "[I'm limited in the amount of itmes I ]"
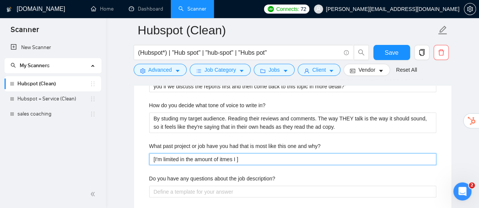
type why\? "[I'm limited in the amount of itmes I c]"
type why\? "[I'm limited in the amount of itmes I ca]"
type why\? "[I'm limited in the amount of itmes I can]"
type why\? "[I'm limited in the amount of itmes I can ]"
type why\? "[I'm limited in the amount of itmes I can a]"
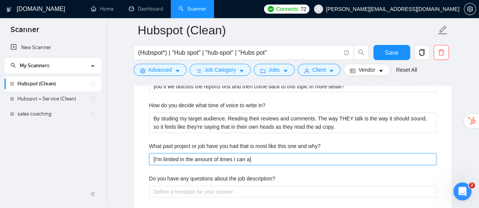
type why\? "[I'm limited in the amount of itmes I can at]"
type why\? "[I'm limited in the amount of itmes I can att]"
type why\? "[I'm limited in the amount of itmes I can attc]"
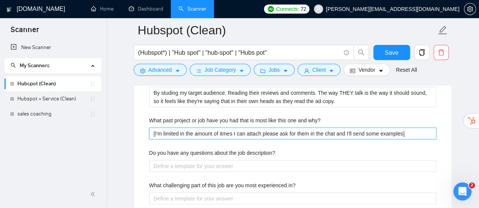
scroll to position [1565, 0]
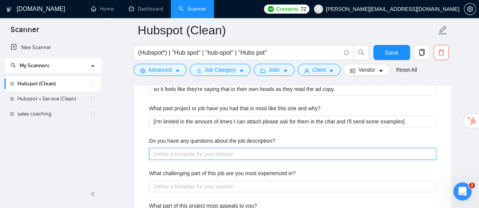
click at [235, 155] on description\? "Do you have any questions about the job description?" at bounding box center [292, 154] width 287 height 12
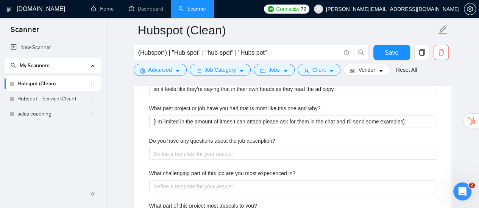
click at [205, 141] on label "Do you have any questions about the job description?" at bounding box center [212, 141] width 126 height 8
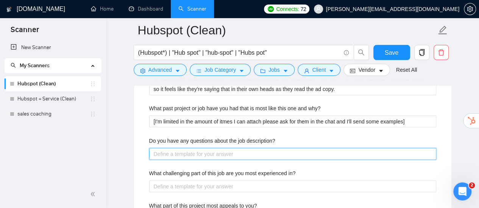
click at [205, 148] on description\? "Do you have any questions about the job description?" at bounding box center [292, 154] width 287 height 12
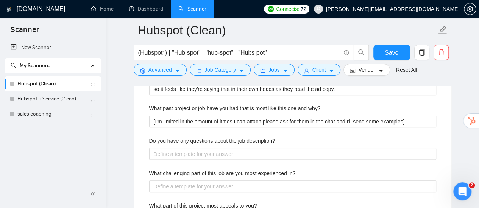
click at [192, 137] on label "Do you have any questions about the job description?" at bounding box center [212, 141] width 126 height 8
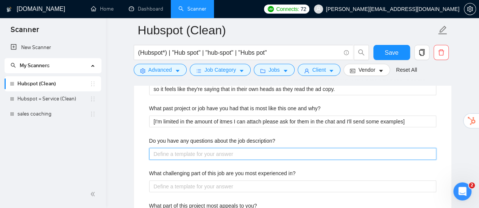
click at [192, 148] on description\? "Do you have any questions about the job description?" at bounding box center [292, 154] width 287 height 12
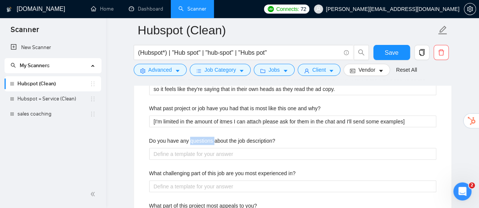
click at [192, 137] on label "Do you have any questions about the job description?" at bounding box center [212, 141] width 126 height 8
click at [192, 148] on description\? "Do you have any questions about the job description?" at bounding box center [292, 154] width 287 height 12
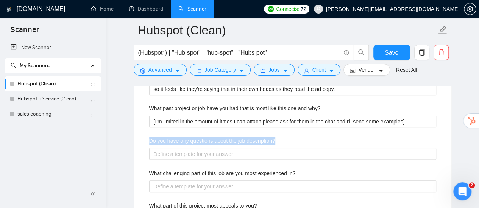
click at [192, 137] on label "Do you have any questions about the job description?" at bounding box center [212, 141] width 126 height 8
click at [192, 148] on description\? "Do you have any questions about the job description?" at bounding box center [292, 154] width 287 height 12
copy label "Do you have any questions about the job description?"
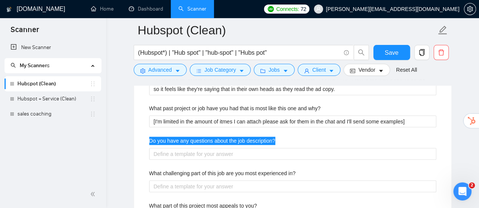
click at [208, 137] on label "Do you have any questions about the job description?" at bounding box center [212, 141] width 126 height 8
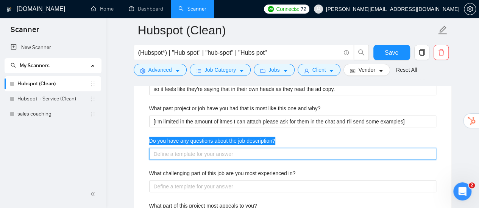
click at [208, 148] on description\? "Do you have any questions about the job description?" at bounding box center [292, 154] width 287 height 12
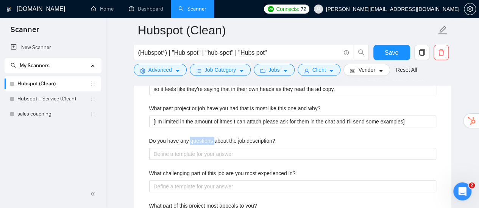
click at [208, 137] on label "Do you have any questions about the job description?" at bounding box center [212, 141] width 126 height 8
click at [208, 148] on description\? "Do you have any questions about the job description?" at bounding box center [292, 154] width 287 height 12
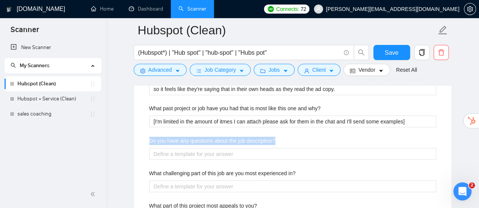
click at [208, 137] on label "Do you have any questions about the job description?" at bounding box center [212, 141] width 126 height 8
click at [208, 148] on description\? "Do you have any questions about the job description?" at bounding box center [292, 154] width 287 height 12
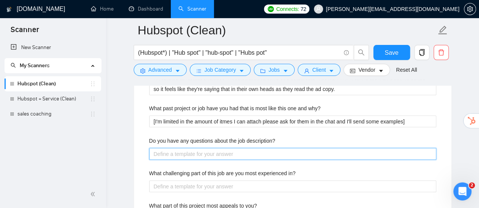
click at [208, 152] on description\? "Do you have any questions about the job description?" at bounding box center [292, 154] width 287 height 12
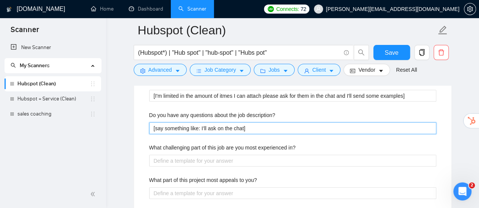
scroll to position [1603, 0]
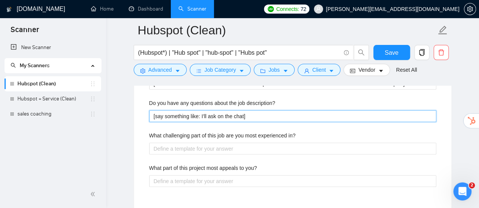
click at [208, 110] on description\? "[say something like: I'll ask on the chat]" at bounding box center [292, 116] width 287 height 12
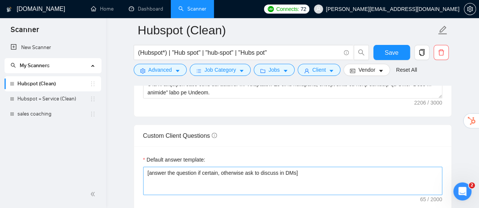
scroll to position [1036, 0]
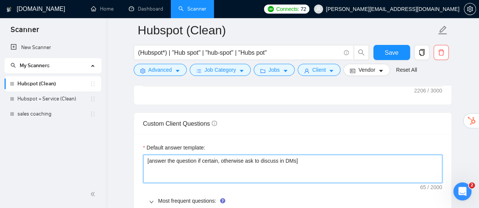
click at [191, 156] on textarea "[answer the question if certain, otherwise ask to discuss in DMs]" at bounding box center [292, 169] width 299 height 28
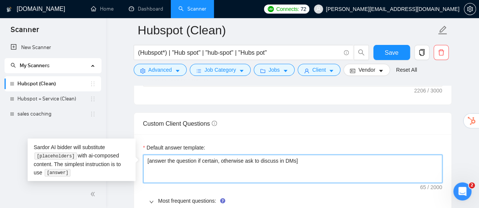
click at [191, 156] on textarea "[answer the question if certain, otherwise ask to discuss in DMs]" at bounding box center [292, 169] width 299 height 28
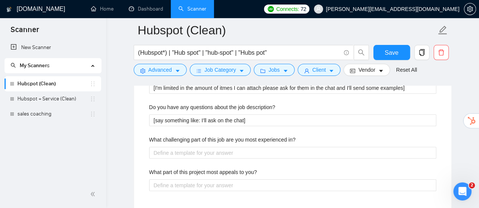
scroll to position [1603, 0]
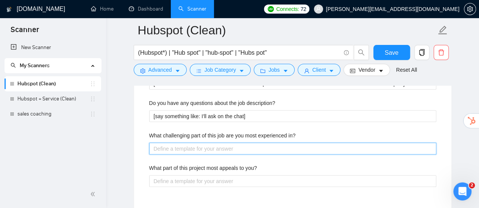
click at [207, 146] on in\? "What challenging part of this job are you most experienced in?" at bounding box center [292, 149] width 287 height 12
paste in\? "[answer the question if certain, otherwise ask to discuss in DMs]"
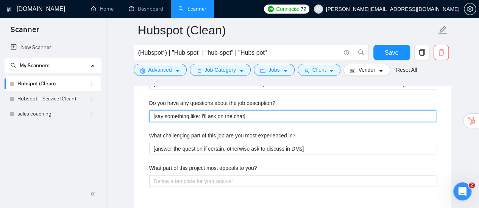
click at [212, 111] on description\? "[say something like: I'll ask on the chat]" at bounding box center [292, 116] width 287 height 12
paste description\? "answer the question if certain, otherwise ask to discuss in DMs"
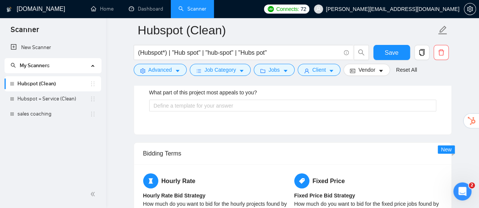
scroll to position [1641, 0]
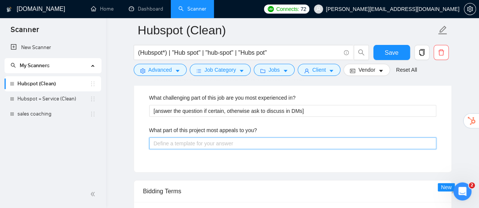
click at [207, 141] on you\? "What part of this project most appeals to you?" at bounding box center [292, 144] width 287 height 12
paste you\? "[answer the question if certain, otherwise ask to discuss in DMs]"
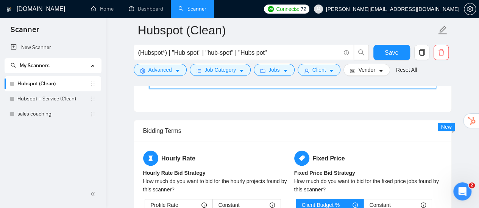
scroll to position [1679, 0]
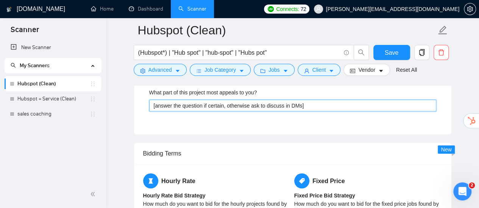
click at [225, 102] on you\? "[answer the question if certain, otherwise ask to discuss in DMs]" at bounding box center [292, 106] width 287 height 12
paste you\? "Small Tech Solutions Providers, Cibersecurity Advisors, IT Consulting Frims, Sa…"
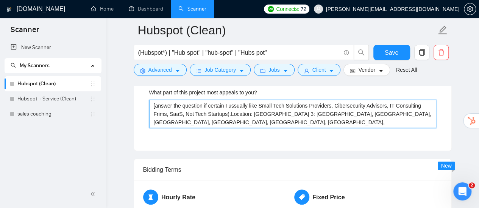
click at [223, 102] on you\? "[answer the question if certain I ussually like Small Tech Solutions Providers,…" at bounding box center [292, 114] width 287 height 28
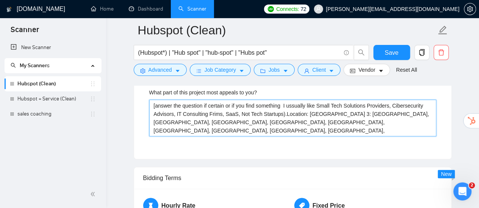
click at [228, 104] on you\? "[answer the question if certain or if you find something I ussually like Small …" at bounding box center [292, 118] width 287 height 37
click at [277, 100] on you\? "[answer the question if certain, if you find something I ussually like Small Te…" at bounding box center [292, 118] width 287 height 37
click at [413, 119] on you\? "[answer the question if certain, if you find something that stands out. I ussua…" at bounding box center [292, 118] width 287 height 37
click at [311, 112] on you\? "[answer the question if certain, if you find something that stands out. I ussua…" at bounding box center [292, 118] width 287 height 37
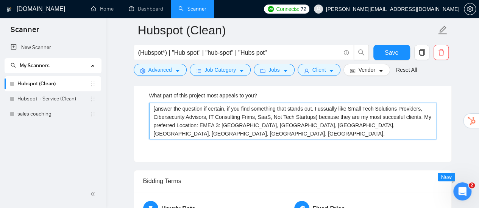
scroll to position [1641, 0]
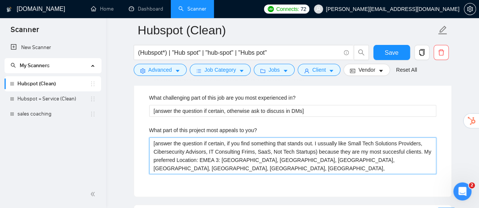
click at [318, 166] on you\? "[answer the question if certain, if you find something that stands out. I ussua…" at bounding box center [292, 156] width 287 height 37
click at [312, 151] on you\? "[answer the question if certain, if you find something that stands out. I ussua…" at bounding box center [292, 156] width 287 height 37
click at [369, 166] on you\? "[answer the question if certain, if you find something that stands out. I ussua…" at bounding box center [292, 156] width 287 height 37
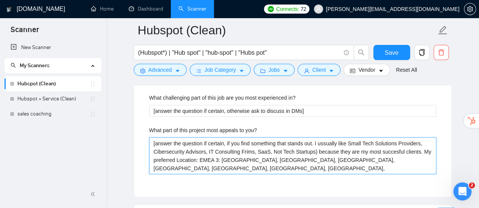
click at [353, 166] on you\? "[answer the question if certain, if you find something that stands out. I ussua…" at bounding box center [292, 156] width 287 height 37
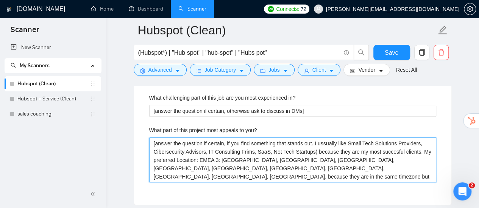
click at [349, 168] on you\? "[answer the question if certain, if you find something that stands out. I ussua…" at bounding box center [292, 160] width 287 height 45
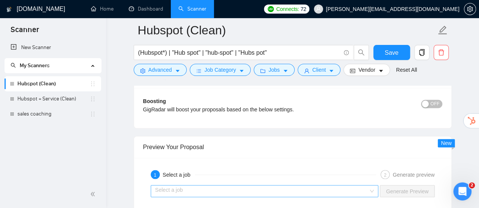
scroll to position [2019, 0]
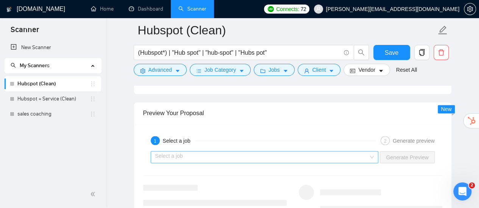
click at [242, 152] on input "search" at bounding box center [261, 157] width 213 height 11
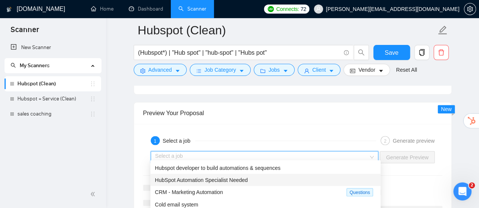
scroll to position [25, 0]
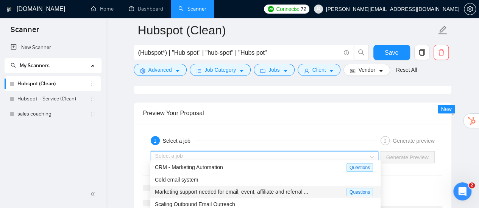
click at [241, 190] on span "Marketing support needed for email, event, affiliate and referral ..." at bounding box center [231, 192] width 153 height 6
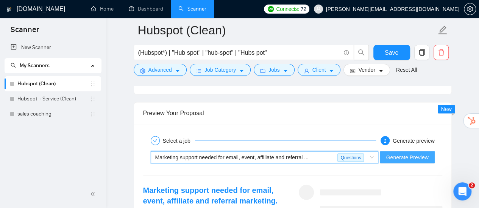
click at [412, 156] on span "Generate Preview" at bounding box center [406, 157] width 42 height 8
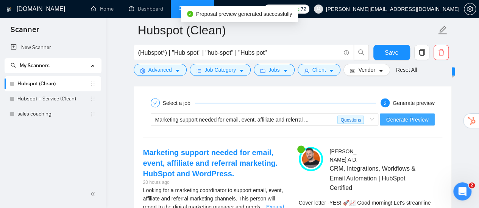
scroll to position [2095, 0]
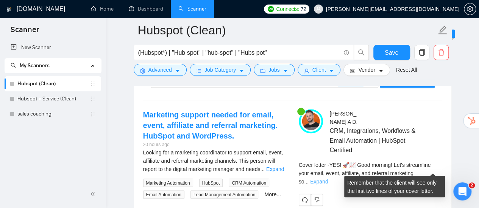
click at [328, 179] on link "Expand" at bounding box center [319, 182] width 18 height 6
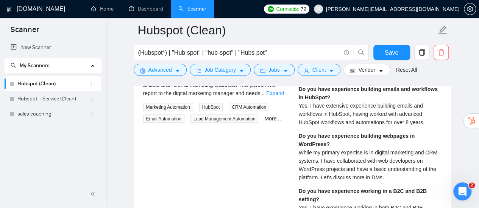
scroll to position [2209, 0]
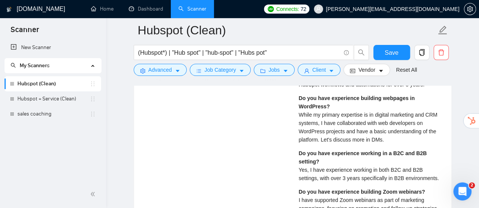
click at [365, 112] on span "While my primary expertise is in digital marketing and CRM systems, I have coll…" at bounding box center [367, 127] width 138 height 31
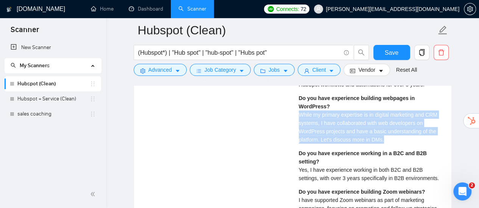
click at [365, 112] on span "While my primary expertise is in digital marketing and CRM systems, I have coll…" at bounding box center [367, 127] width 138 height 31
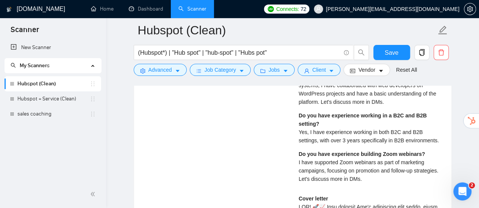
click at [358, 129] on span "Yes, I have experience working in both B2C and B2B settings, with over 3 years …" at bounding box center [368, 136] width 140 height 14
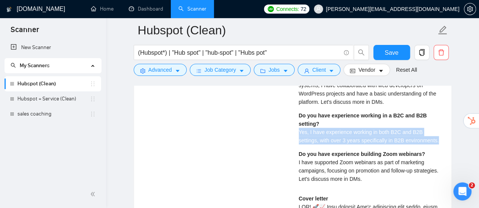
click at [358, 129] on span "Yes, I have experience working in both B2C and B2B settings, with over 3 years …" at bounding box center [368, 136] width 140 height 14
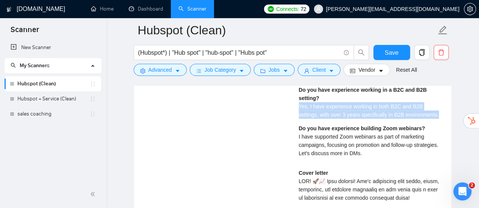
scroll to position [2284, 0]
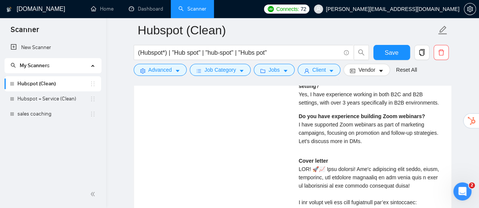
click at [376, 112] on div "Do you have experience building Zoom webinars? I have supported Zoom webinars a…" at bounding box center [369, 128] width 143 height 33
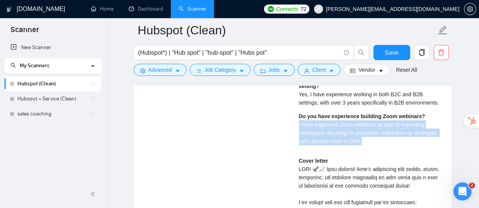
click at [376, 112] on div "Do you have experience building Zoom webinars? I have supported Zoom webinars a…" at bounding box center [369, 128] width 143 height 33
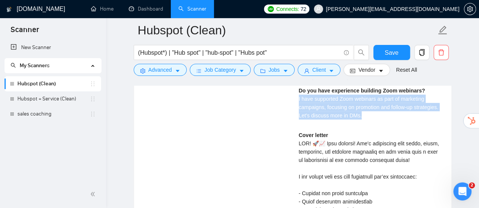
scroll to position [2322, 0]
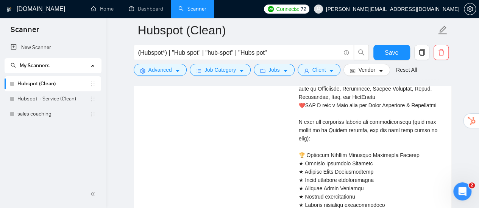
scroll to position [2511, 0]
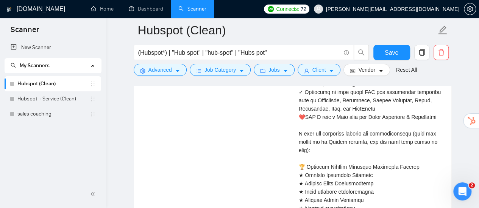
click at [379, 126] on div "Cover letter" at bounding box center [369, 109] width 143 height 358
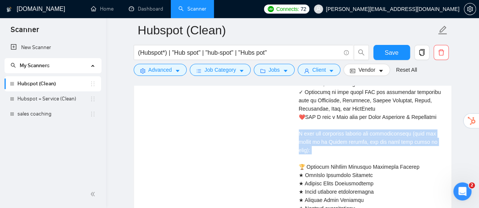
click at [379, 126] on div "Cover letter" at bounding box center [369, 109] width 143 height 358
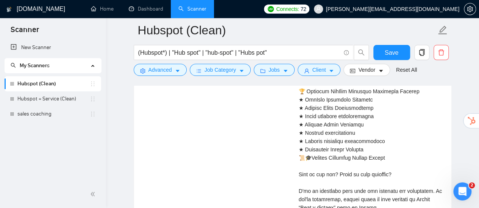
scroll to position [2625, 0]
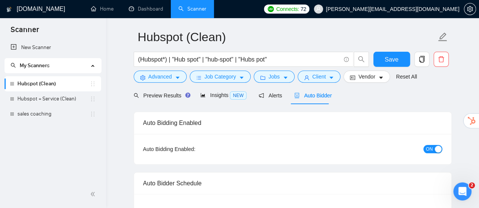
scroll to position [0, 0]
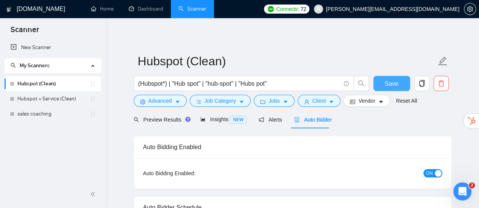
click at [384, 84] on button "Save" at bounding box center [391, 83] width 37 height 15
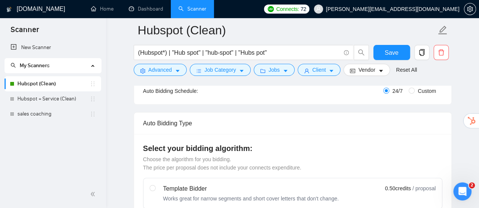
scroll to position [113, 0]
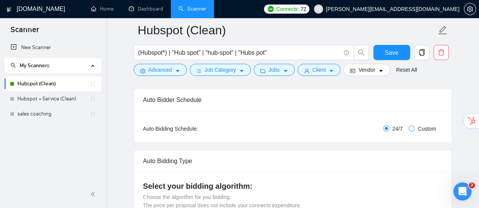
drag, startPoint x: 428, startPoint y: 127, endPoint x: 414, endPoint y: 130, distance: 14.2
click at [428, 127] on span "Custom" at bounding box center [426, 129] width 24 height 8
click at [414, 127] on input "Custom" at bounding box center [411, 129] width 6 height 6
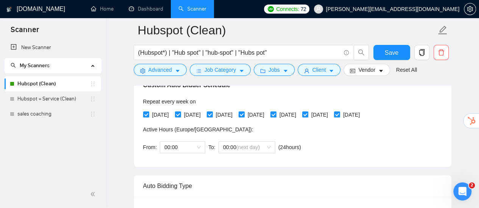
scroll to position [189, 0]
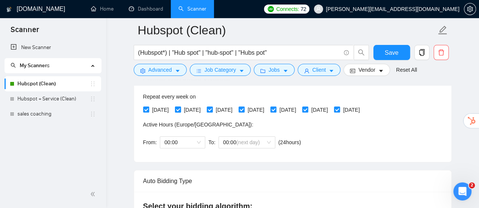
click at [190, 109] on span "[DATE]" at bounding box center [192, 110] width 23 height 8
click at [180, 109] on input "[DATE]" at bounding box center [177, 109] width 5 height 5
click at [267, 108] on span "[DATE]" at bounding box center [255, 110] width 23 height 8
click at [244, 108] on input "[DATE]" at bounding box center [240, 109] width 5 height 5
click at [331, 110] on span "[DATE]" at bounding box center [319, 110] width 23 height 8
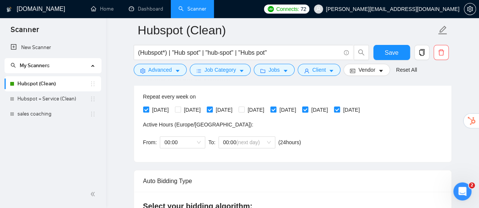
click at [307, 110] on input "[DATE]" at bounding box center [304, 109] width 5 height 5
click at [391, 50] on span "Save" at bounding box center [391, 52] width 14 height 9
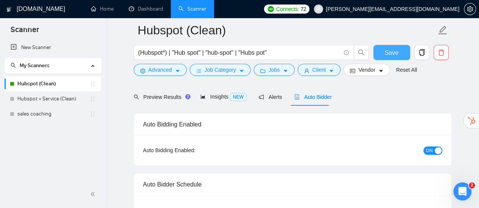
scroll to position [38, 0]
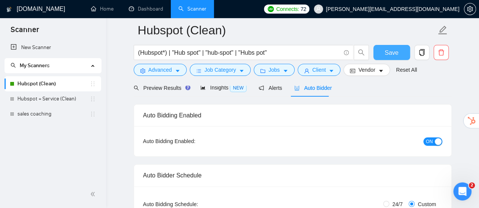
click at [396, 50] on span "Save" at bounding box center [391, 52] width 14 height 9
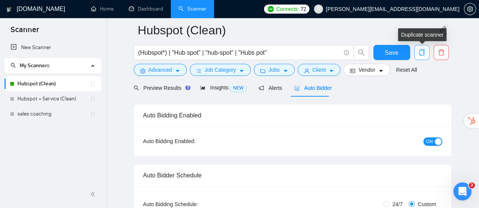
click at [418, 54] on icon "copy" at bounding box center [420, 52] width 5 height 7
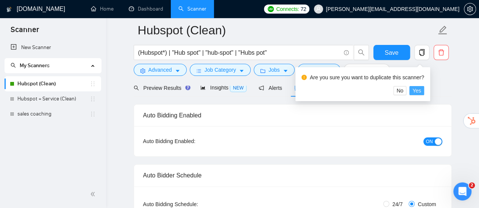
click at [418, 92] on span "Yes" at bounding box center [416, 91] width 9 height 8
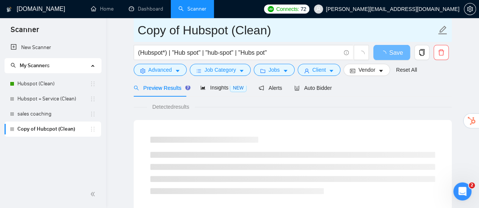
drag, startPoint x: 183, startPoint y: 31, endPoint x: 138, endPoint y: 31, distance: 45.4
click at [138, 31] on input "Copy of Hubspot (Clean)" at bounding box center [287, 30] width 298 height 19
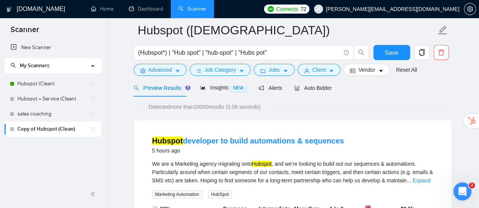
click at [317, 90] on span "Auto Bidder" at bounding box center [312, 88] width 37 height 6
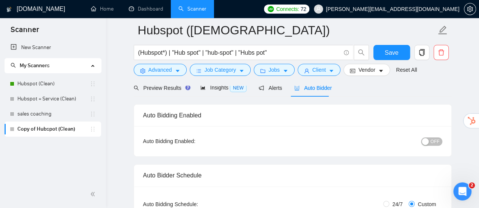
click at [428, 141] on div "button" at bounding box center [424, 141] width 7 height 7
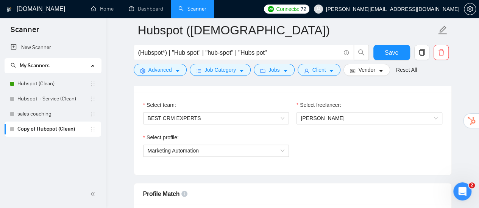
scroll to position [492, 0]
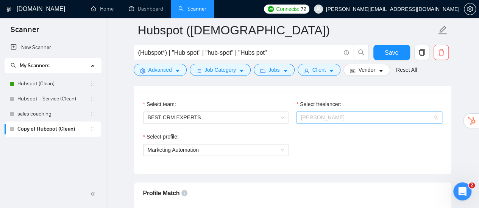
click at [348, 115] on span "[PERSON_NAME]" at bounding box center [369, 117] width 137 height 11
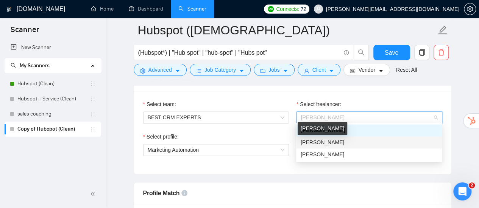
click at [324, 144] on span "[PERSON_NAME]" at bounding box center [322, 143] width 44 height 6
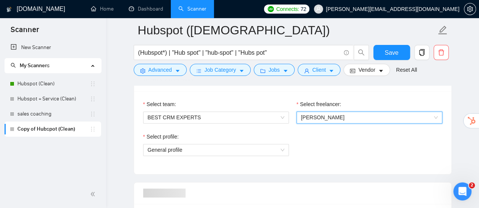
click at [267, 93] on div "Select team: BEST CRM EXPERTS Select freelancer: 1622656478714114048 Jesus Este…" at bounding box center [292, 132] width 317 height 83
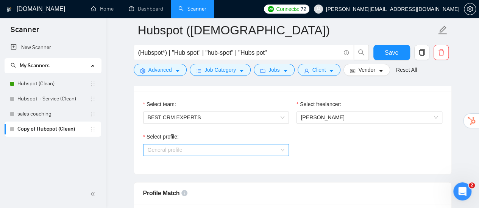
click at [208, 149] on span "General profile" at bounding box center [216, 150] width 137 height 11
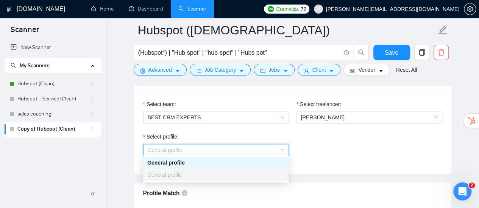
click at [180, 163] on div "General profile" at bounding box center [215, 163] width 137 height 8
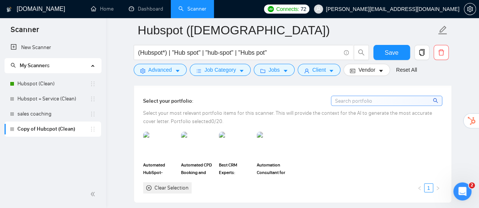
scroll to position [757, 0]
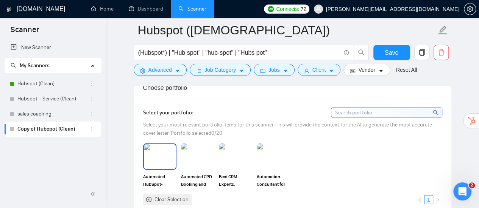
click at [162, 154] on img at bounding box center [160, 157] width 32 height 25
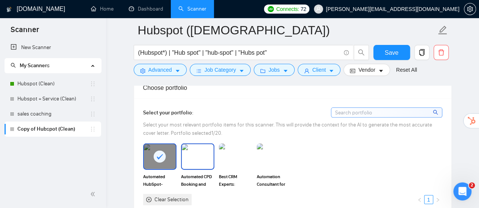
click at [199, 155] on img at bounding box center [198, 157] width 32 height 25
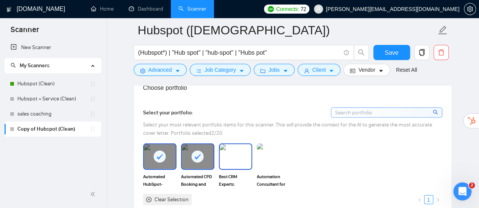
click at [243, 155] on img at bounding box center [235, 157] width 32 height 25
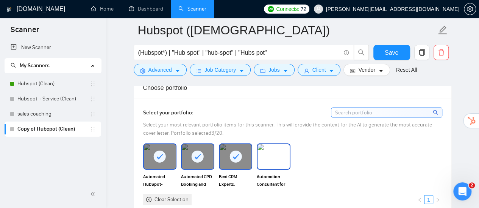
click at [280, 154] on img at bounding box center [273, 157] width 32 height 25
click at [427, 198] on link "1" at bounding box center [428, 200] width 8 height 8
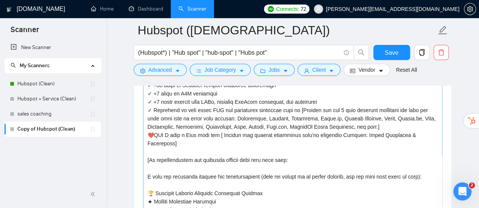
scroll to position [76, 0]
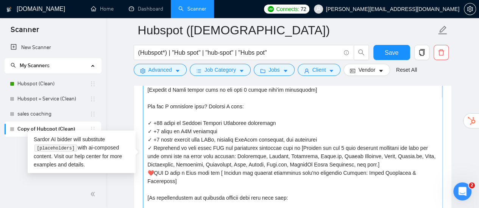
drag, startPoint x: 147, startPoint y: 119, endPoint x: 432, endPoint y: 171, distance: 290.2
click at [432, 171] on textarea "Cover letter template:" at bounding box center [292, 161] width 299 height 170
drag, startPoint x: 148, startPoint y: 103, endPoint x: 437, endPoint y: 170, distance: 296.8
click at [437, 170] on textarea "Cover letter template:" at bounding box center [292, 161] width 299 height 170
paste textarea "Why am I the ideal candidate to replicate these successes for your organization…"
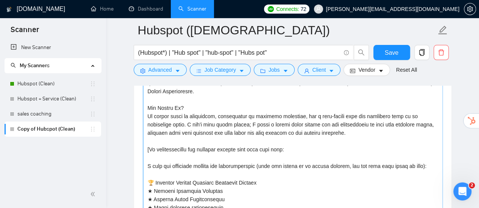
scroll to position [127, 0]
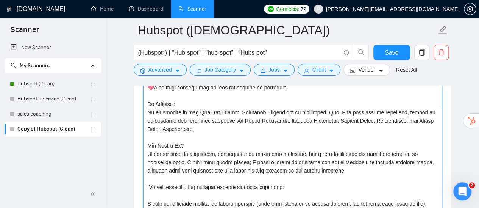
drag, startPoint x: 148, startPoint y: 101, endPoint x: 365, endPoint y: 176, distance: 229.7
click at [365, 176] on textarea "Cover letter template:" at bounding box center [292, 127] width 299 height 170
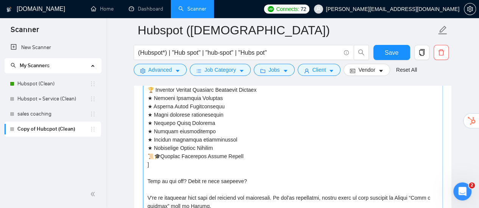
scroll to position [228, 0]
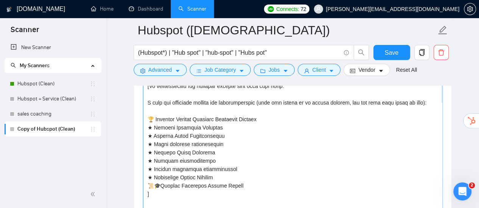
click at [194, 180] on textarea "Cover letter template:" at bounding box center [292, 127] width 299 height 170
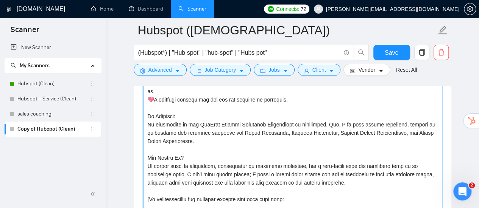
scroll to position [153, 0]
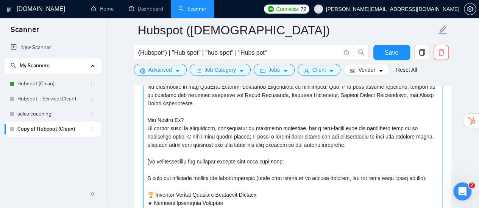
drag, startPoint x: 146, startPoint y: 149, endPoint x: 293, endPoint y: 151, distance: 146.8
click at [293, 151] on textarea "Cover letter template:" at bounding box center [292, 127] width 299 height 170
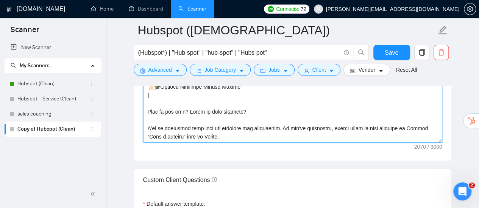
scroll to position [1018, 0]
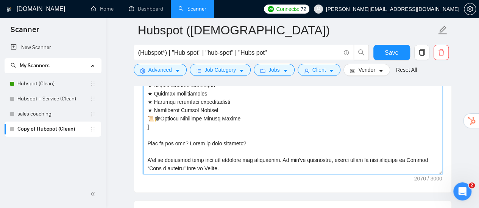
click at [281, 166] on textarea "Cover letter template:" at bounding box center [292, 90] width 299 height 170
click at [275, 157] on textarea "Cover letter template:" at bounding box center [292, 90] width 299 height 170
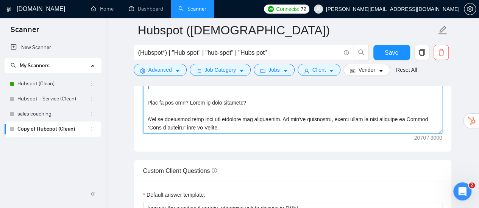
scroll to position [1055, 0]
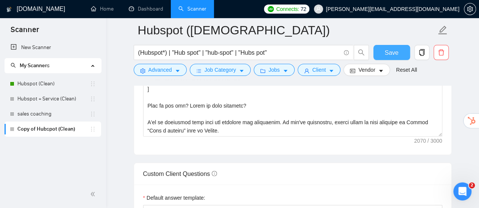
click at [393, 51] on span "Save" at bounding box center [391, 52] width 14 height 9
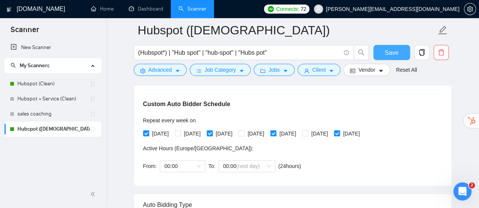
scroll to position [148, 0]
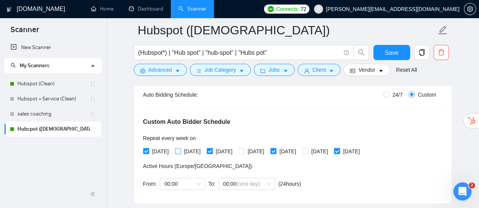
click at [187, 150] on span "[DATE]" at bounding box center [192, 152] width 23 height 8
click at [180, 150] on input "[DATE]" at bounding box center [177, 150] width 5 height 5
click at [267, 149] on span "[DATE]" at bounding box center [255, 152] width 23 height 8
click at [244, 149] on input "[DATE]" at bounding box center [240, 150] width 5 height 5
click at [331, 152] on span "[DATE]" at bounding box center [319, 152] width 23 height 8
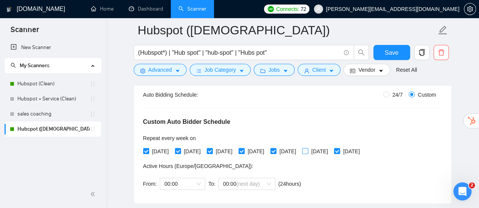
click at [307, 152] on input "[DATE]" at bounding box center [304, 150] width 5 height 5
click at [362, 148] on span "[DATE]" at bounding box center [351, 152] width 23 height 8
click at [339, 148] on input "[DATE]" at bounding box center [336, 150] width 5 height 5
click at [275, 149] on input "[DATE]" at bounding box center [272, 150] width 5 height 5
click at [224, 149] on span "[DATE]" at bounding box center [224, 152] width 23 height 8
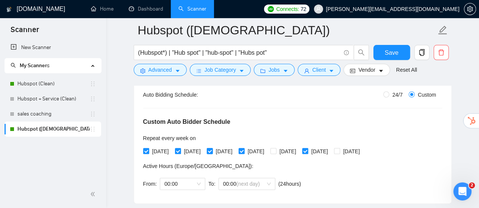
click at [212, 149] on input "[DATE]" at bounding box center [209, 150] width 5 height 5
click at [150, 150] on span "[DATE]" at bounding box center [160, 152] width 23 height 8
click at [148, 150] on input "[DATE]" at bounding box center [145, 150] width 5 height 5
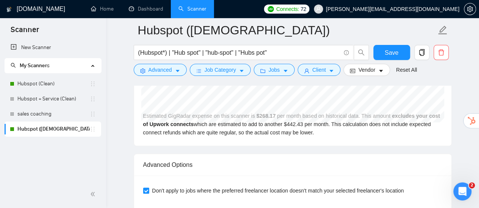
scroll to position [1736, 0]
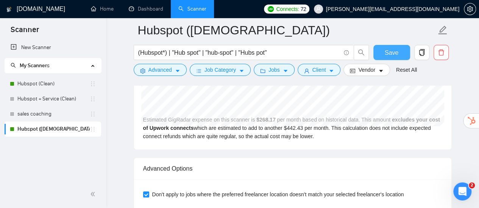
click at [384, 50] on button "Save" at bounding box center [391, 52] width 37 height 15
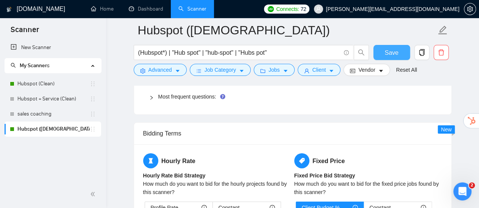
scroll to position [1169, 0]
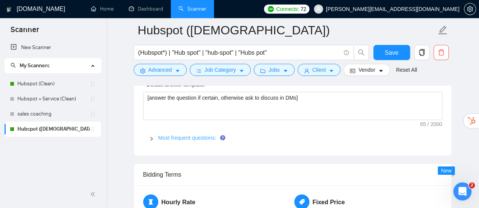
click at [198, 135] on link "Most frequent questions:" at bounding box center [187, 138] width 58 height 6
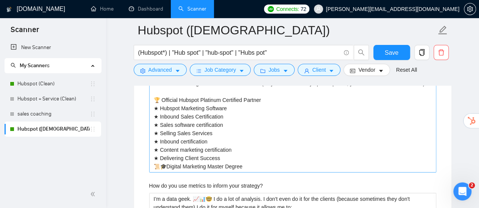
scroll to position [1282, 0]
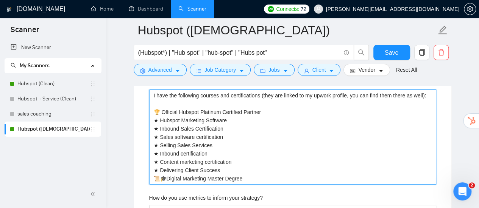
click at [152, 90] on project "I have the following courses and certifications (they are linked to my upwork p…" at bounding box center [292, 137] width 287 height 95
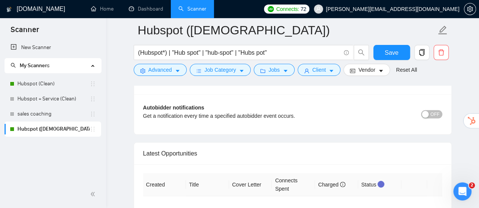
scroll to position [2531, 0]
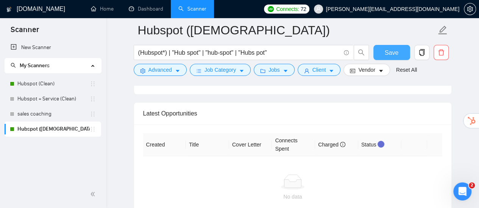
click at [393, 52] on span "Save" at bounding box center [391, 52] width 14 height 9
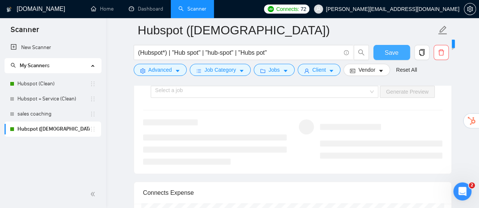
scroll to position [1523, 0]
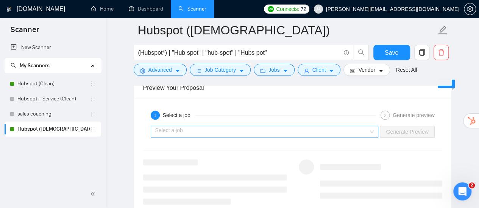
click at [346, 129] on input "search" at bounding box center [261, 131] width 213 height 11
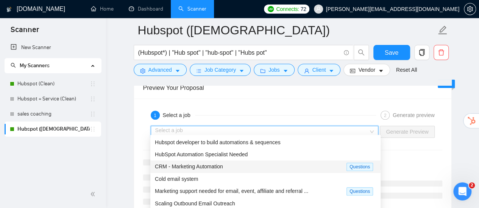
scroll to position [25, 0]
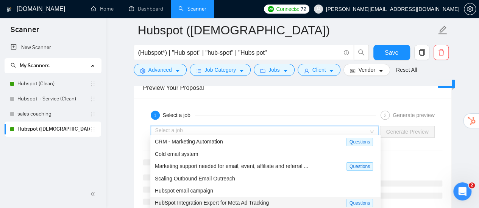
click at [243, 200] on span "HubSpot Integration Expert for Meta Ad Tracking" at bounding box center [212, 203] width 114 height 6
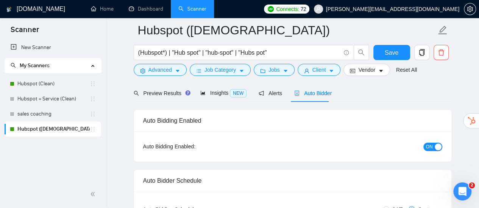
scroll to position [0, 0]
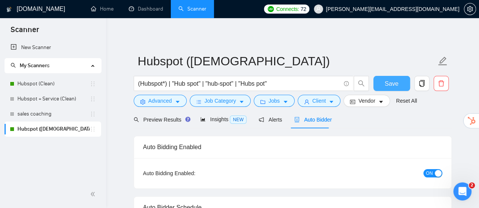
click at [389, 81] on span "Save" at bounding box center [391, 83] width 14 height 9
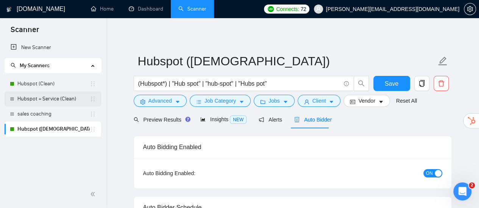
drag, startPoint x: 51, startPoint y: 87, endPoint x: 76, endPoint y: 99, distance: 28.1
click at [51, 87] on link "Hubspot (Clean)" at bounding box center [53, 83] width 72 height 15
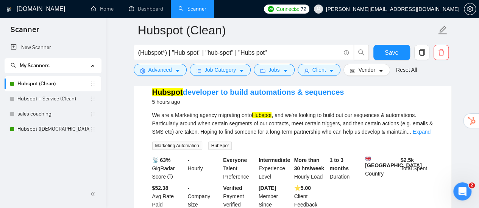
scroll to position [76, 0]
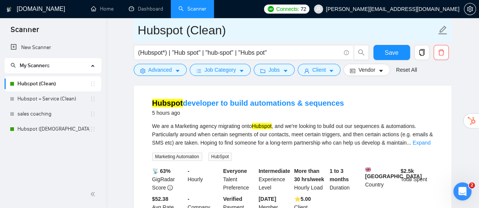
click at [208, 31] on input "Hubspot (Clean)" at bounding box center [287, 30] width 298 height 19
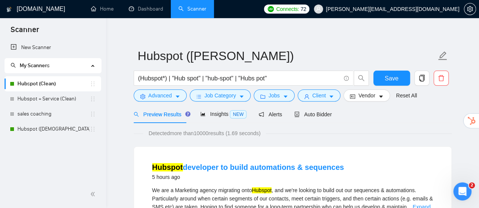
scroll to position [0, 0]
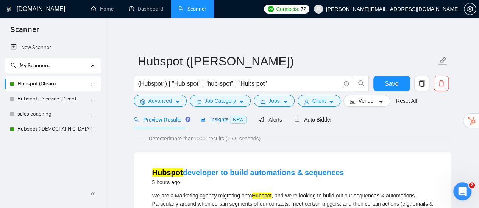
click at [230, 121] on span "NEW" at bounding box center [238, 120] width 17 height 8
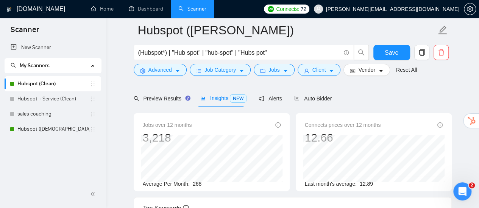
scroll to position [38, 0]
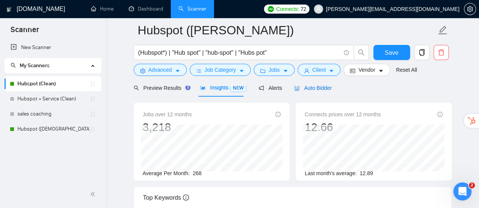
click at [325, 87] on span "Auto Bidder" at bounding box center [312, 88] width 37 height 6
